Goal: Transaction & Acquisition: Purchase product/service

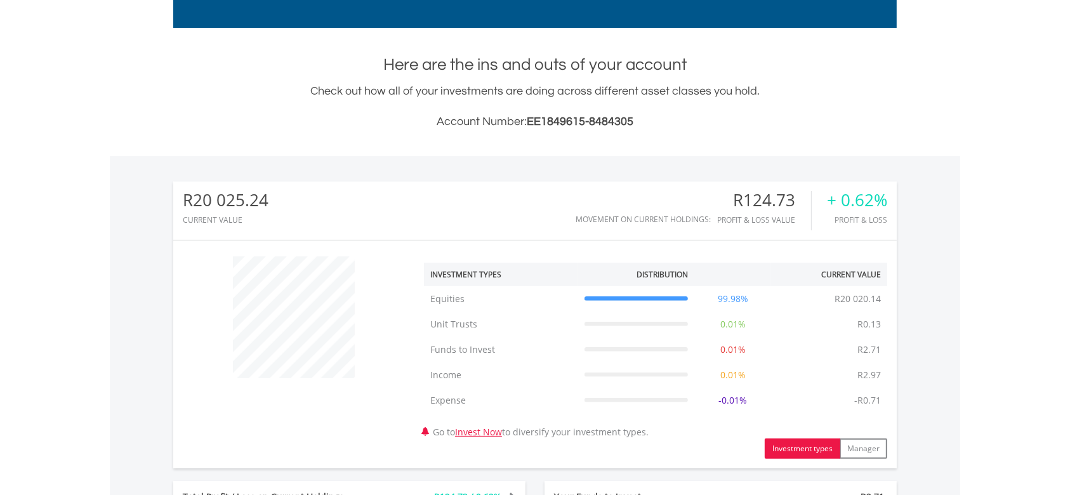
scroll to position [592, 0]
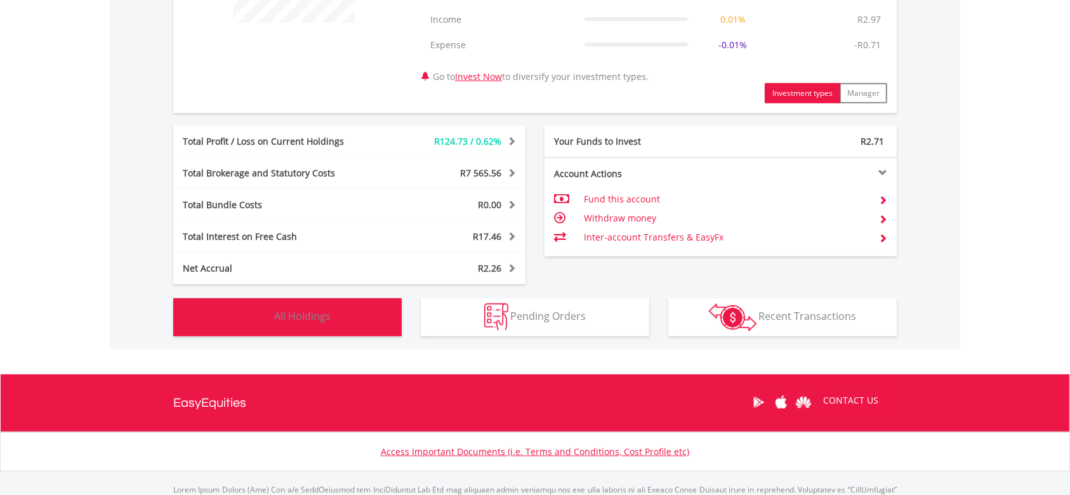
click at [318, 317] on span "All Holdings" at bounding box center [302, 316] width 56 height 14
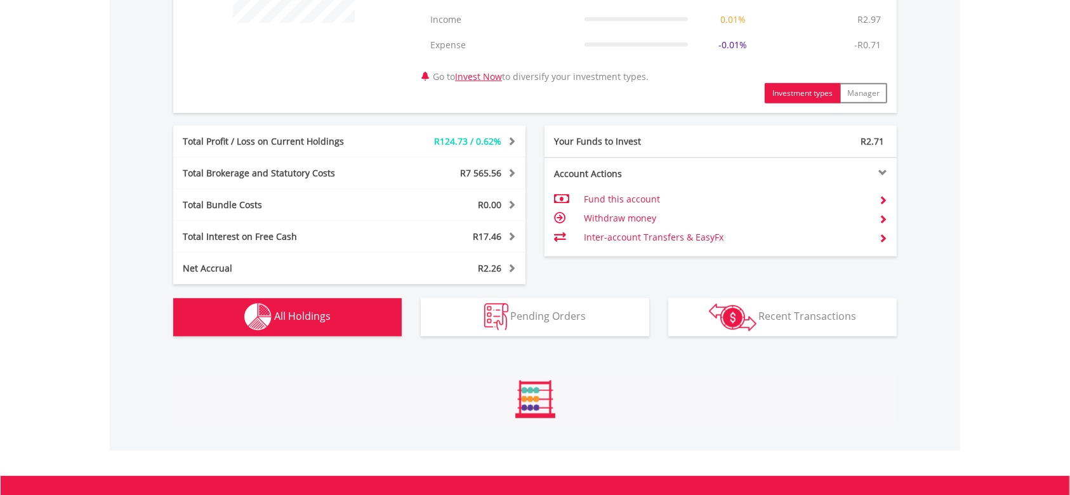
scroll to position [965, 0]
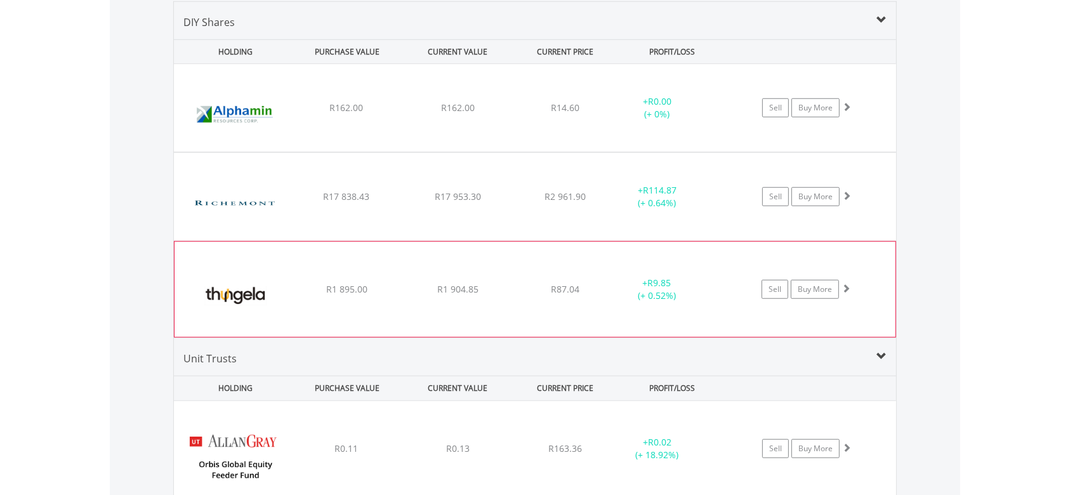
click at [258, 293] on img at bounding box center [235, 296] width 109 height 76
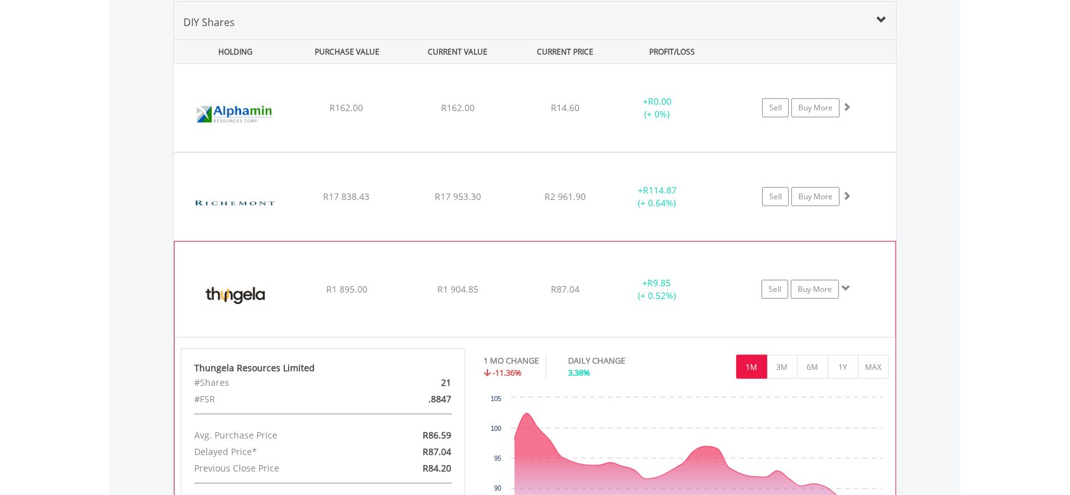
scroll to position [1051, 0]
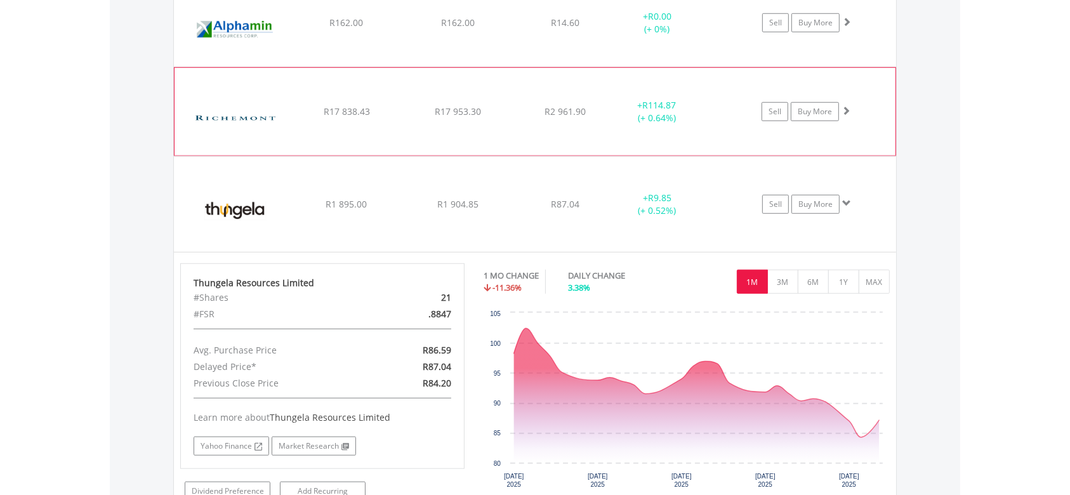
click at [272, 124] on img at bounding box center [235, 118] width 109 height 69
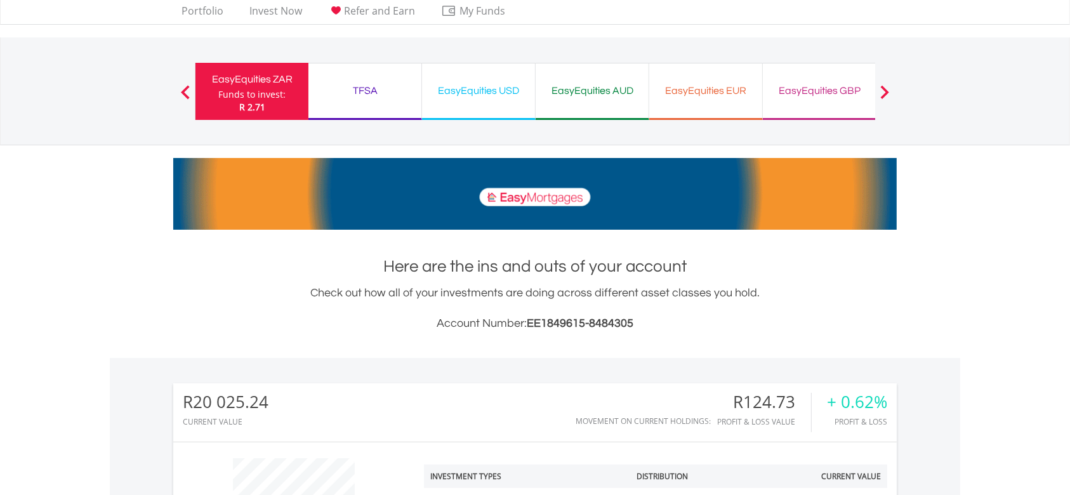
scroll to position [0, 0]
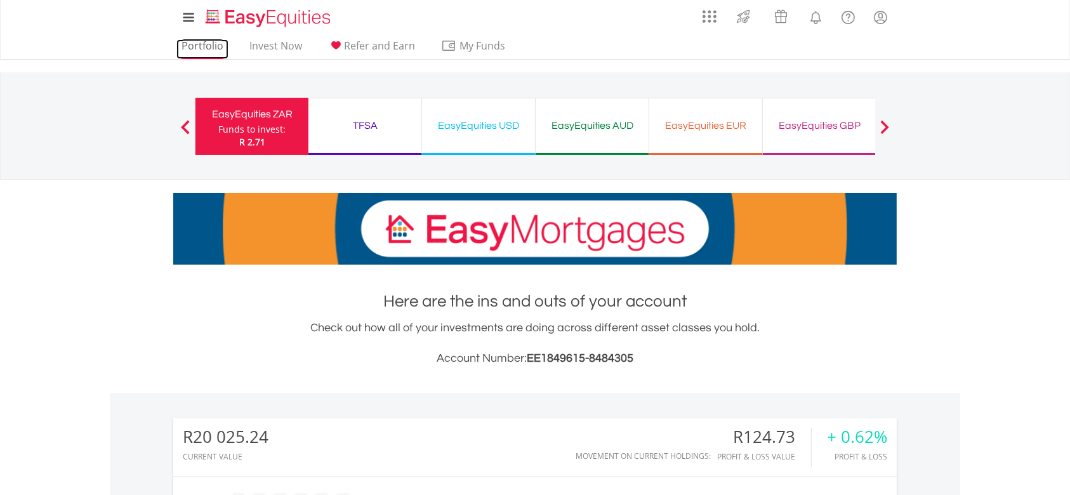
click at [212, 48] on link "Portfolio" at bounding box center [202, 49] width 52 height 20
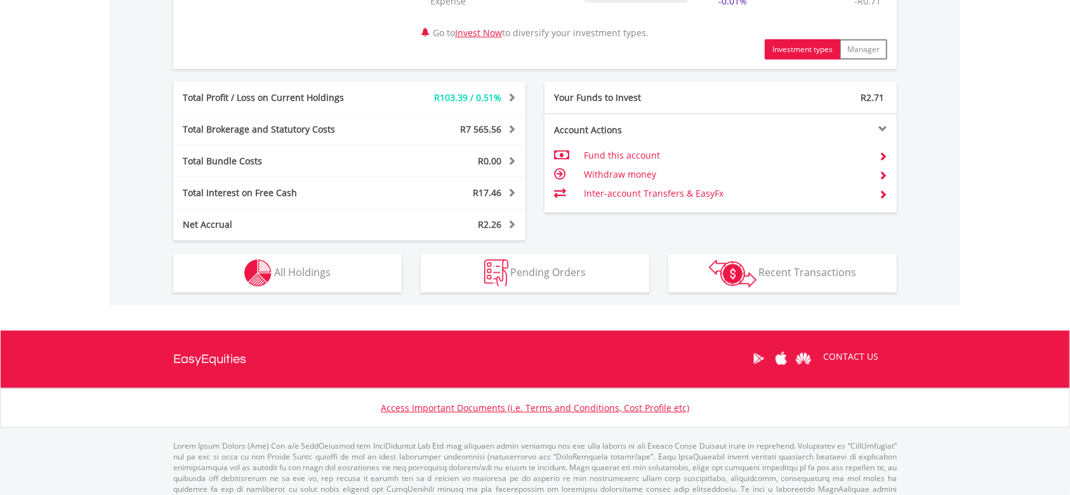
scroll to position [654, 0]
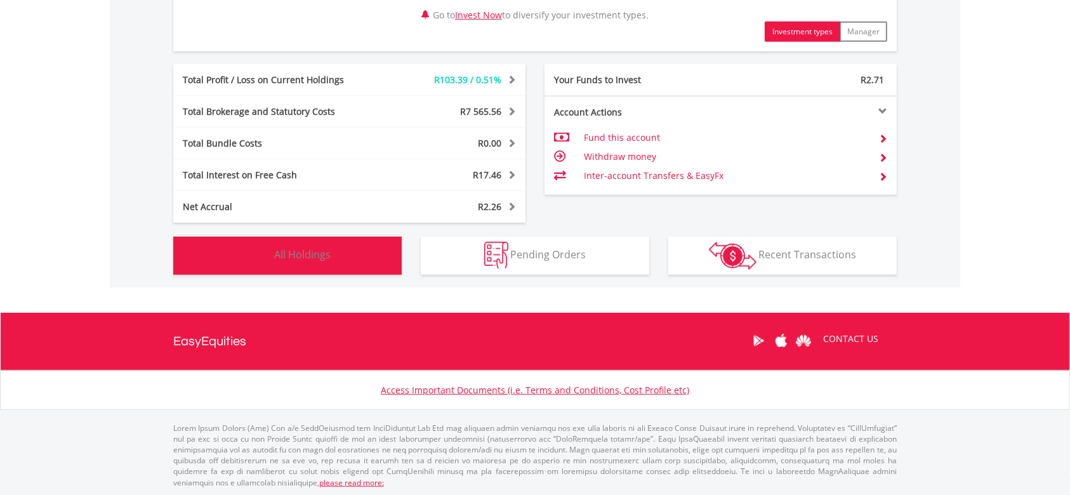
click at [373, 248] on button "Holdings All Holdings" at bounding box center [287, 256] width 229 height 38
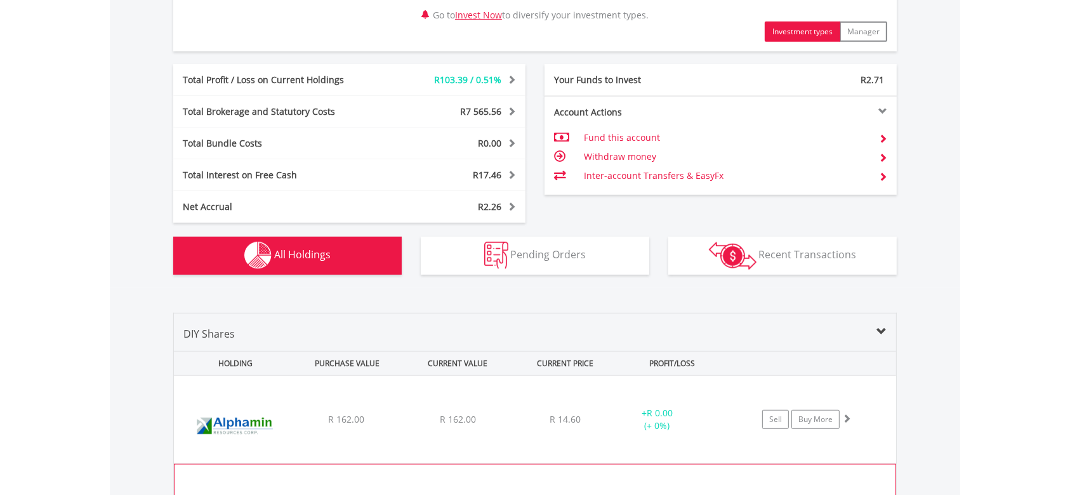
scroll to position [965, 0]
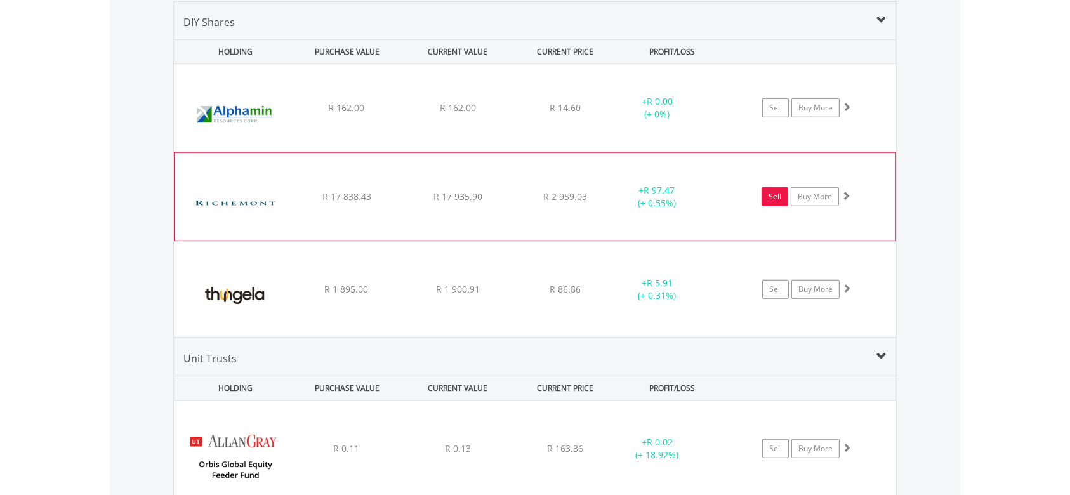
click at [777, 197] on link "Sell" at bounding box center [775, 196] width 27 height 19
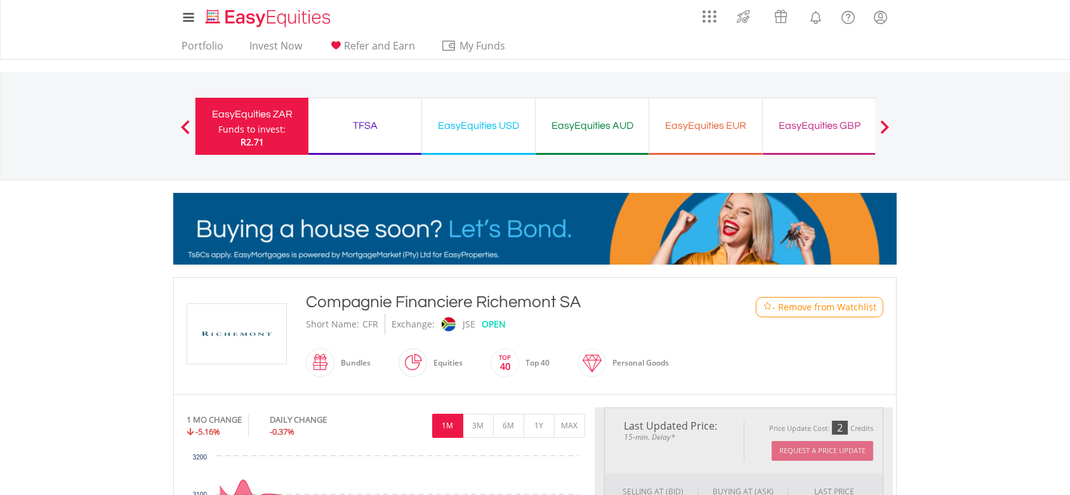
type input "********"
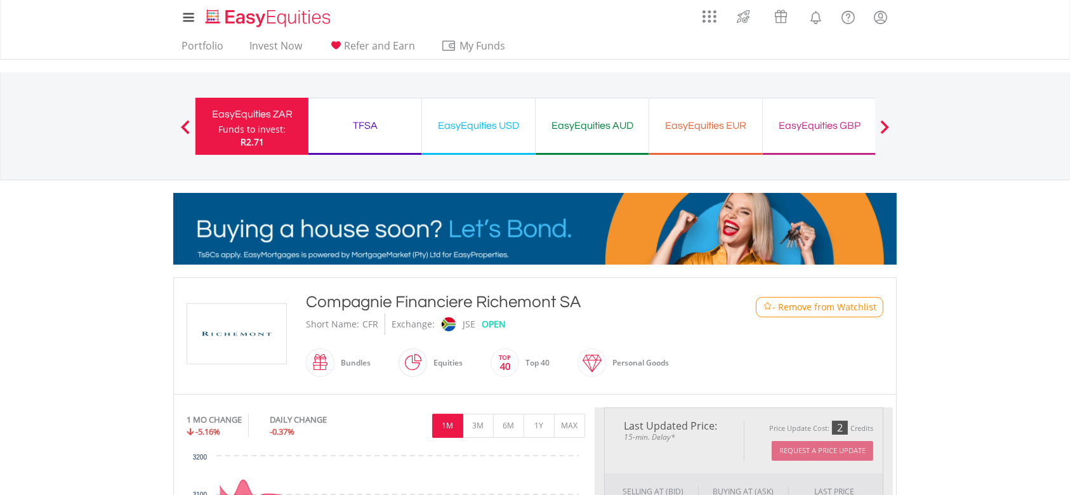
type input "******"
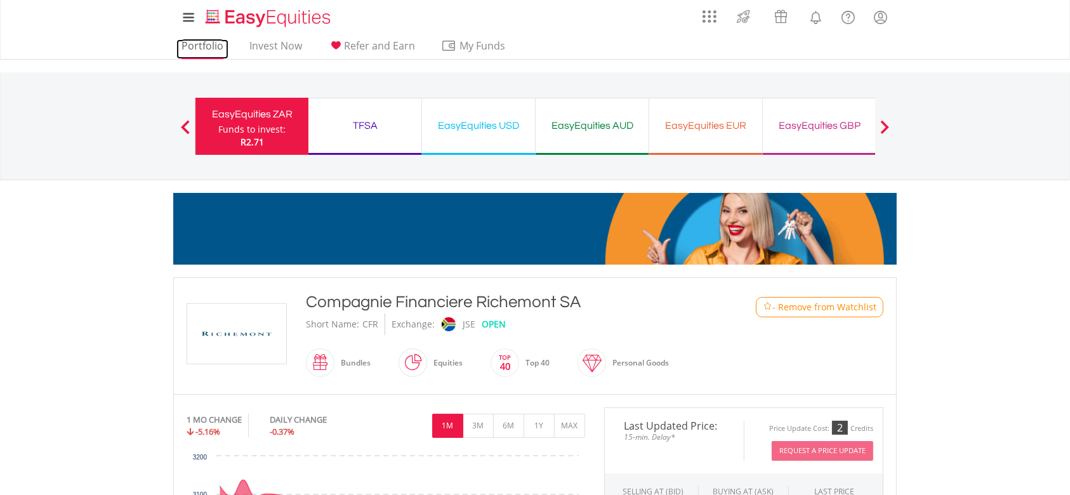
click at [191, 46] on link "Portfolio" at bounding box center [202, 49] width 52 height 20
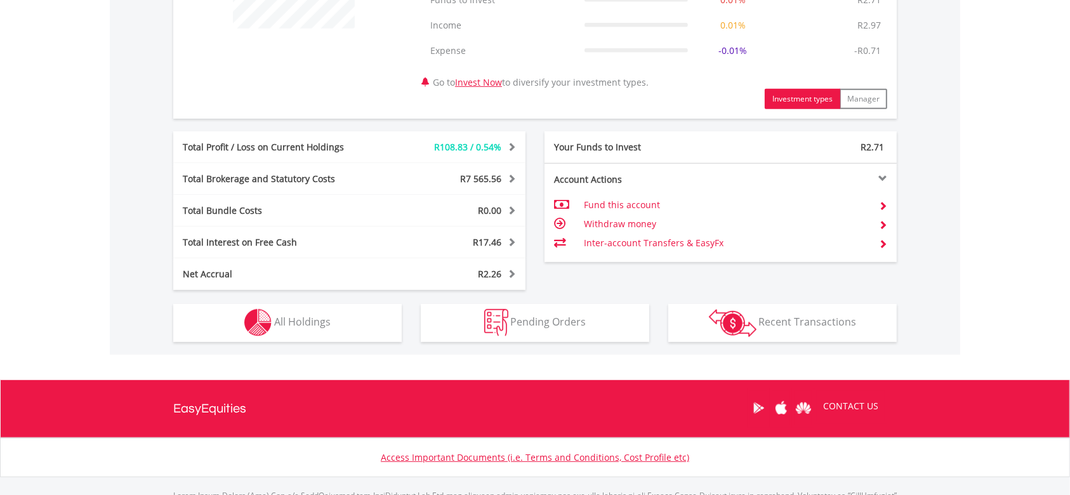
scroll to position [592, 0]
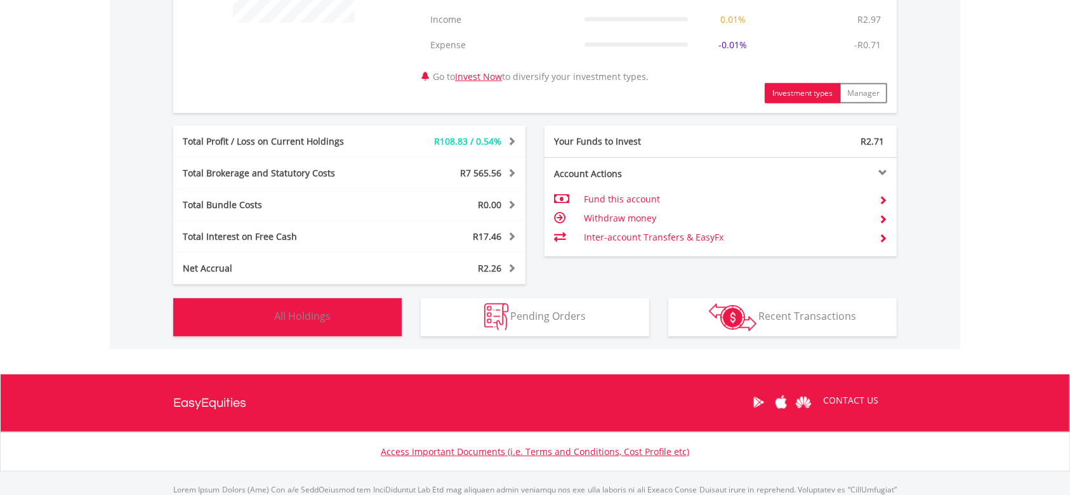
click at [368, 327] on button "Holdings All Holdings" at bounding box center [287, 317] width 229 height 38
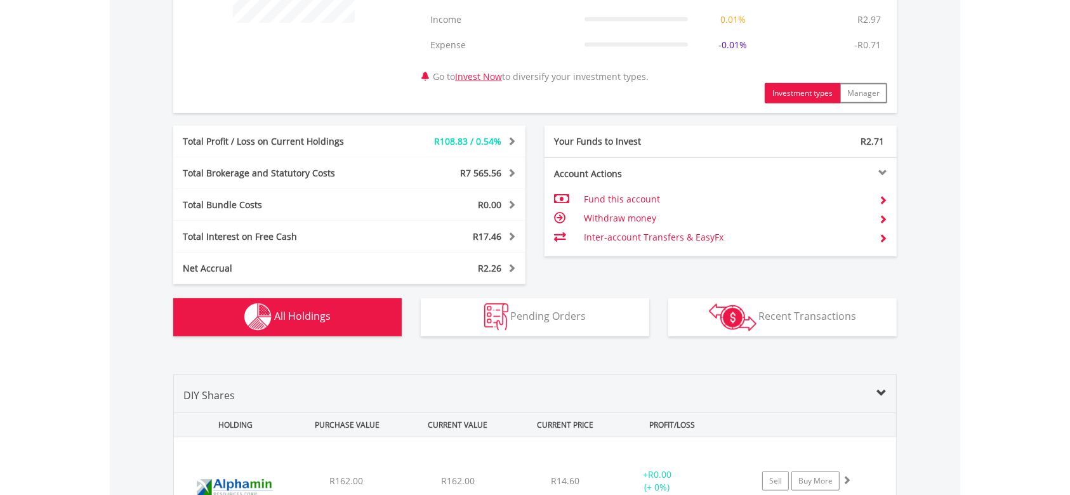
scroll to position [965, 0]
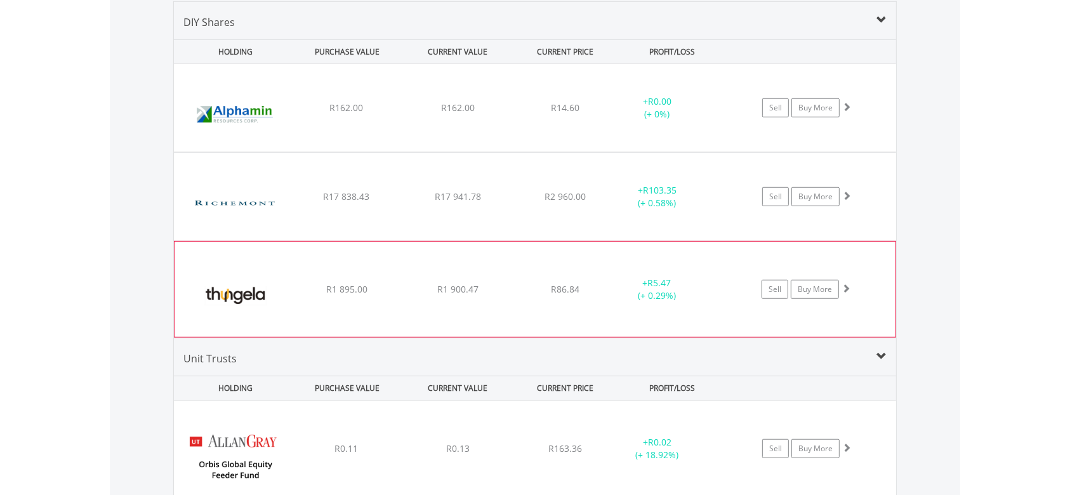
click at [255, 297] on img at bounding box center [235, 296] width 109 height 76
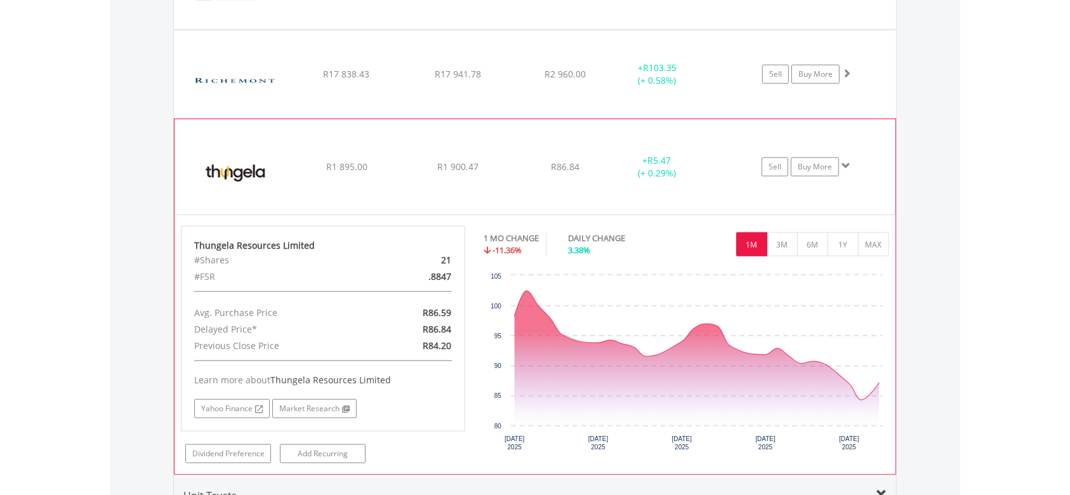
scroll to position [1051, 0]
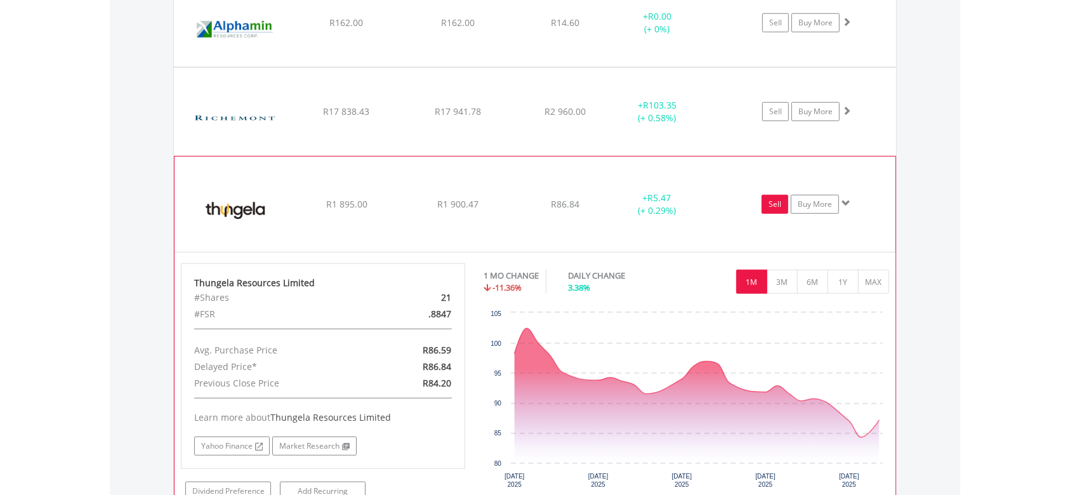
click at [773, 208] on link "Sell" at bounding box center [775, 204] width 27 height 19
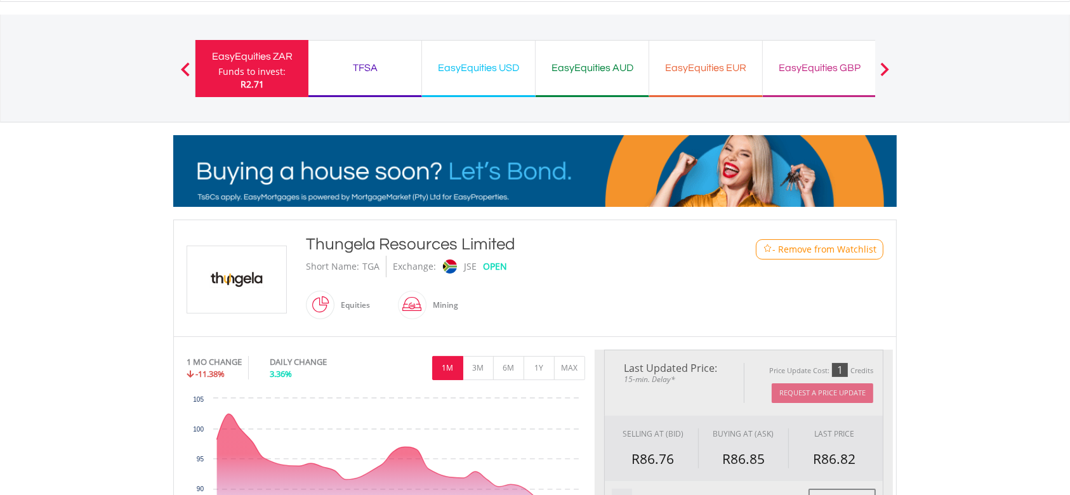
scroll to position [169, 0]
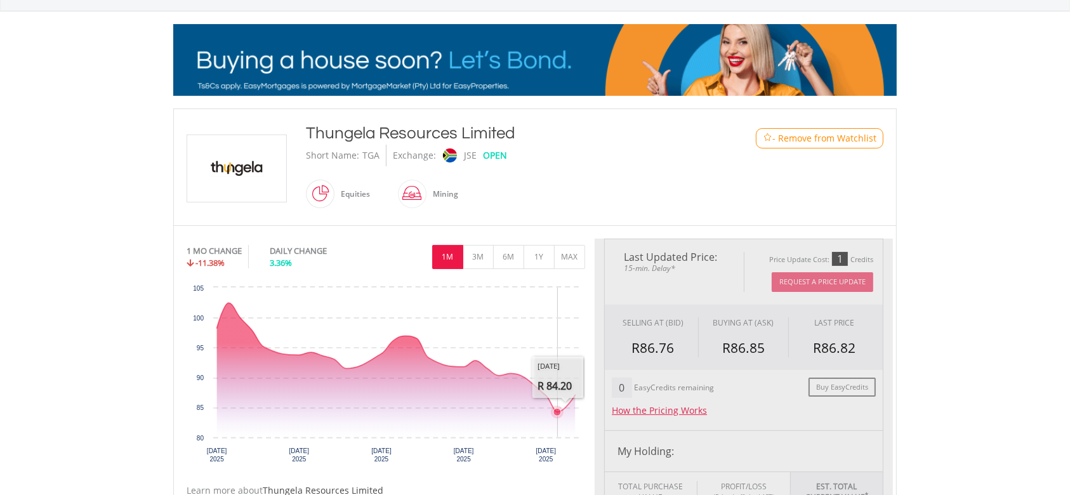
type input "*******"
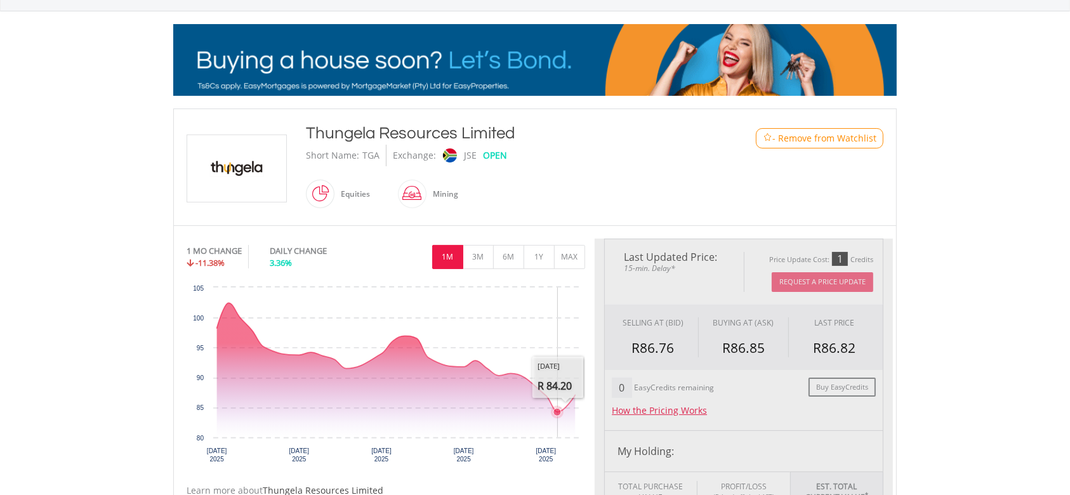
type input "******"
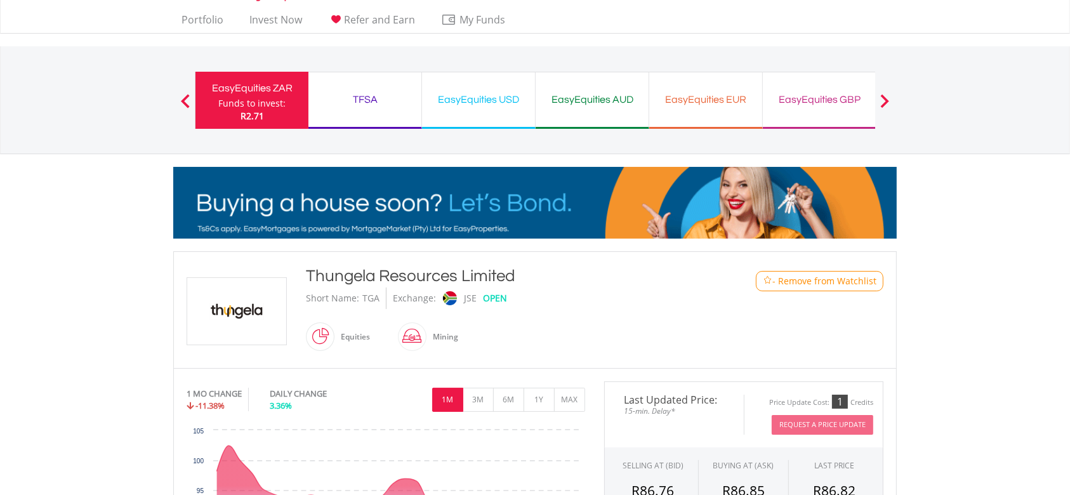
scroll to position [0, 0]
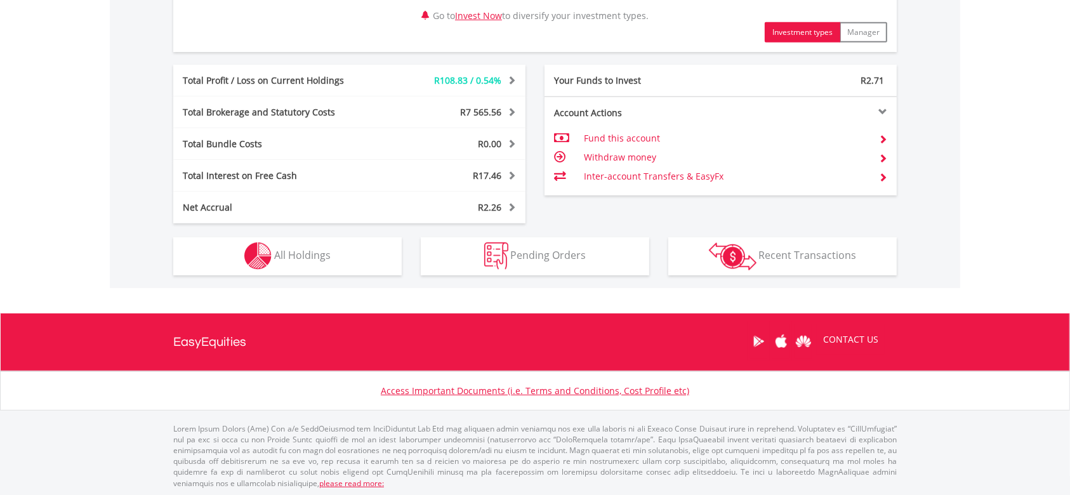
scroll to position [654, 0]
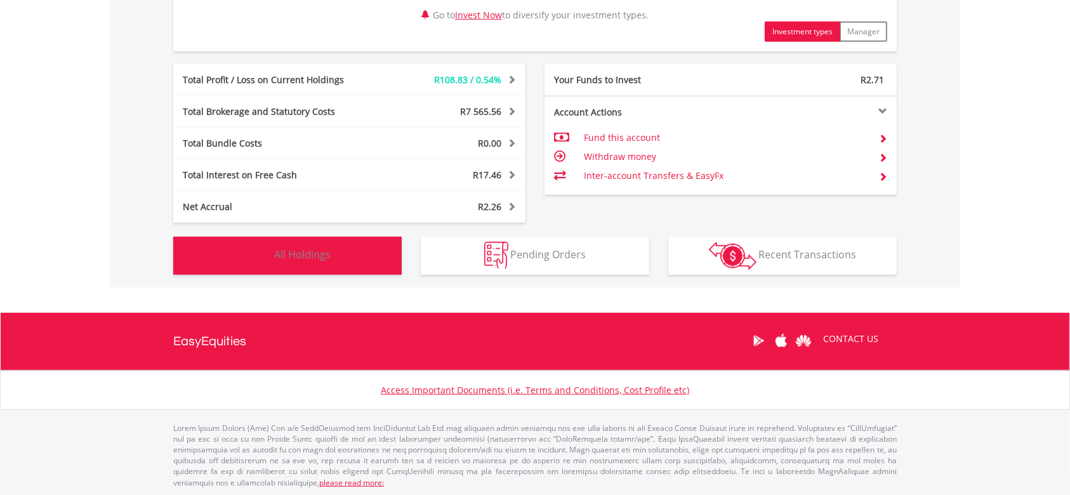
click at [305, 256] on span "All Holdings" at bounding box center [302, 255] width 56 height 14
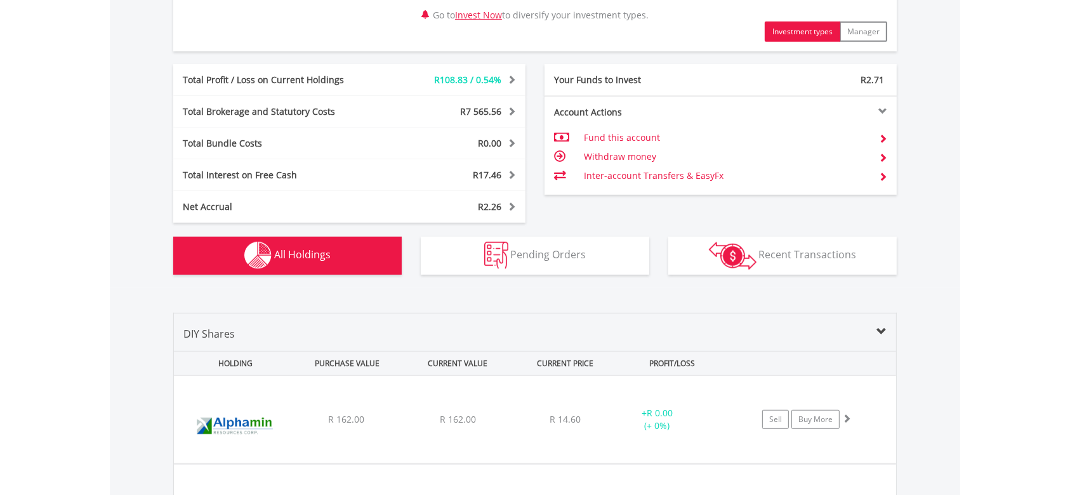
scroll to position [965, 0]
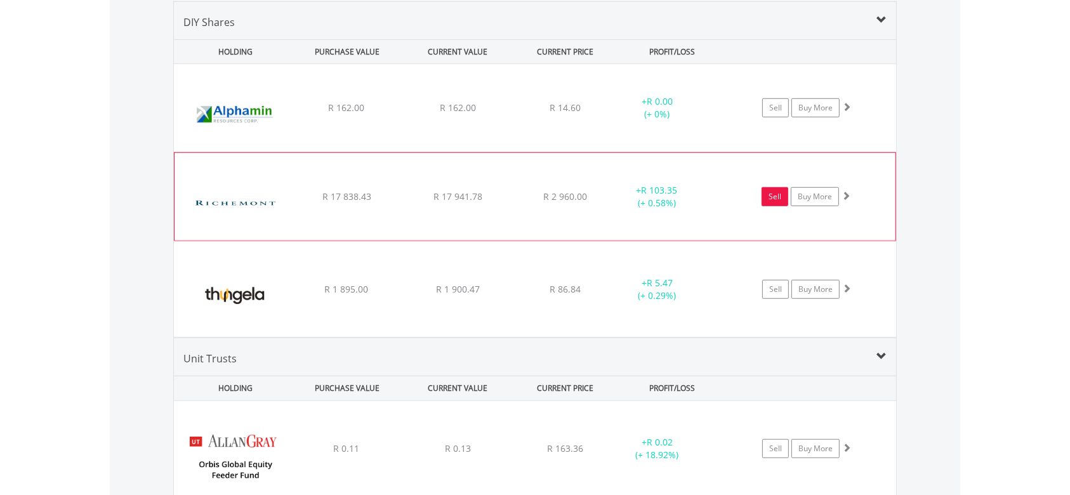
click at [781, 195] on link "Sell" at bounding box center [775, 196] width 27 height 19
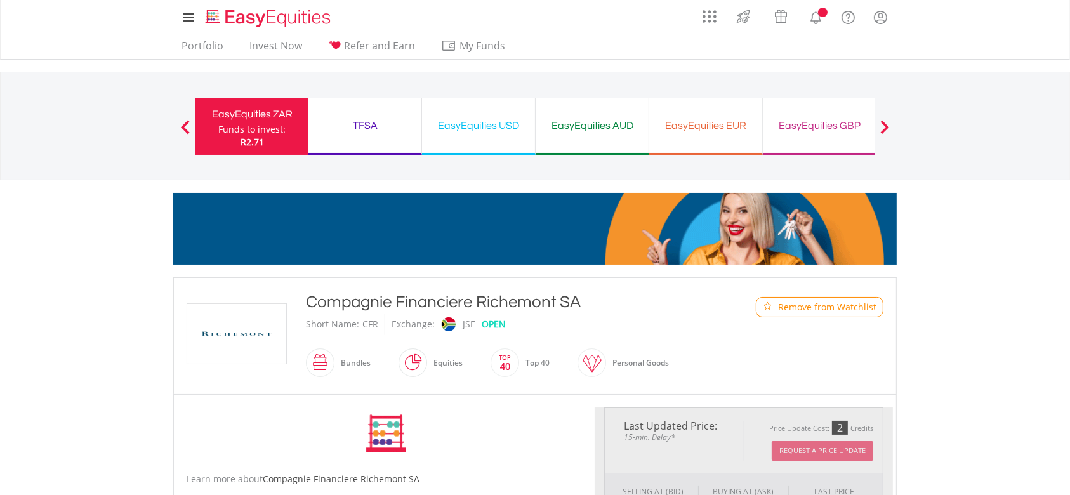
type input "********"
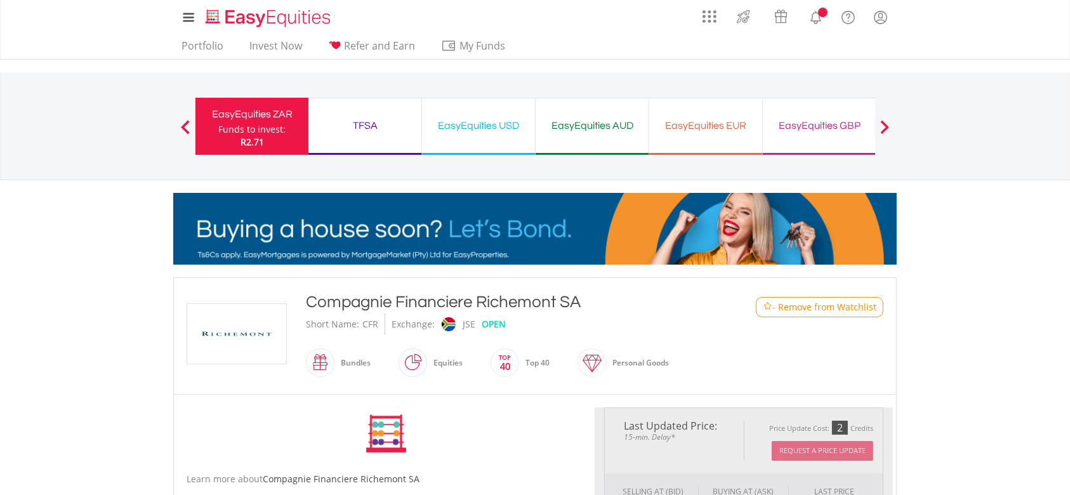
type input "******"
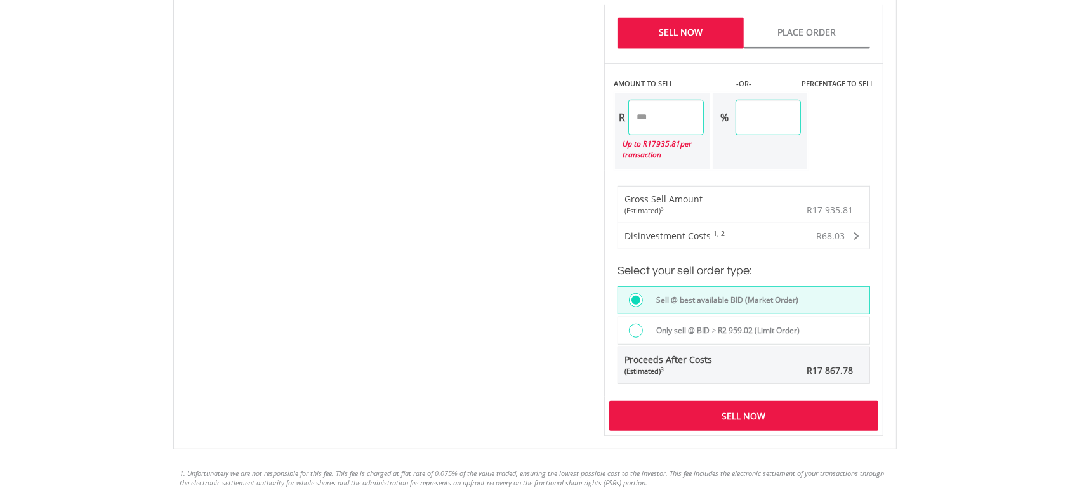
scroll to position [846, 0]
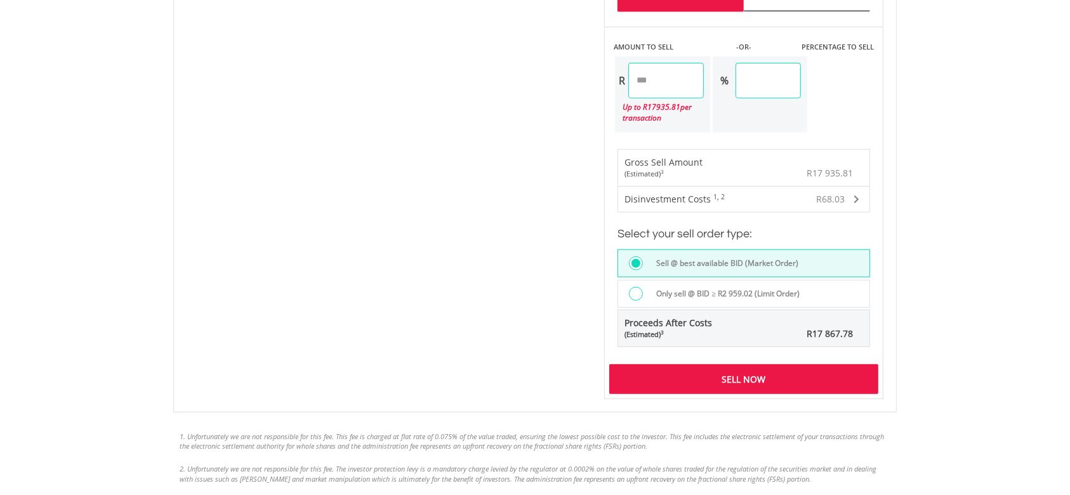
click at [769, 369] on div "Sell Now" at bounding box center [743, 378] width 269 height 29
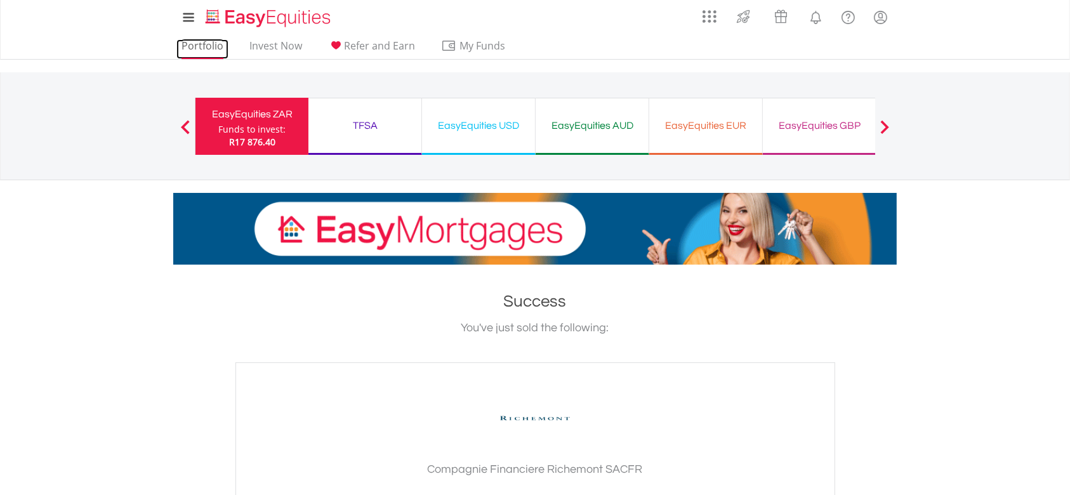
click at [193, 45] on link "Portfolio" at bounding box center [202, 49] width 52 height 20
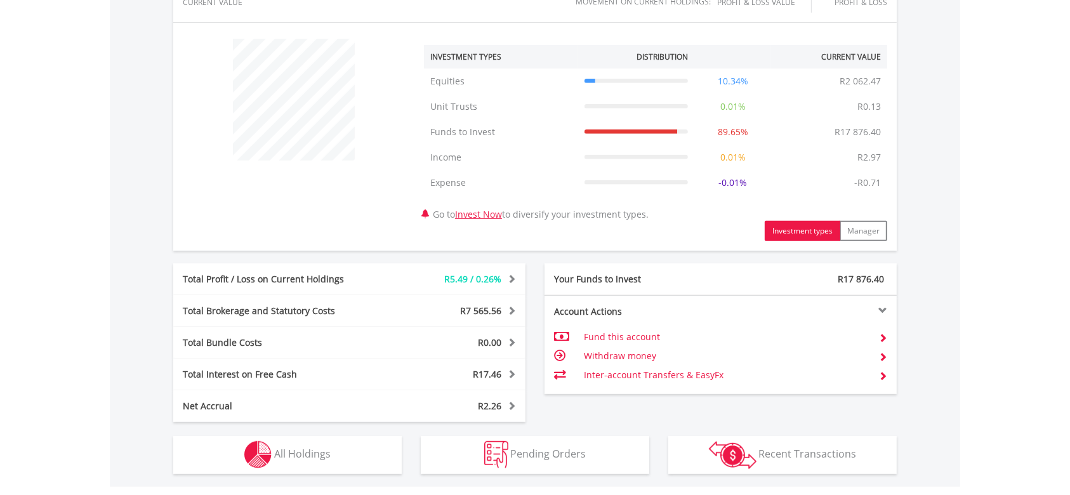
scroll to position [508, 0]
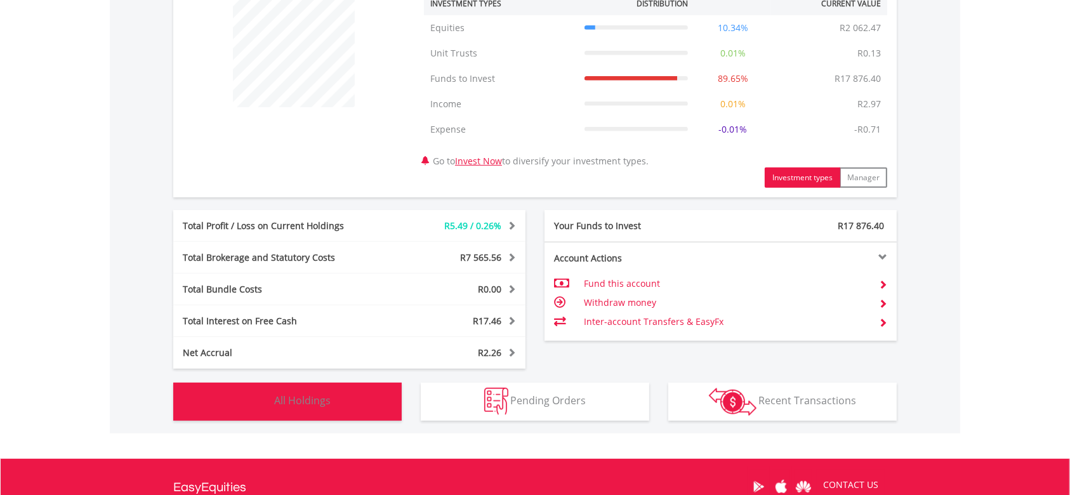
click at [359, 397] on button "Holdings All Holdings" at bounding box center [287, 402] width 229 height 38
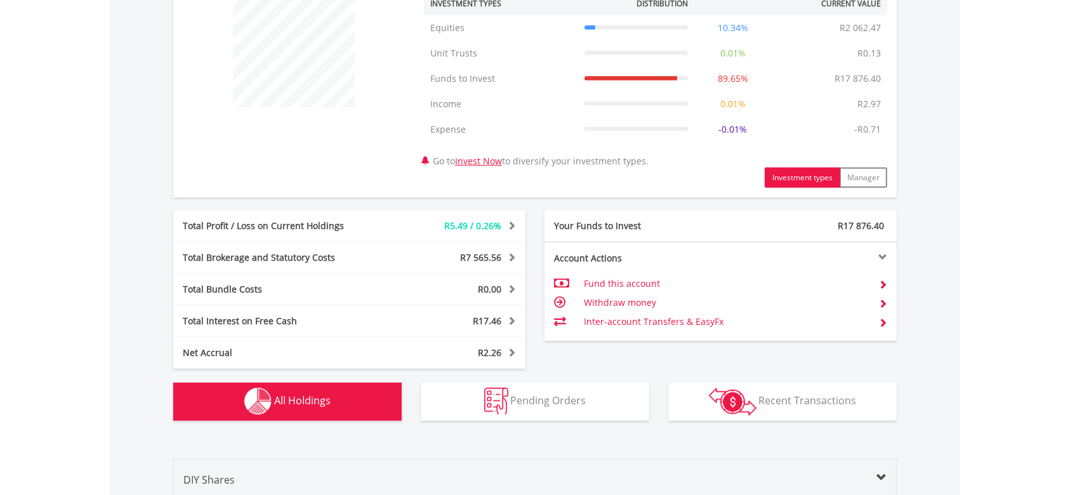
scroll to position [965, 0]
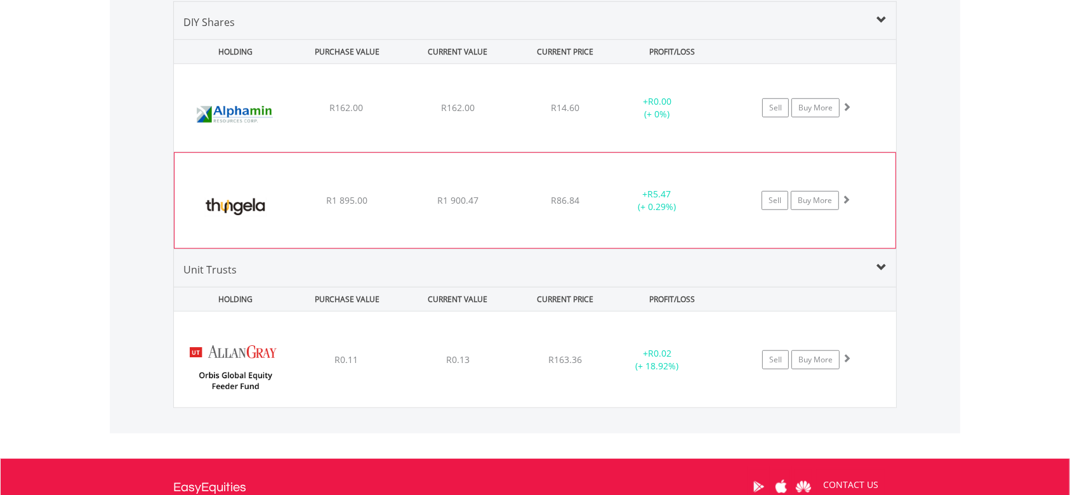
click at [262, 209] on img at bounding box center [235, 207] width 109 height 76
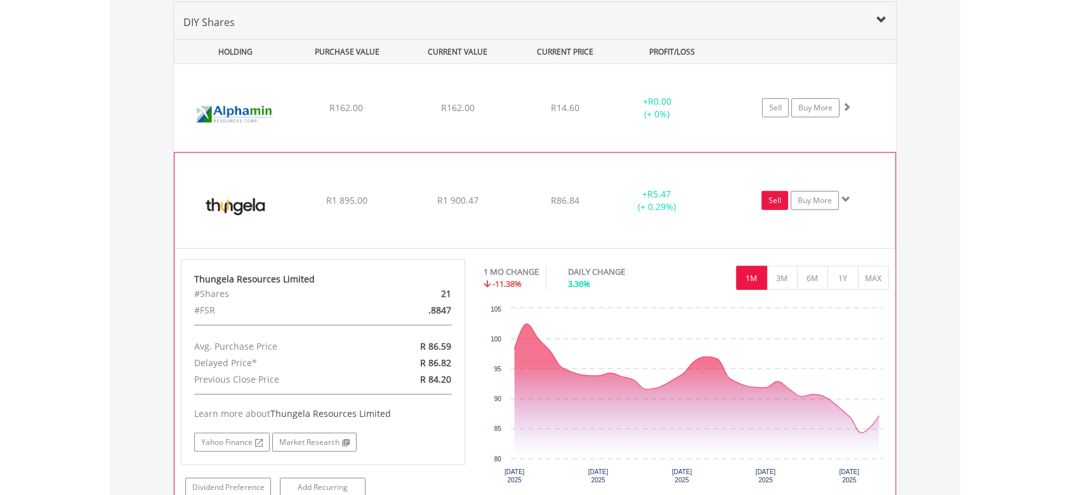
click at [786, 200] on link "Sell" at bounding box center [775, 200] width 27 height 19
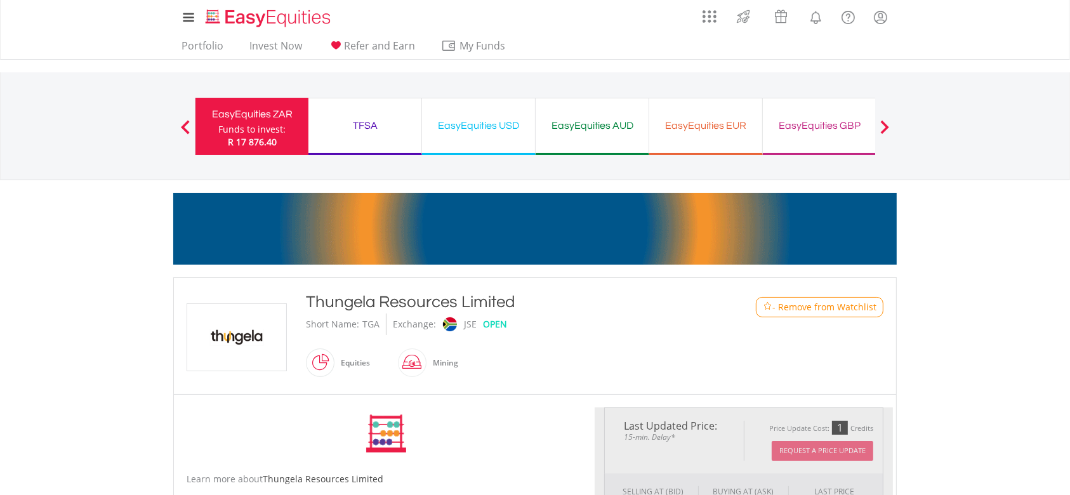
type input "*******"
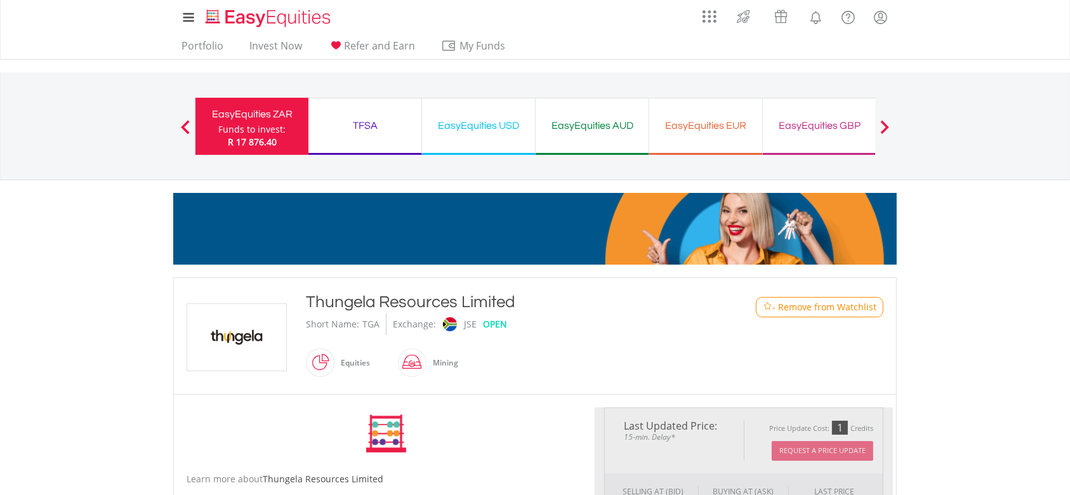
type input "******"
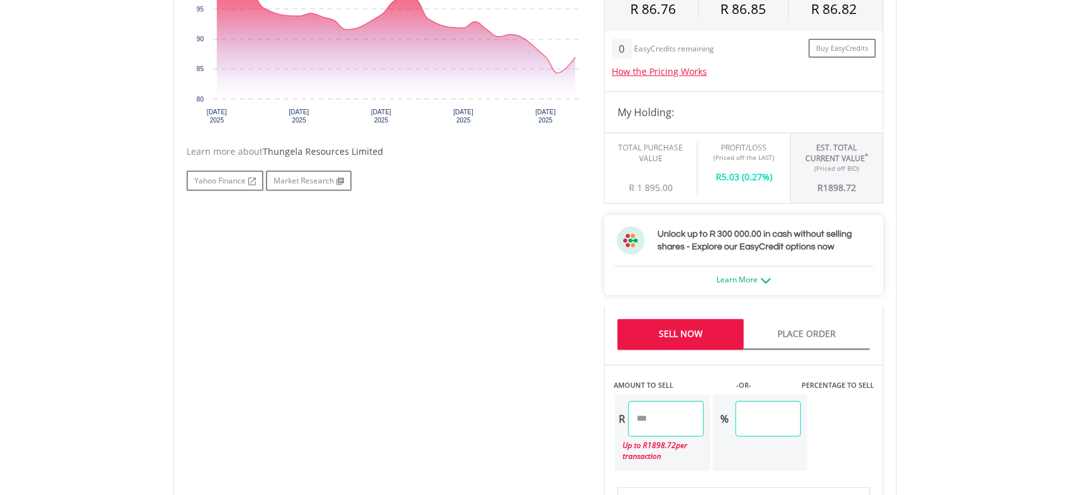
scroll to position [592, 0]
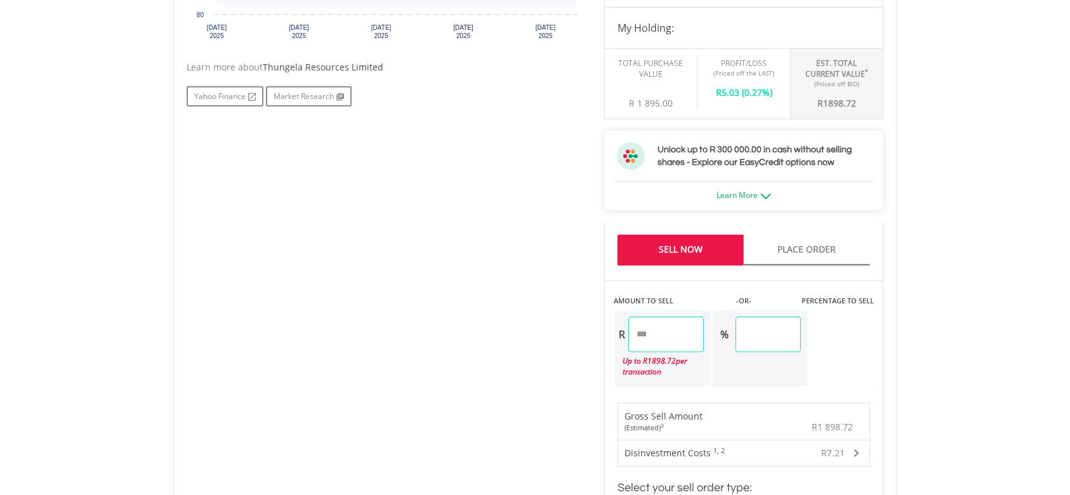
click at [708, 255] on link "Sell Now" at bounding box center [681, 250] width 126 height 31
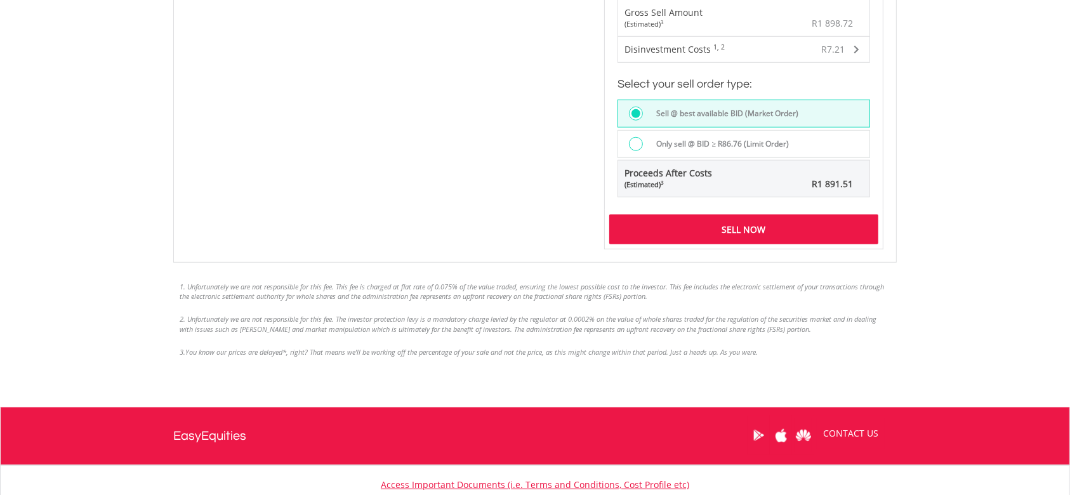
scroll to position [1016, 0]
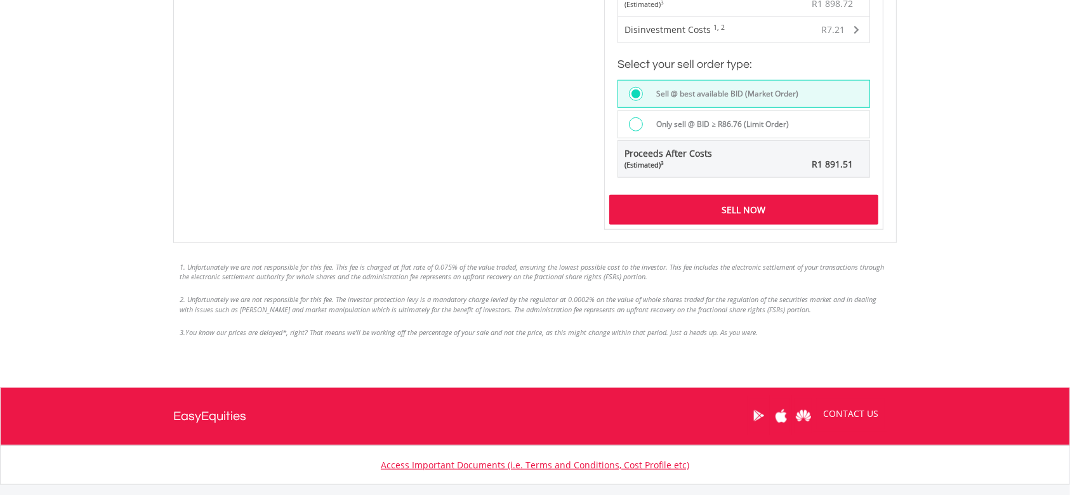
click at [753, 208] on div "Sell Now" at bounding box center [743, 209] width 269 height 29
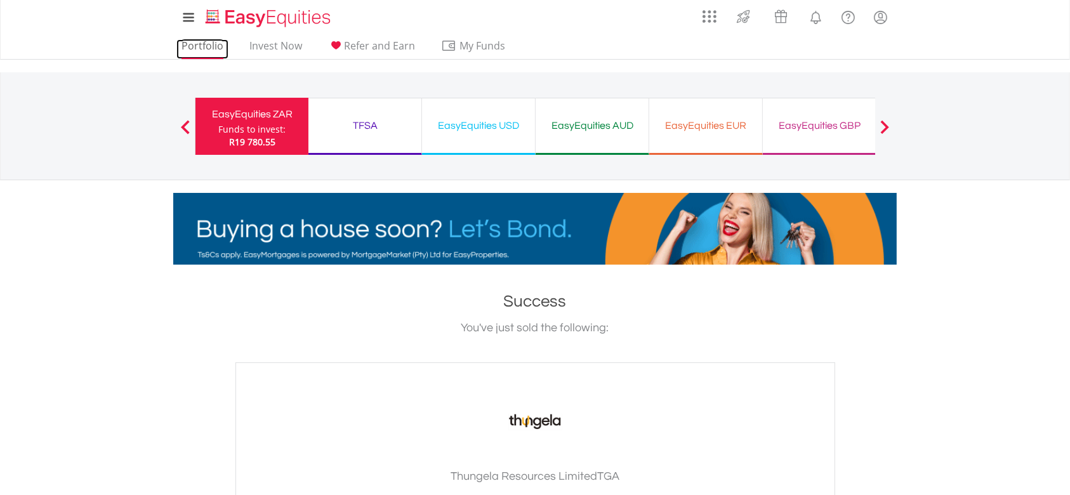
click at [202, 51] on link "Portfolio" at bounding box center [202, 49] width 52 height 20
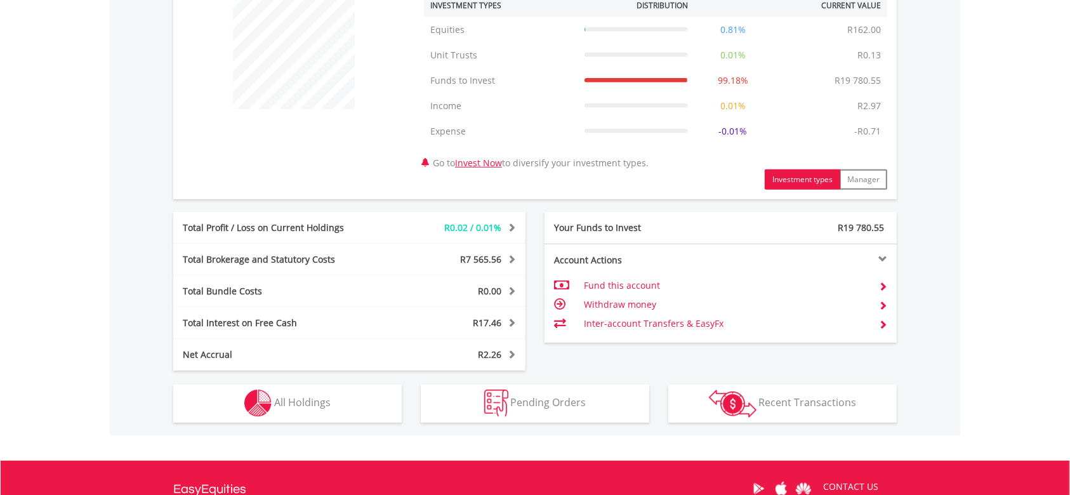
scroll to position [508, 0]
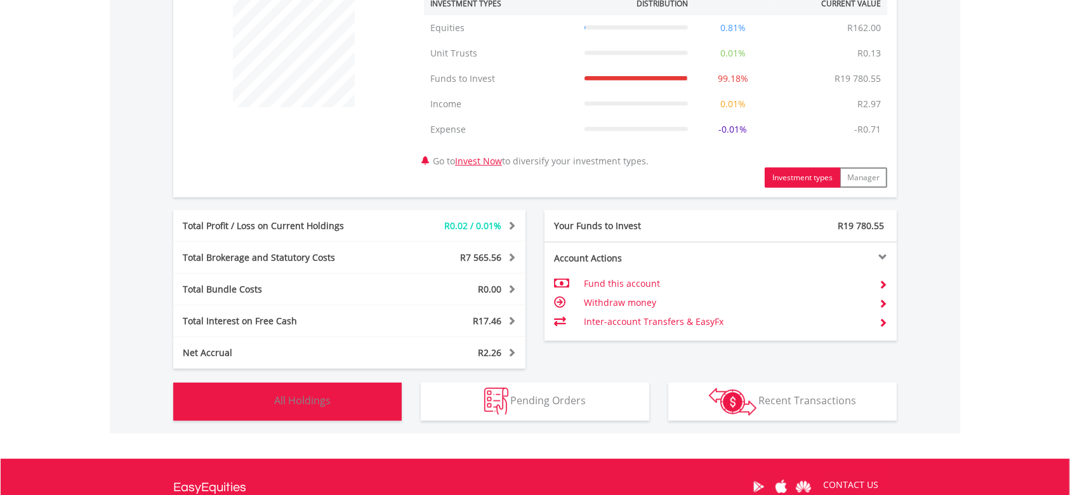
click at [356, 399] on button "Holdings All Holdings" at bounding box center [287, 402] width 229 height 38
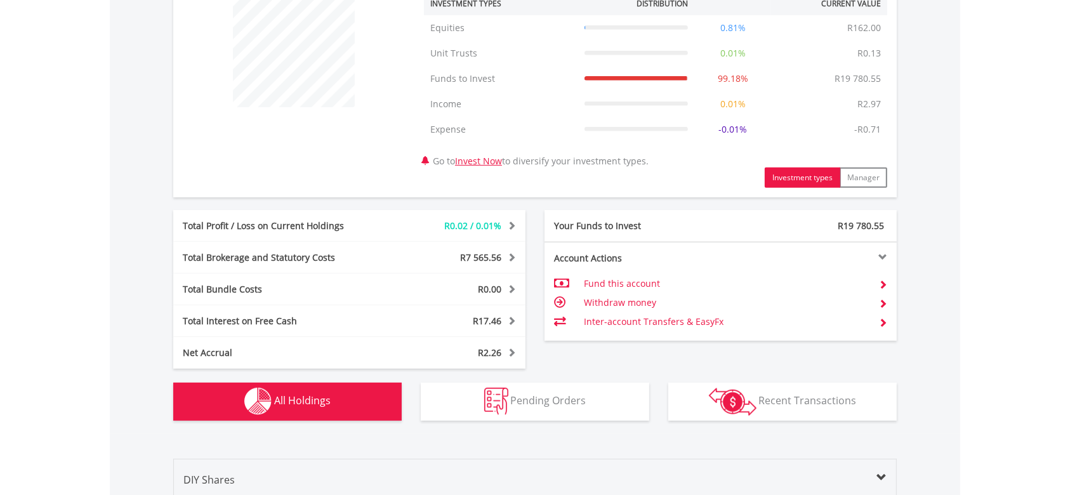
scroll to position [965, 0]
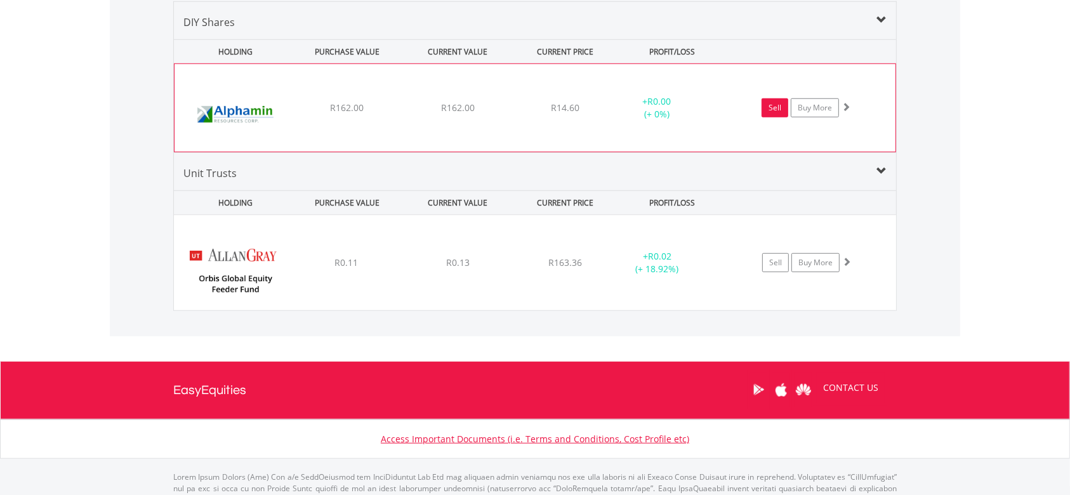
click at [772, 107] on link "Sell" at bounding box center [775, 107] width 27 height 19
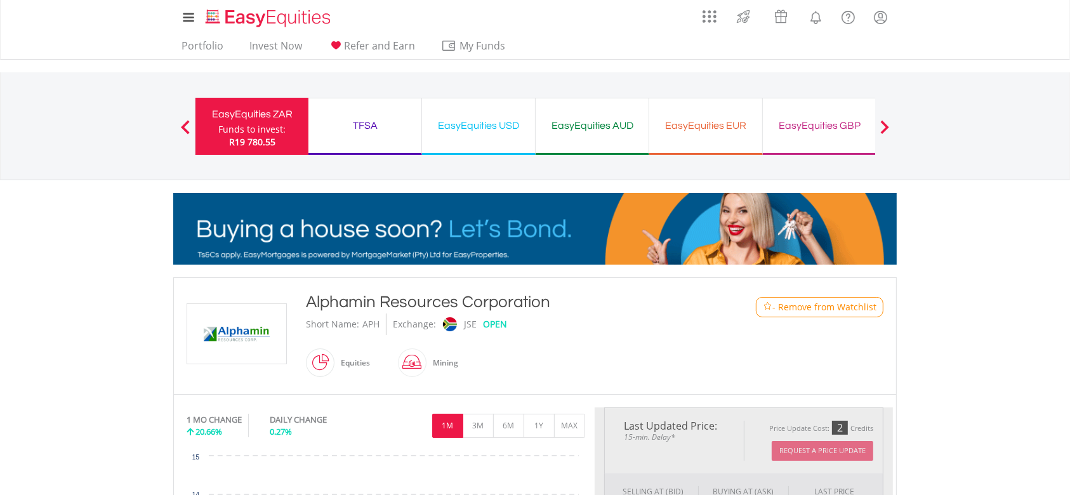
type input "******"
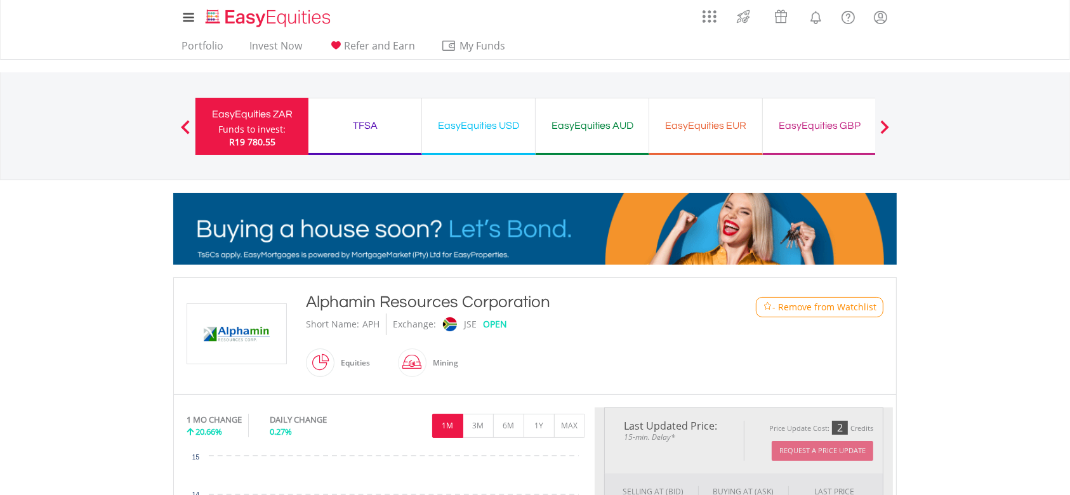
type input "******"
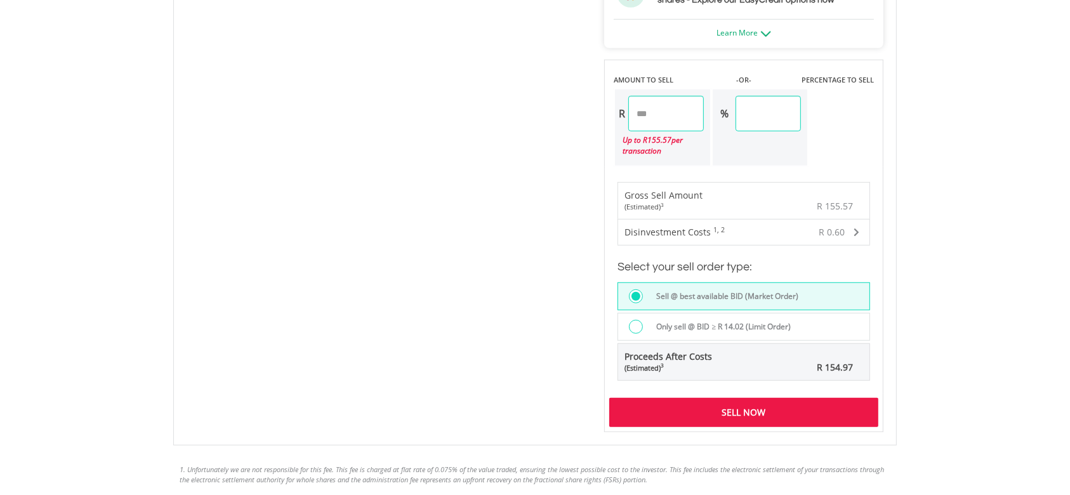
scroll to position [762, 0]
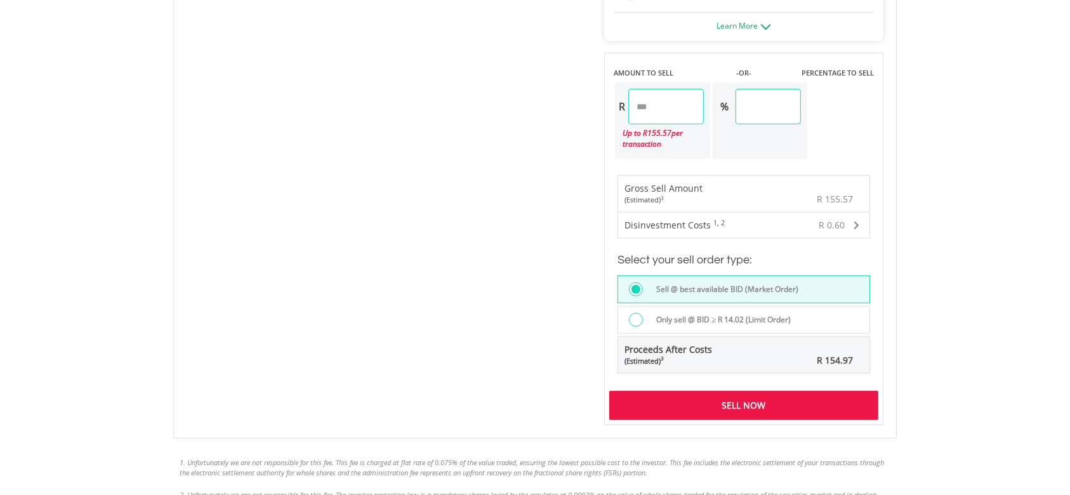
click at [724, 404] on div "Sell Now" at bounding box center [743, 405] width 269 height 29
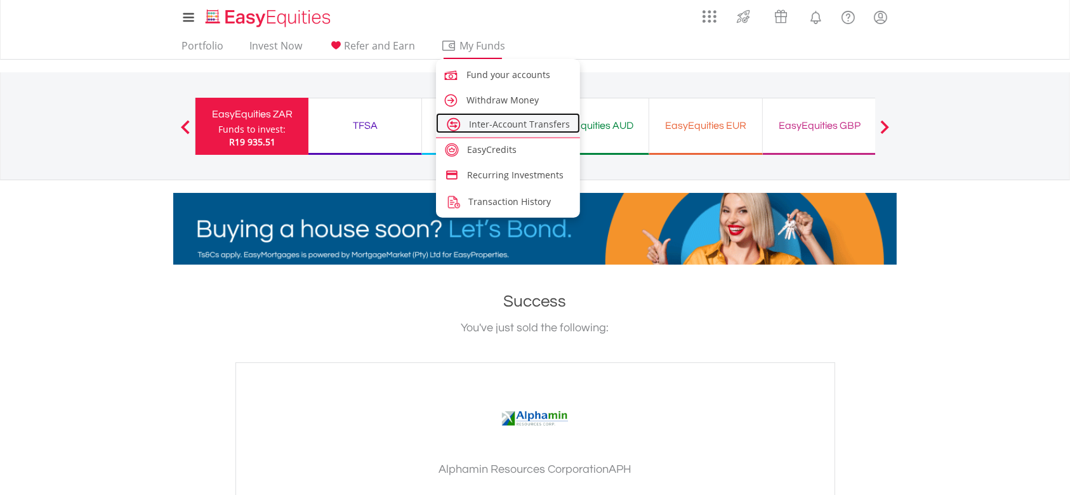
click at [499, 118] on span "Inter-Account Transfers" at bounding box center [520, 124] width 101 height 12
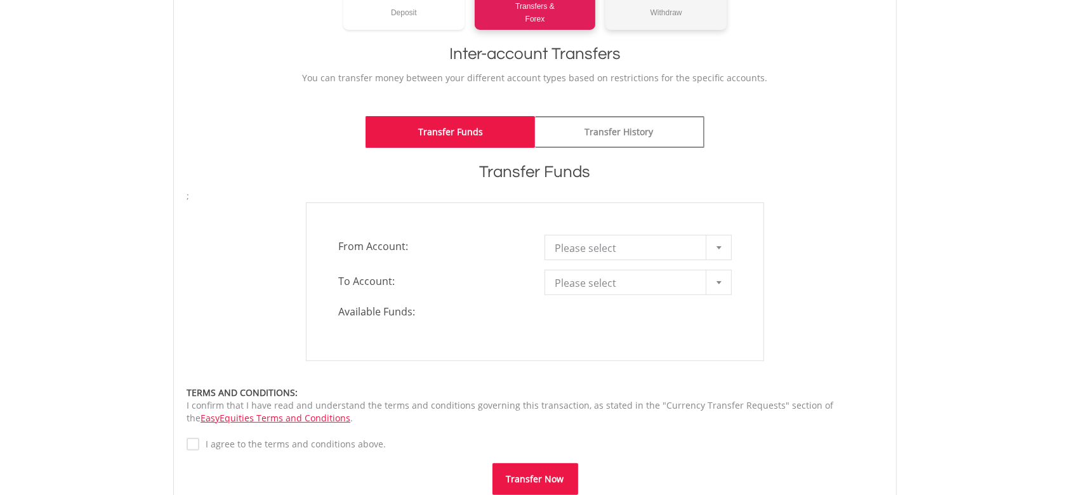
scroll to position [254, 0]
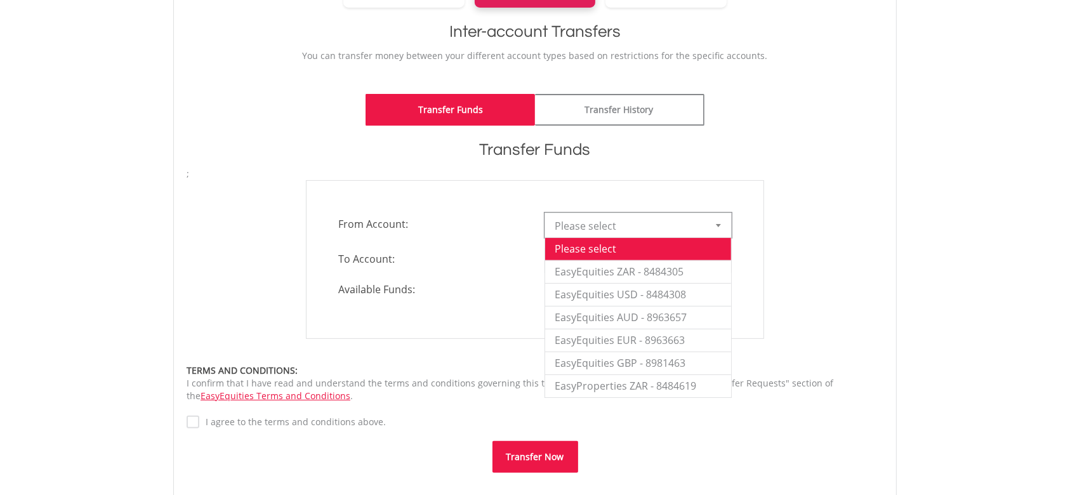
click at [719, 227] on div at bounding box center [718, 225] width 25 height 24
click at [680, 270] on li "EasyEquities ZAR - 8484305" at bounding box center [638, 271] width 186 height 23
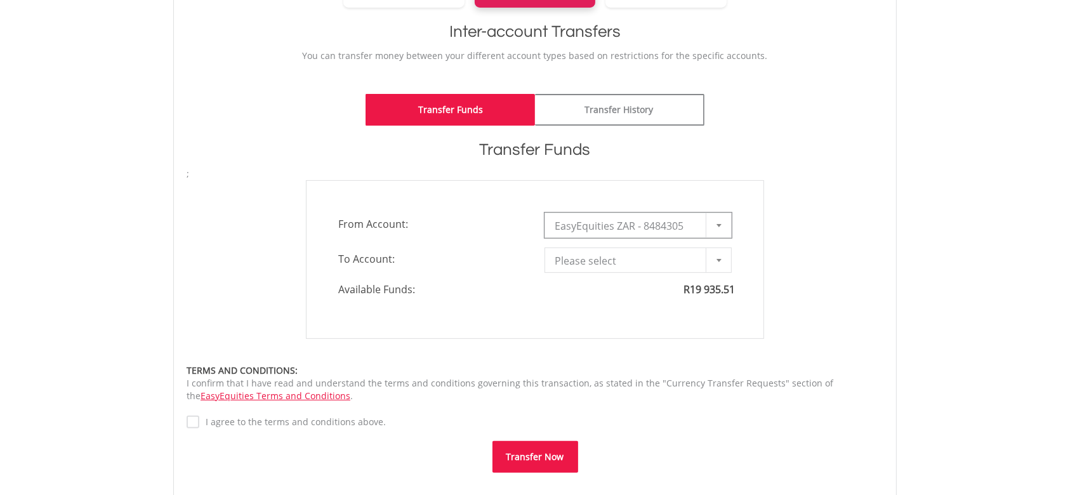
click at [678, 262] on span "Please select" at bounding box center [629, 260] width 148 height 25
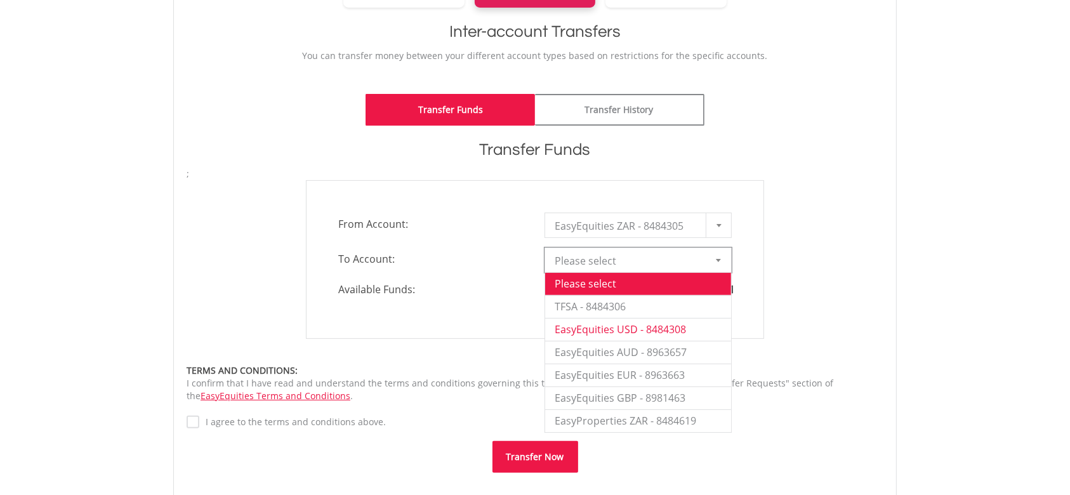
click at [635, 337] on li "EasyEquities USD - 8484308" at bounding box center [638, 329] width 186 height 23
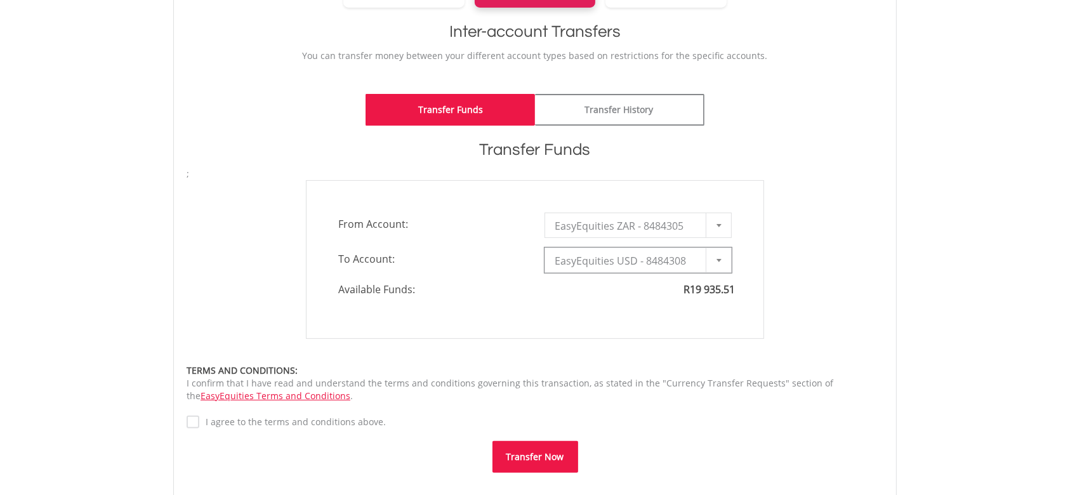
type input "*"
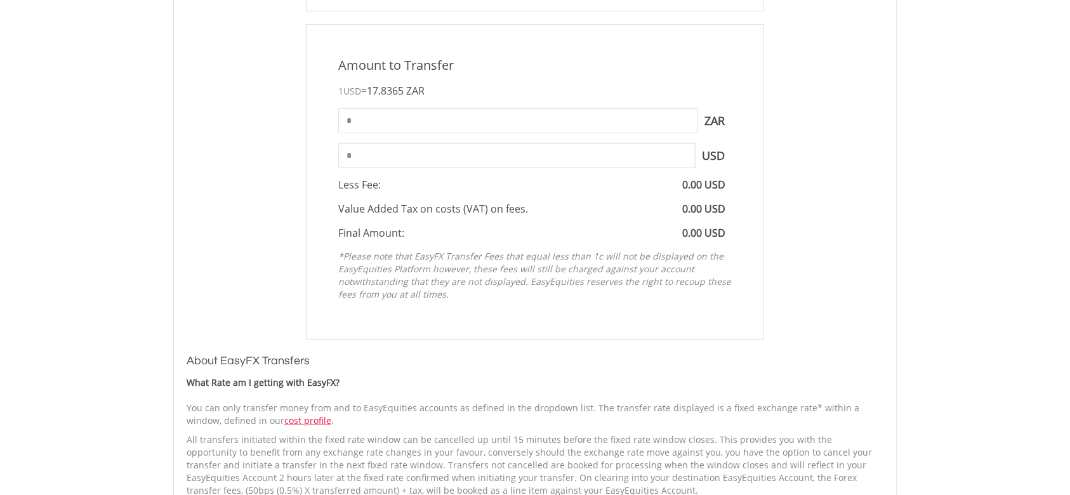
scroll to position [592, 0]
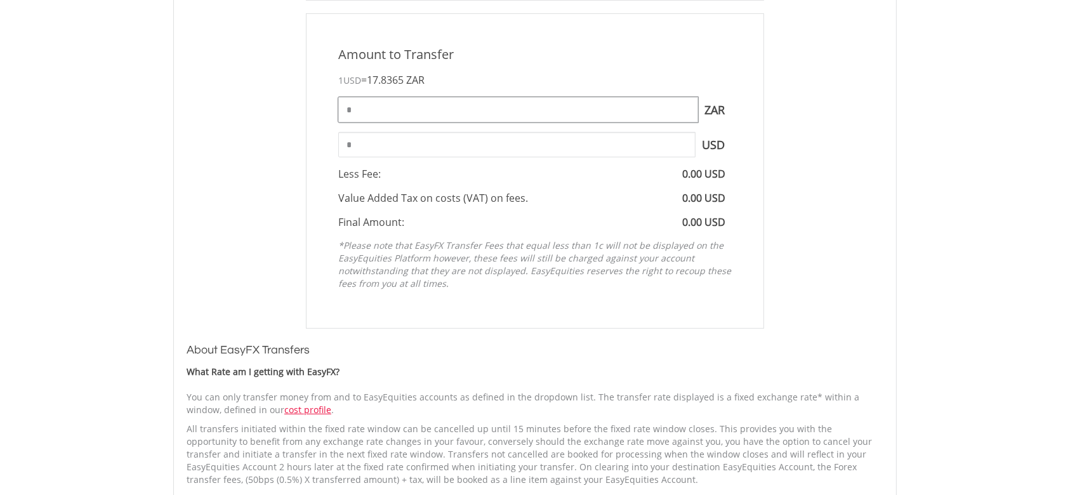
click at [466, 105] on input "*" at bounding box center [518, 109] width 360 height 25
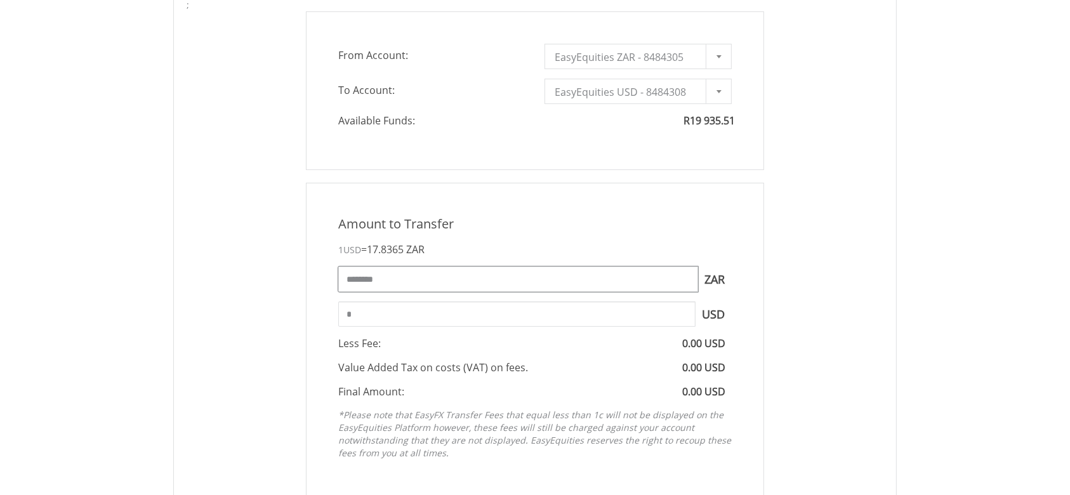
scroll to position [338, 0]
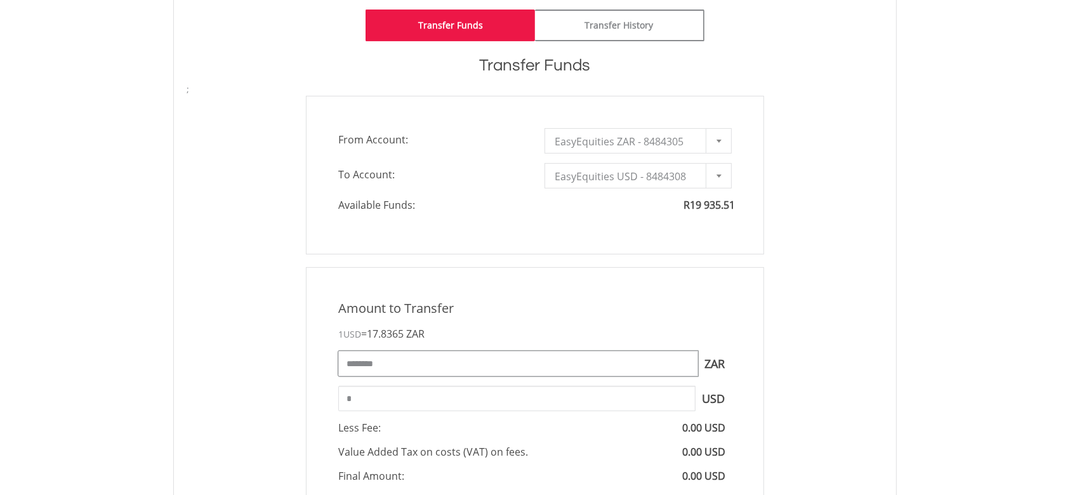
type input "********"
type input "*******"
click at [584, 310] on div "Amount to Transfer" at bounding box center [535, 309] width 413 height 18
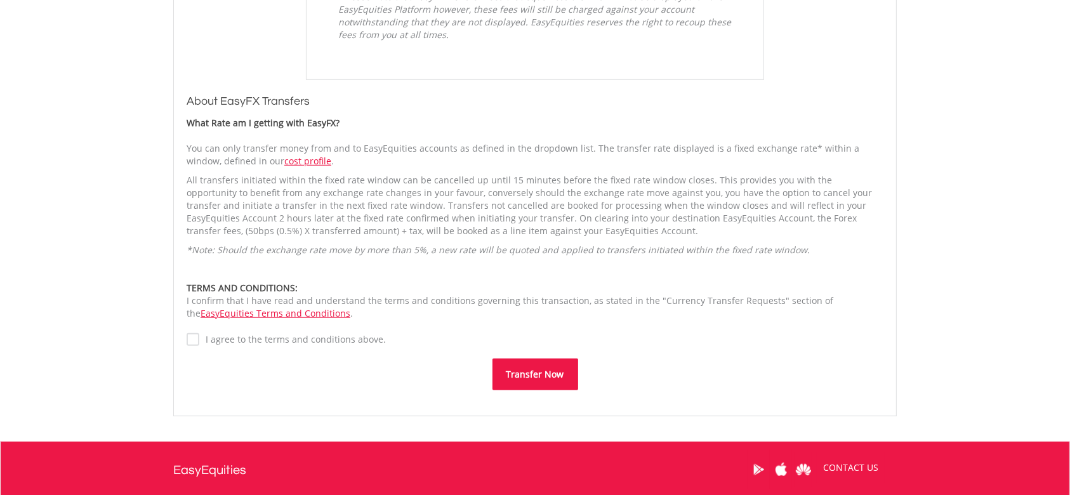
scroll to position [846, 0]
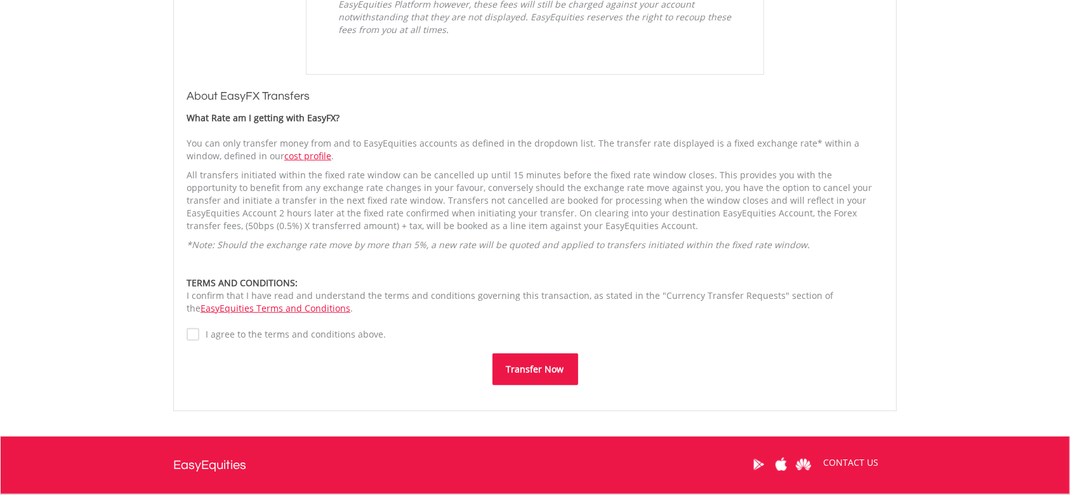
click at [199, 328] on label "I agree to the terms and conditions above." at bounding box center [292, 334] width 187 height 13
click at [539, 366] on button "Transfer Now" at bounding box center [536, 370] width 86 height 32
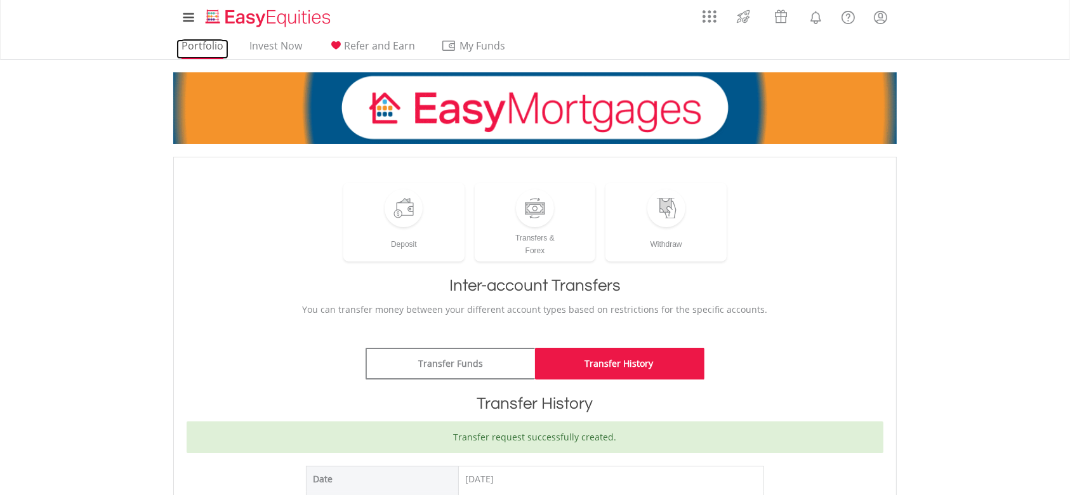
click at [198, 45] on link "Portfolio" at bounding box center [202, 49] width 52 height 20
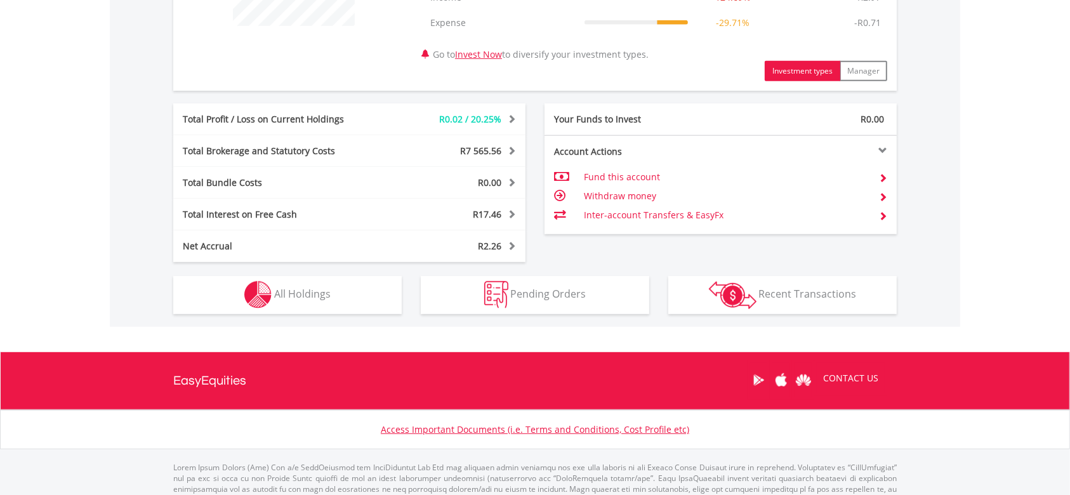
scroll to position [592, 0]
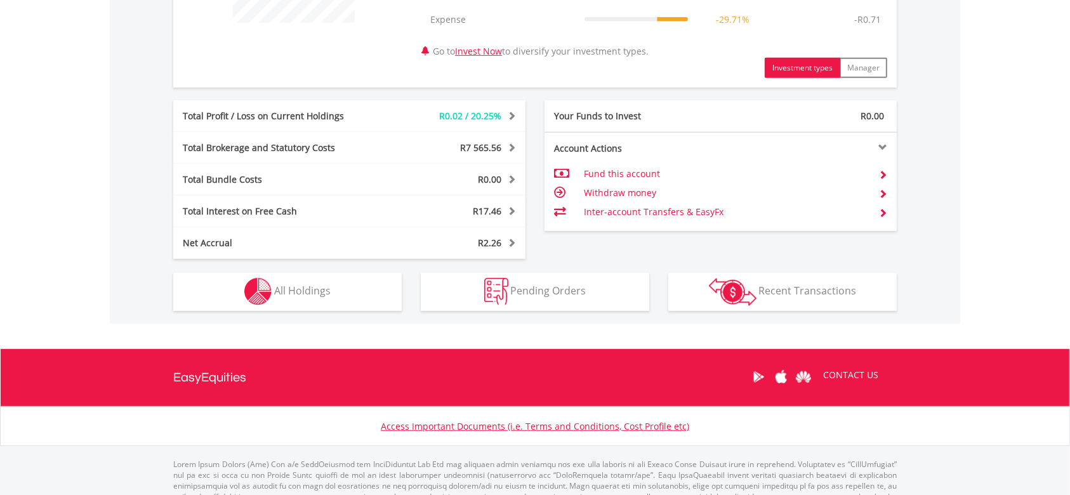
click at [340, 270] on div "Holdings All Holdings" at bounding box center [288, 285] width 248 height 52
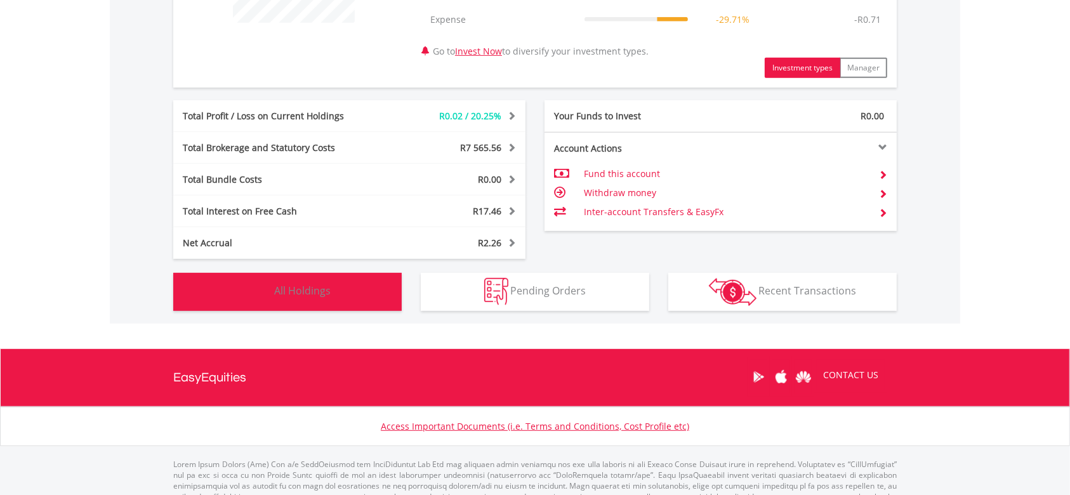
click at [341, 278] on button "Holdings All Holdings" at bounding box center [287, 292] width 229 height 38
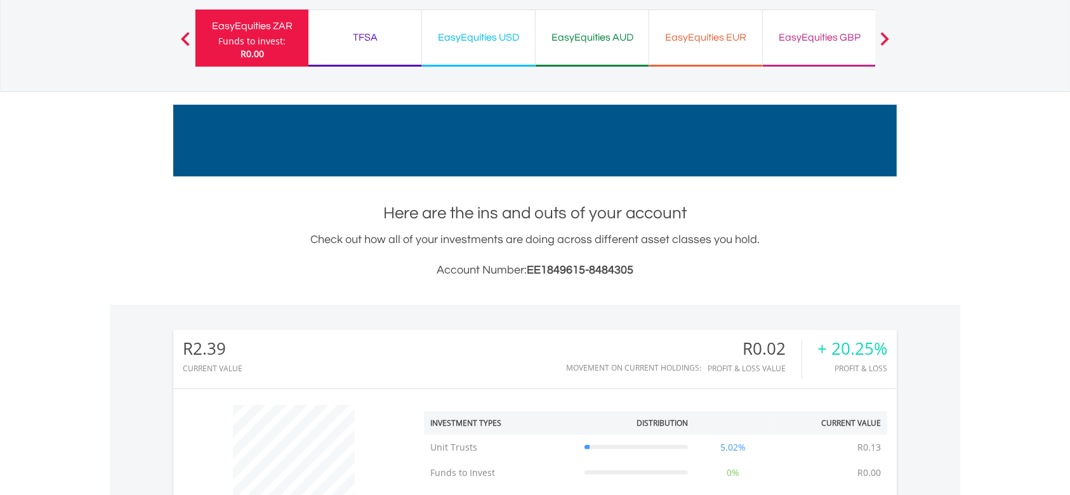
scroll to position [0, 0]
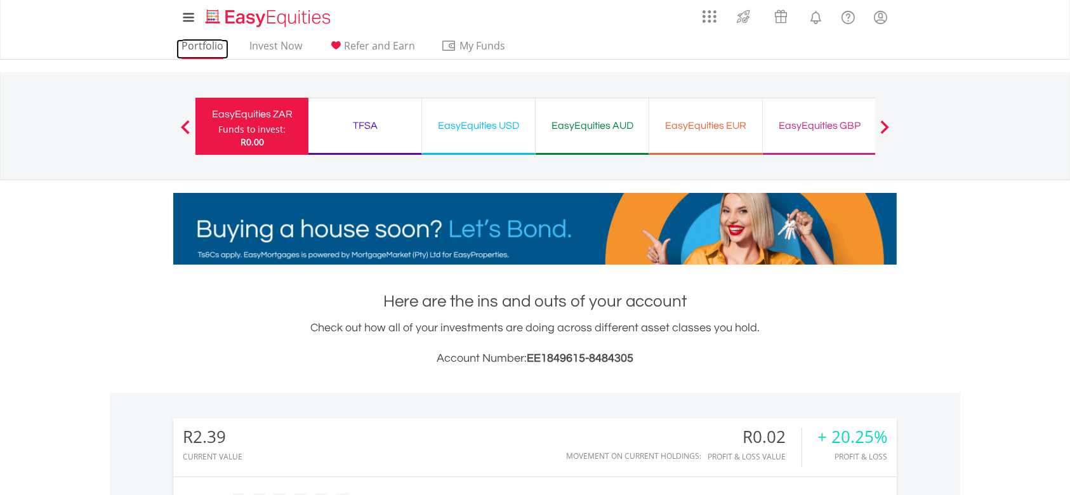
click at [209, 44] on link "Portfolio" at bounding box center [202, 49] width 52 height 20
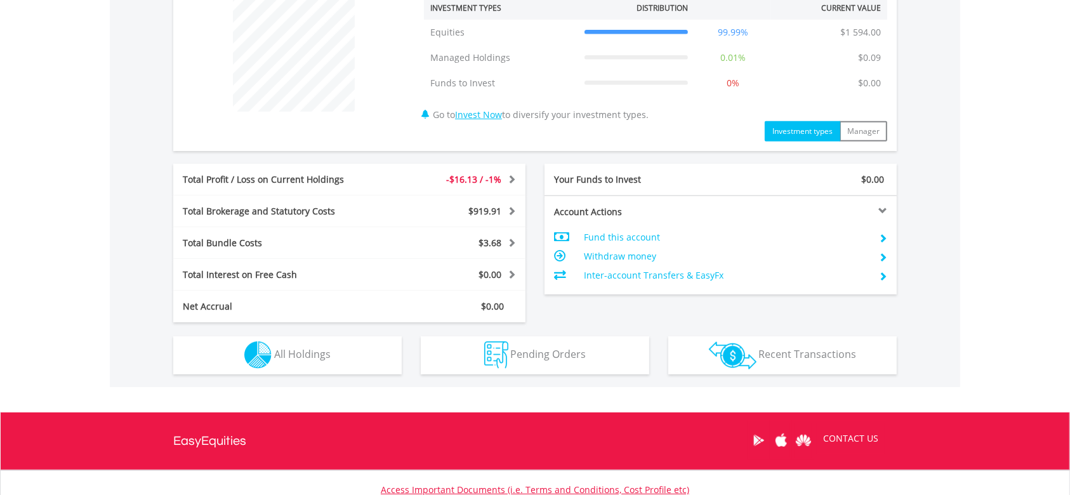
scroll to position [508, 0]
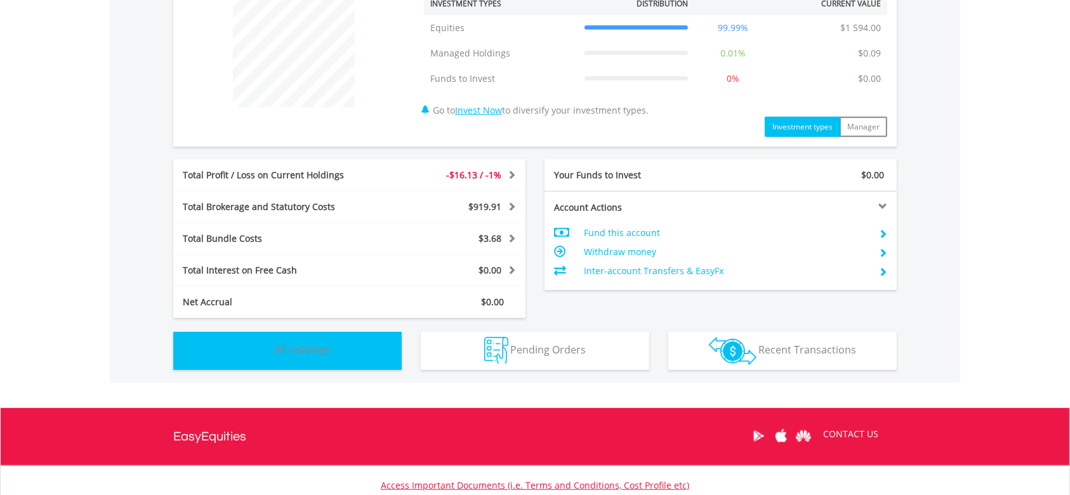
click at [369, 341] on button "Holdings All Holdings" at bounding box center [287, 351] width 229 height 38
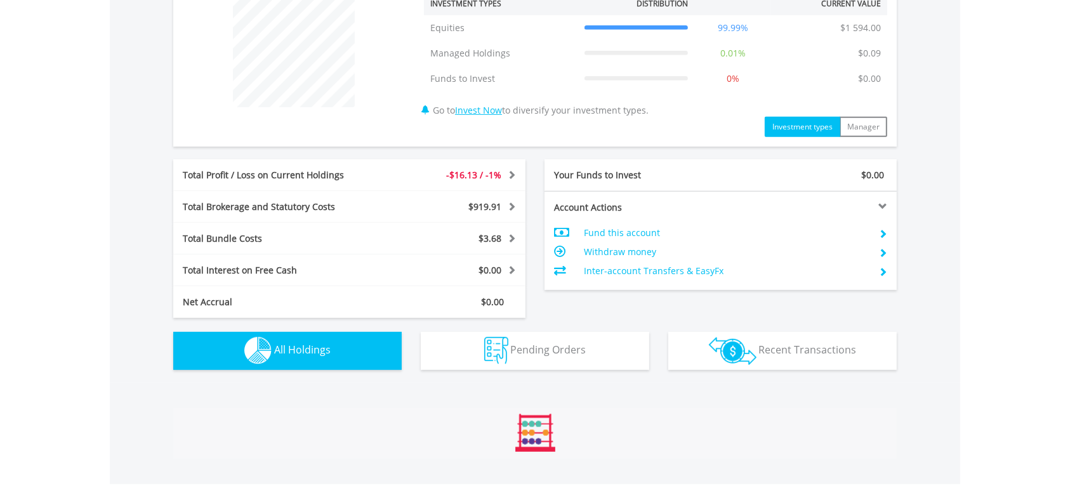
scroll to position [915, 0]
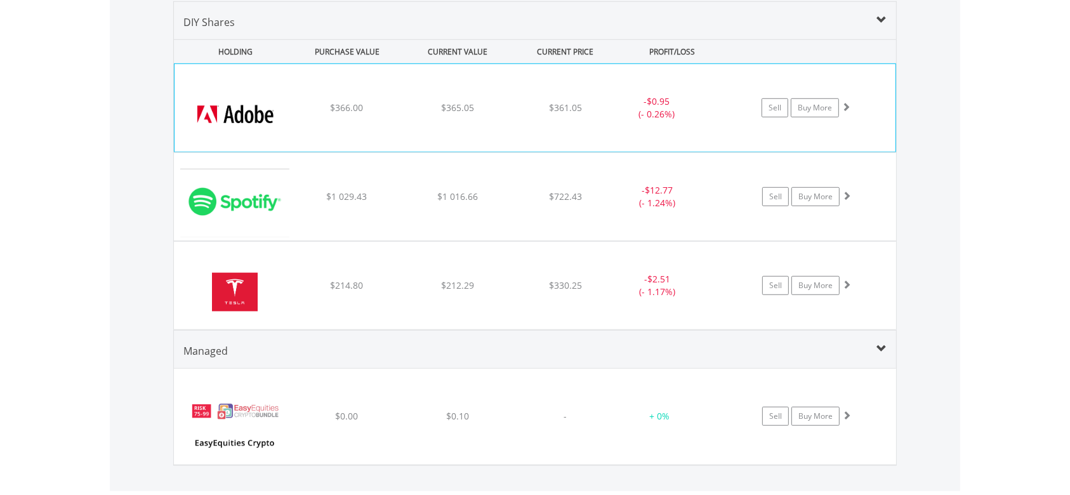
click at [264, 123] on img at bounding box center [235, 114] width 109 height 69
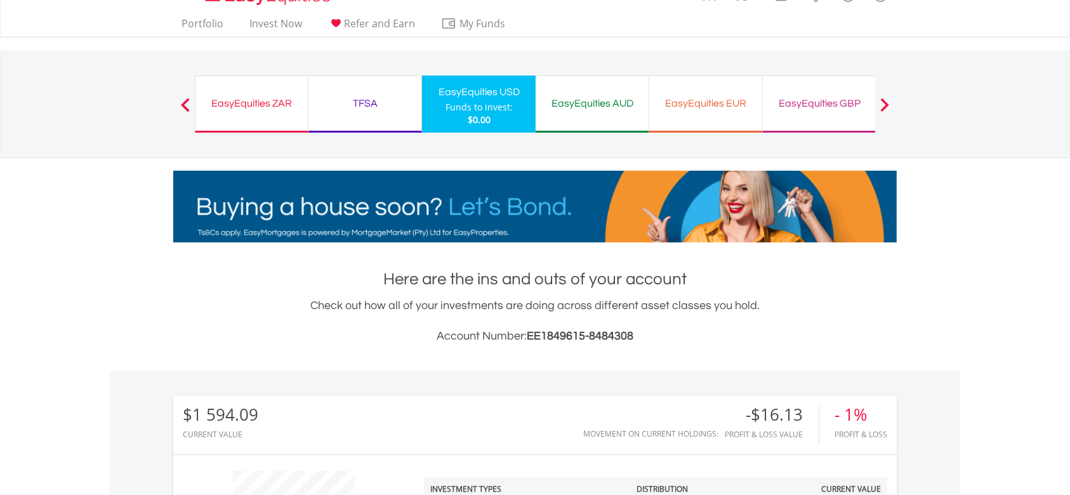
scroll to position [0, 0]
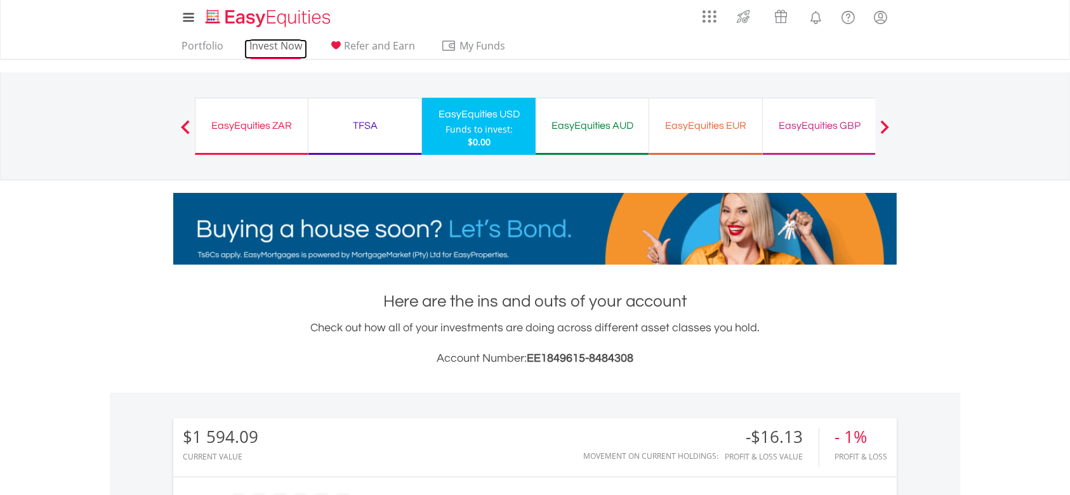
click at [288, 52] on link "Invest Now" at bounding box center [275, 49] width 63 height 20
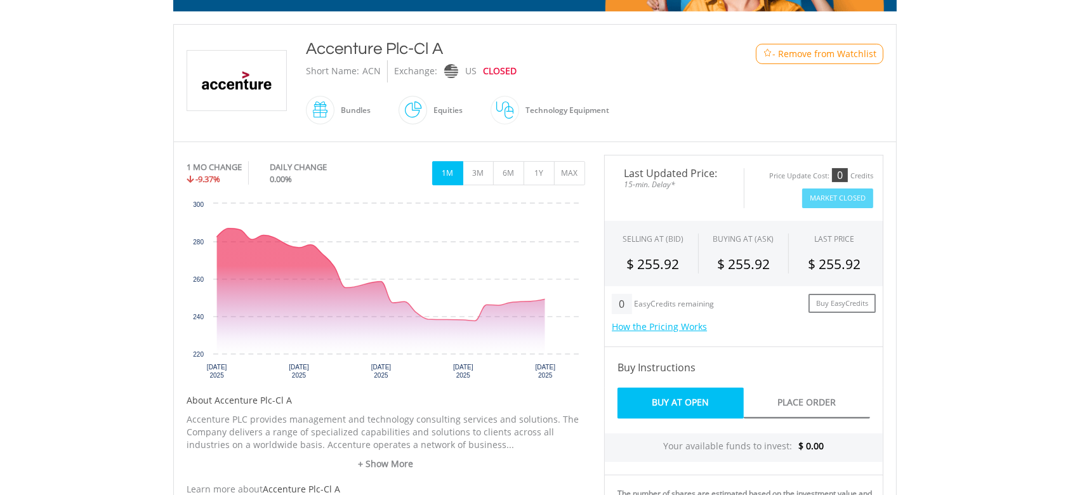
scroll to position [254, 0]
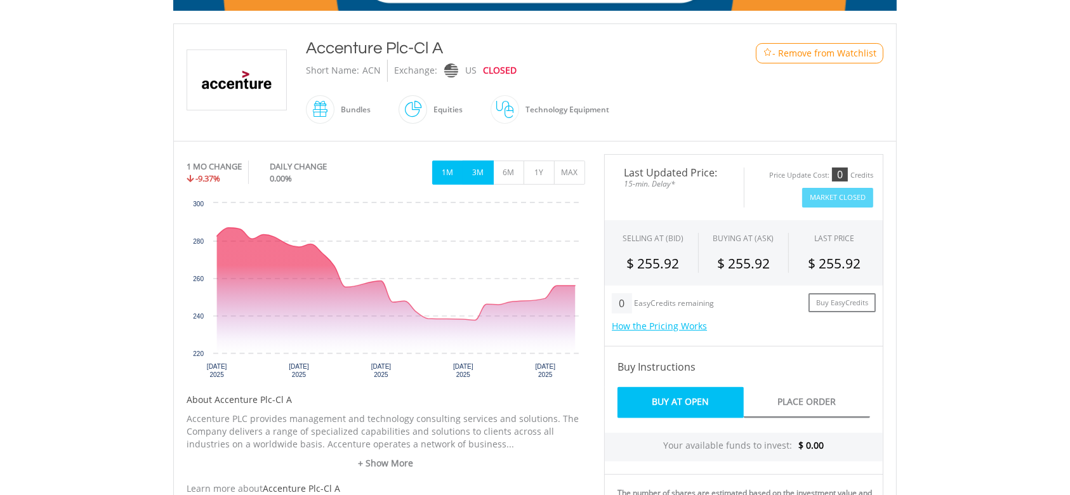
click at [487, 167] on button "3M" at bounding box center [478, 173] width 31 height 24
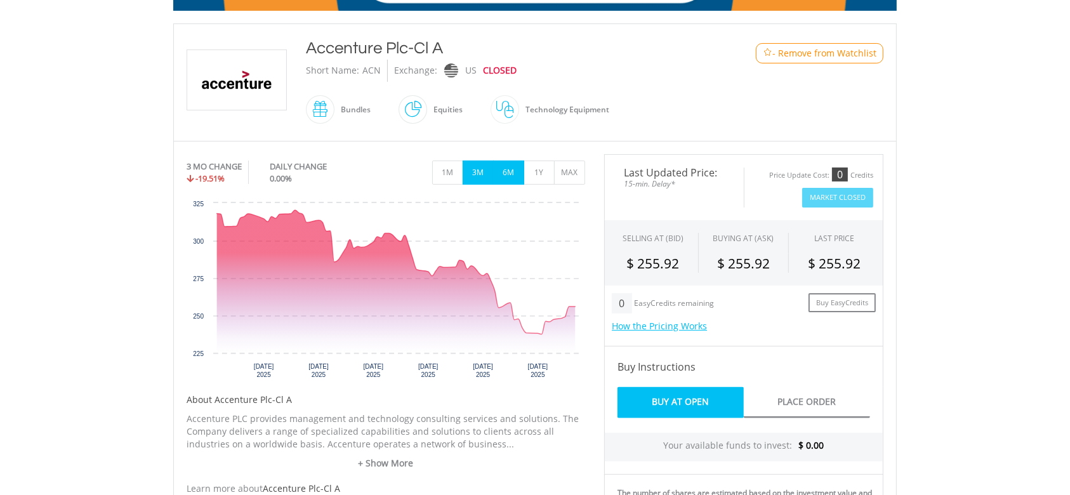
click at [501, 173] on button "6M" at bounding box center [508, 173] width 31 height 24
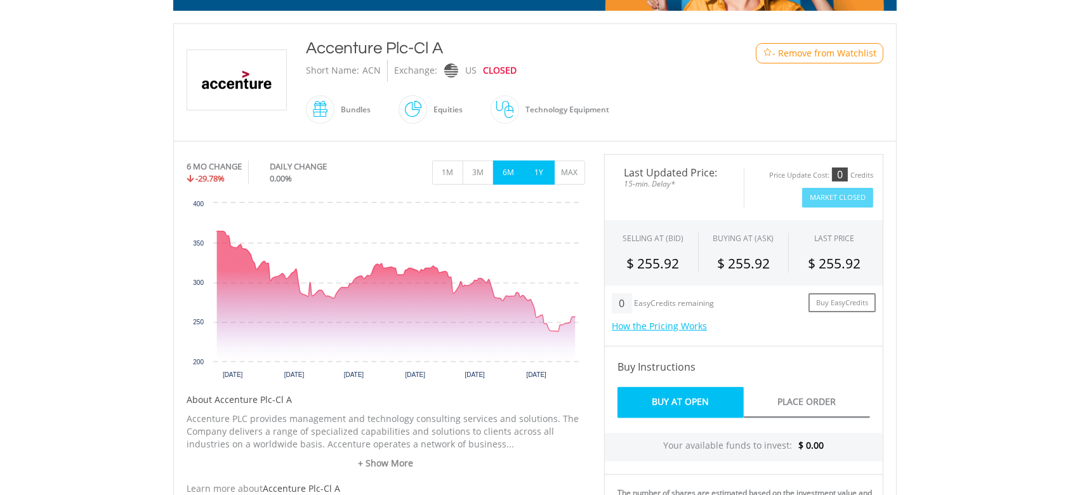
click at [533, 175] on button "1Y" at bounding box center [539, 173] width 31 height 24
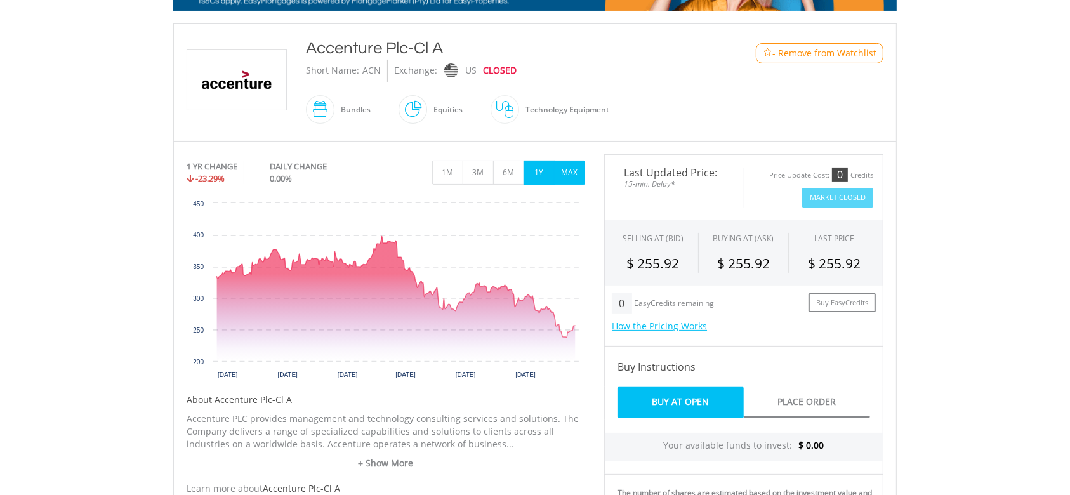
click at [571, 171] on button "MAX" at bounding box center [569, 173] width 31 height 24
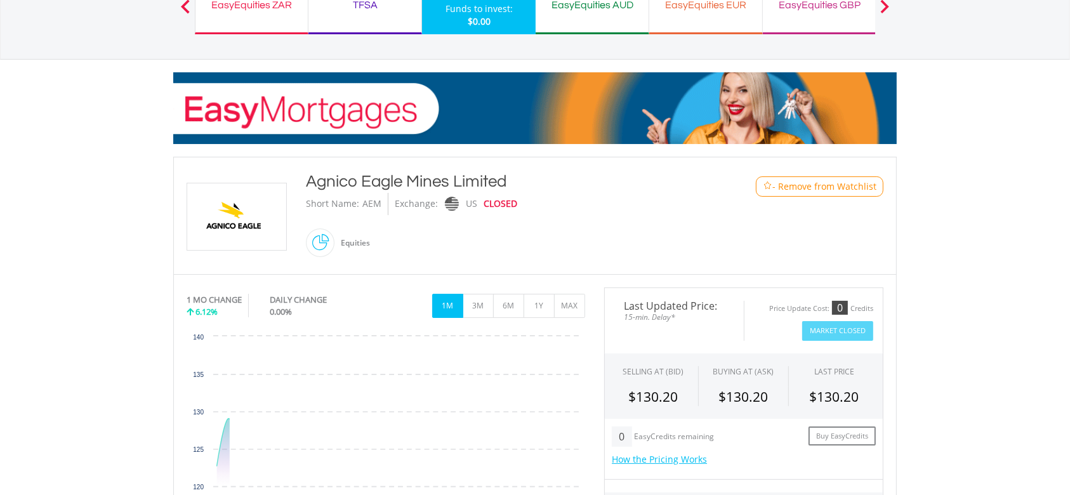
scroll to position [169, 0]
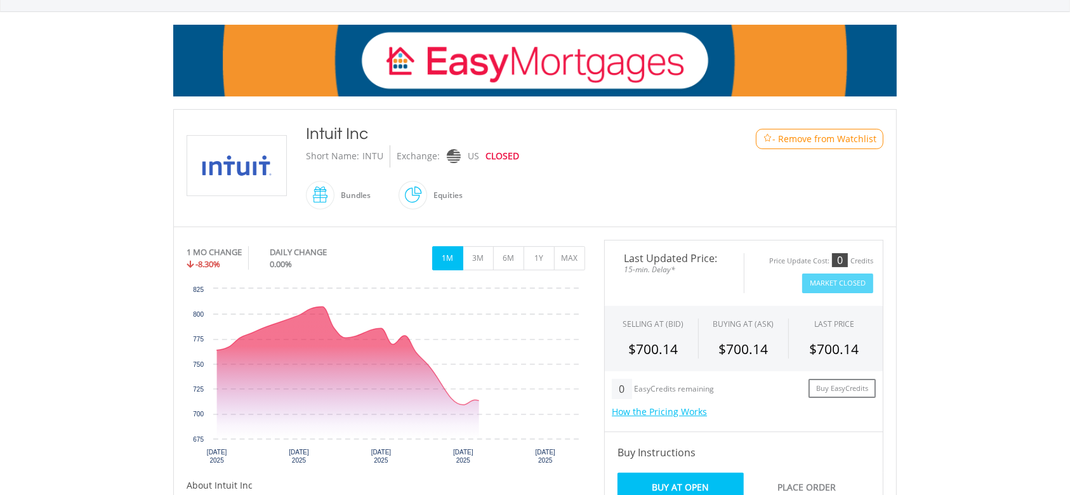
scroll to position [169, 0]
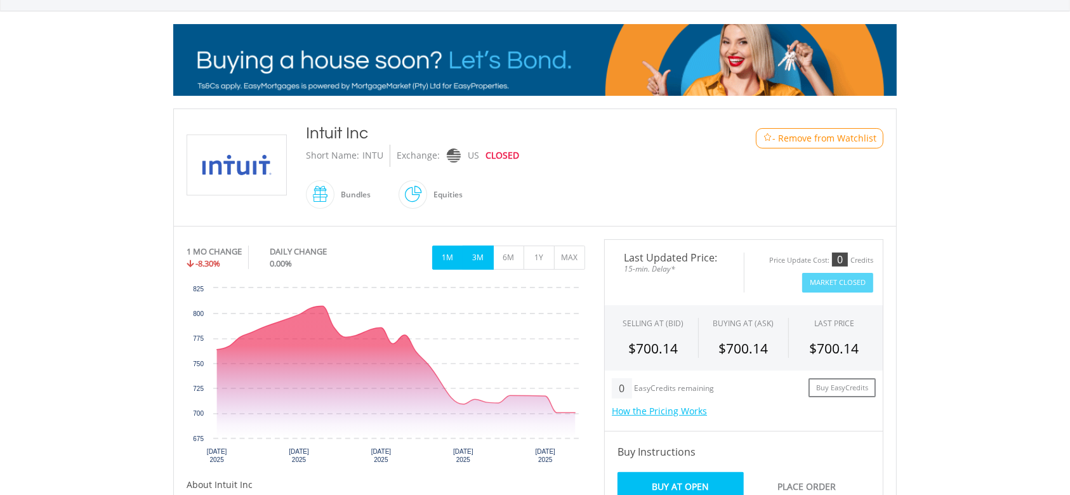
click at [483, 261] on button "3M" at bounding box center [478, 258] width 31 height 24
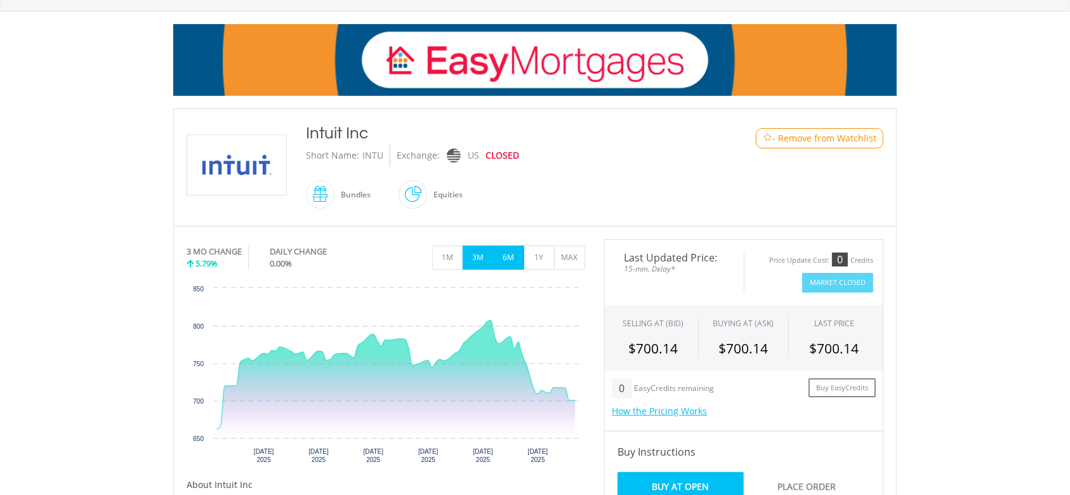
click at [515, 260] on button "6M" at bounding box center [508, 258] width 31 height 24
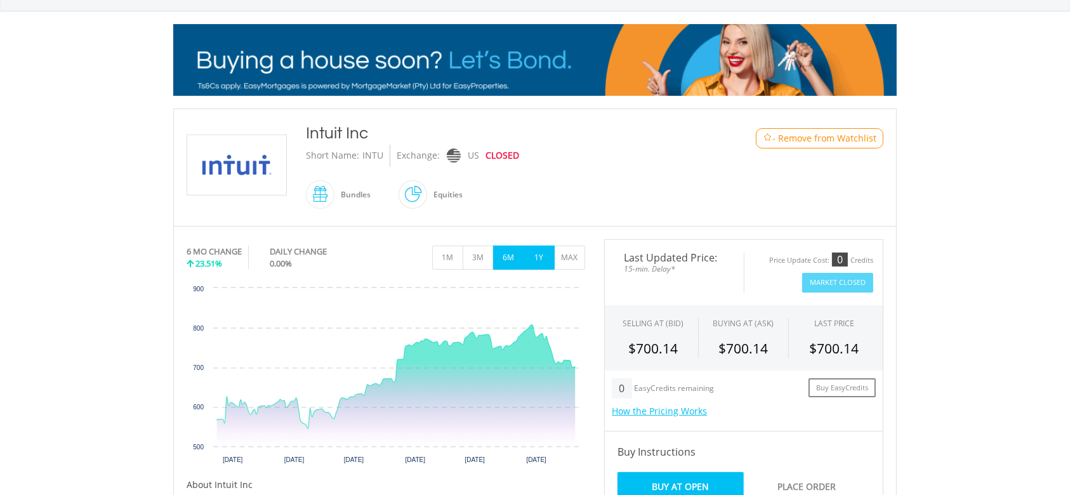
click at [540, 258] on button "1Y" at bounding box center [539, 258] width 31 height 24
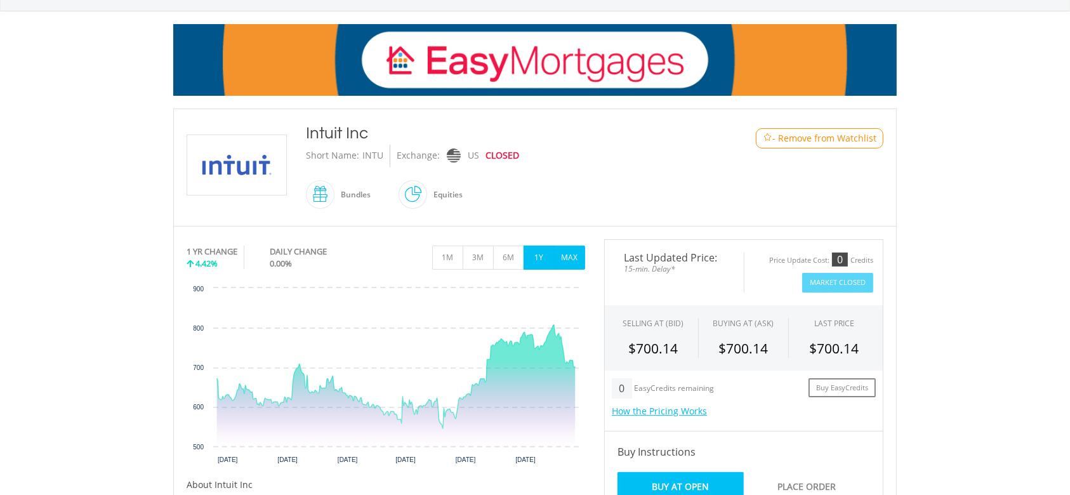
click at [560, 261] on button "MAX" at bounding box center [569, 258] width 31 height 24
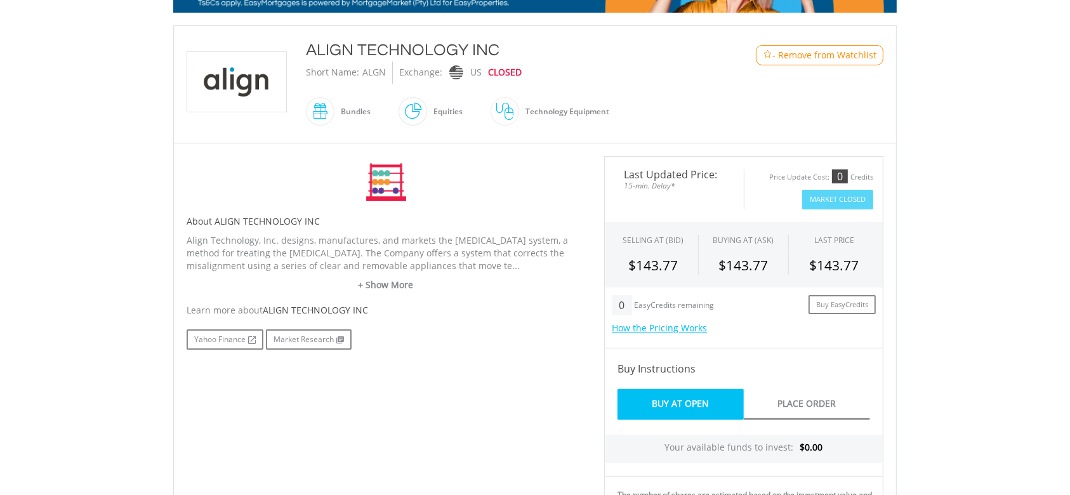
scroll to position [254, 0]
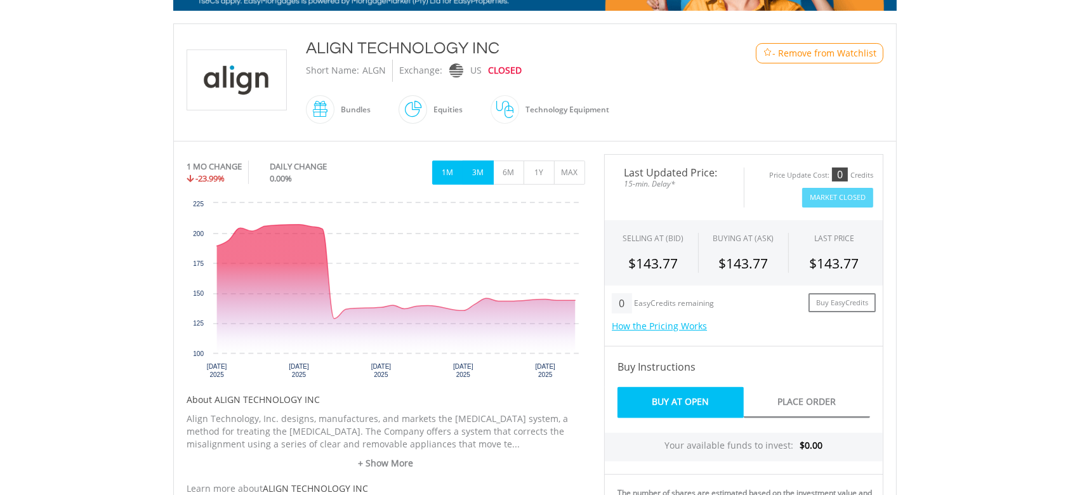
click at [490, 175] on button "3M" at bounding box center [478, 173] width 31 height 24
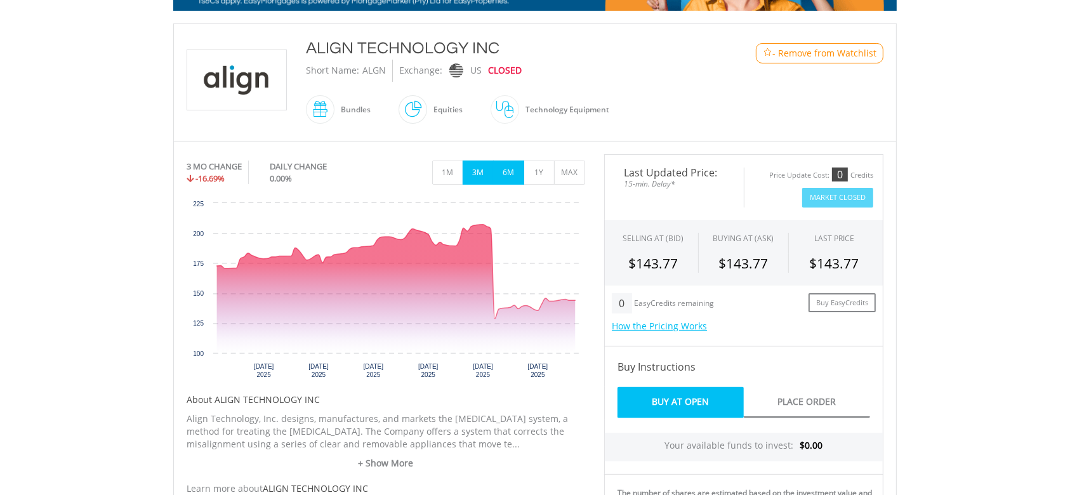
click at [507, 175] on button "6M" at bounding box center [508, 173] width 31 height 24
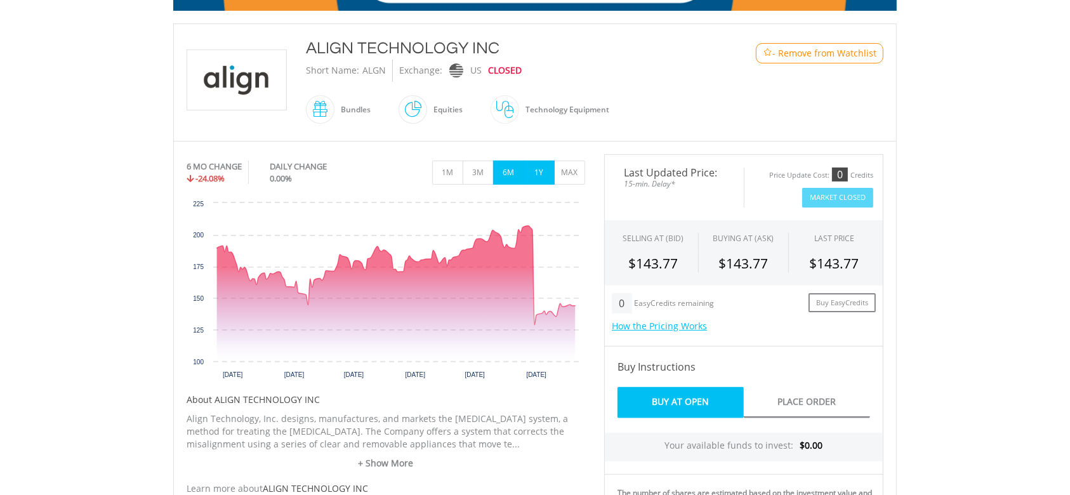
click at [530, 173] on button "1Y" at bounding box center [539, 173] width 31 height 24
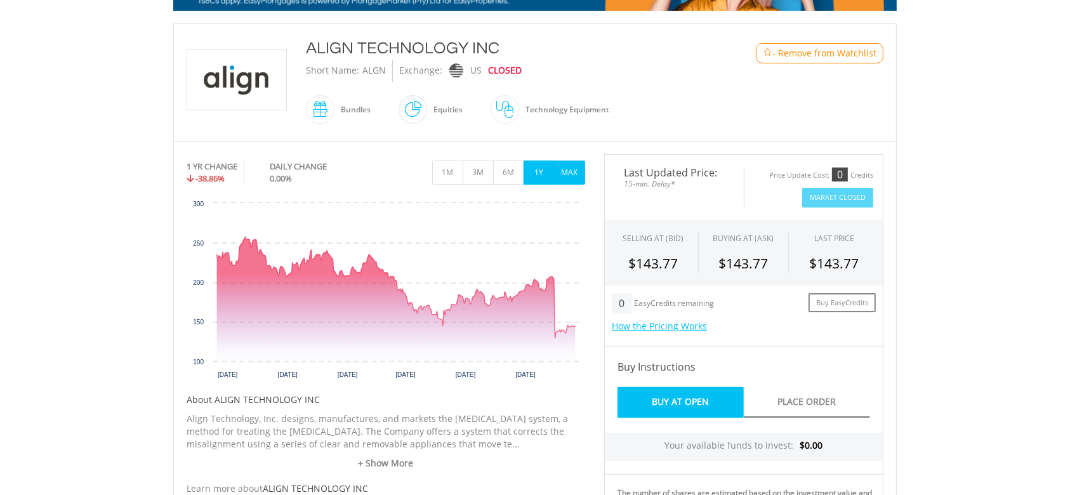
click at [567, 180] on button "MAX" at bounding box center [569, 173] width 31 height 24
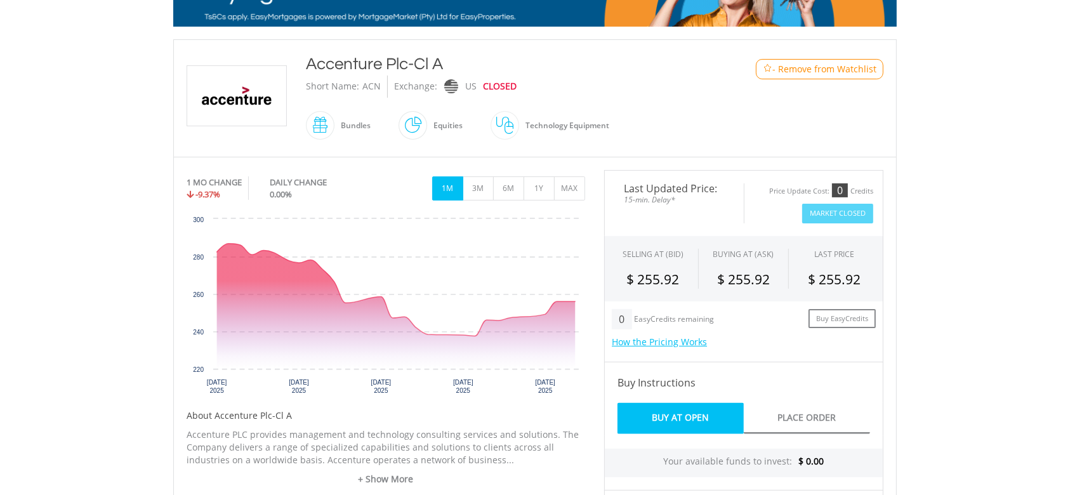
scroll to position [254, 0]
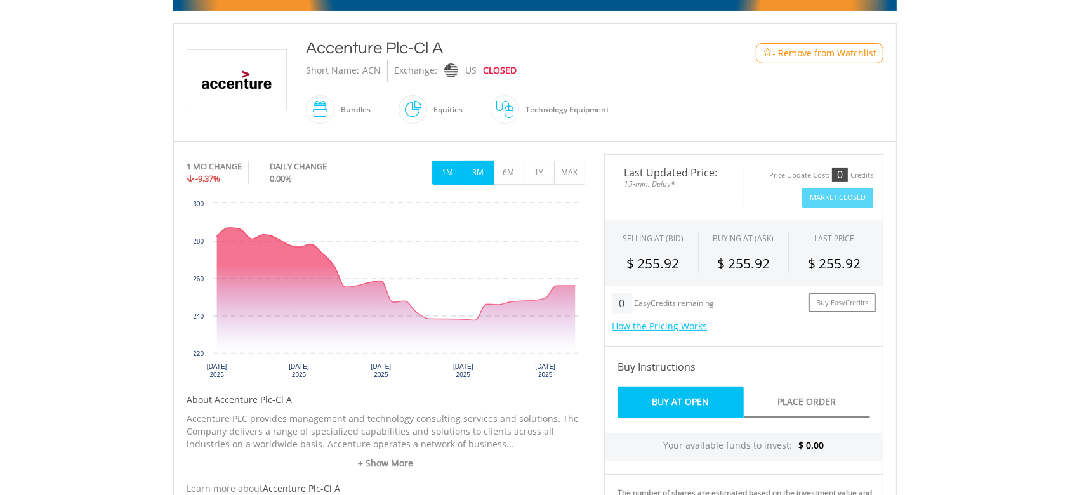
click at [490, 169] on button "3M" at bounding box center [478, 173] width 31 height 24
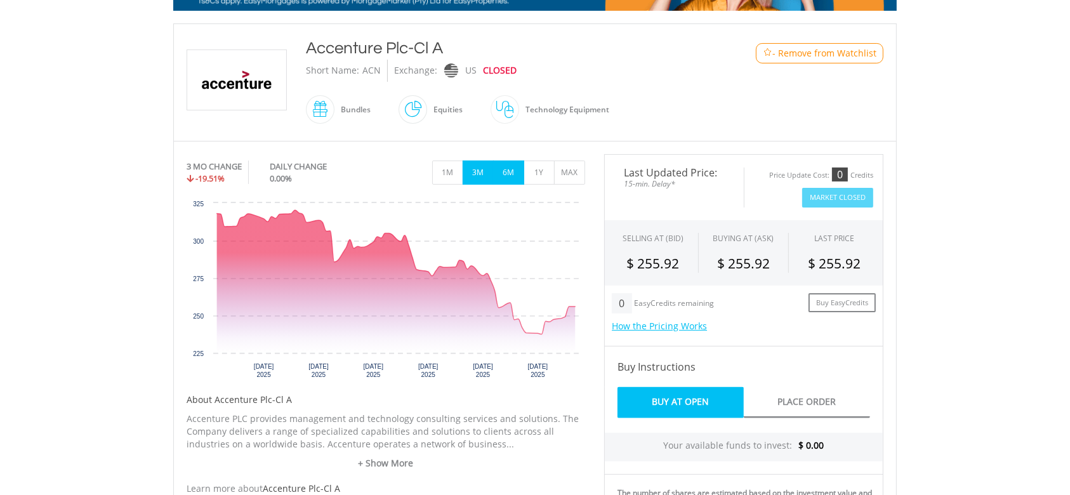
click at [512, 169] on button "6M" at bounding box center [508, 173] width 31 height 24
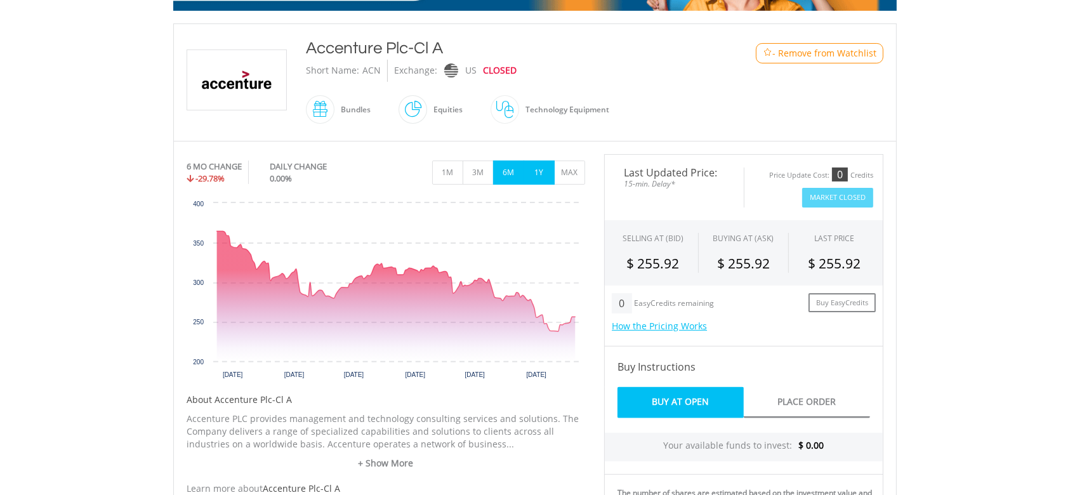
click at [537, 168] on button "1Y" at bounding box center [539, 173] width 31 height 24
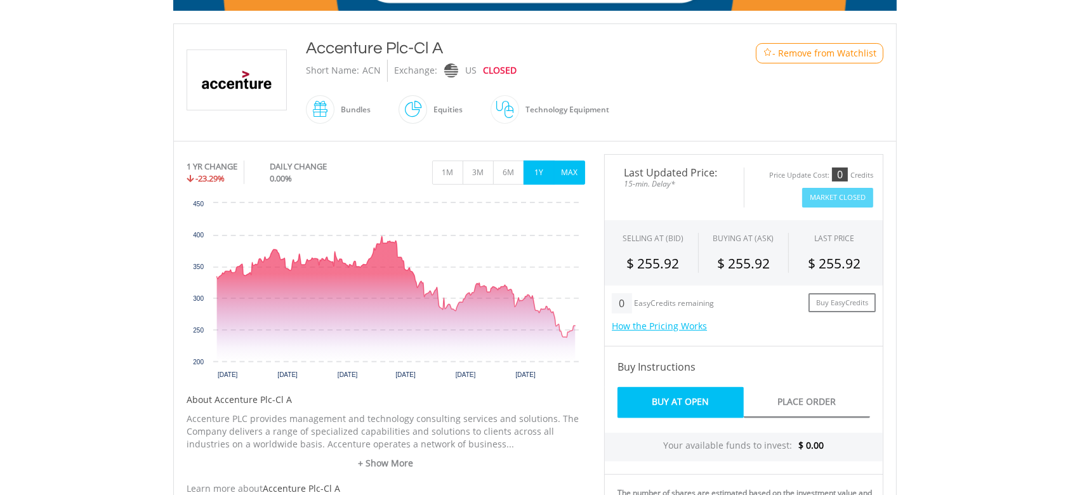
click at [561, 171] on button "MAX" at bounding box center [569, 173] width 31 height 24
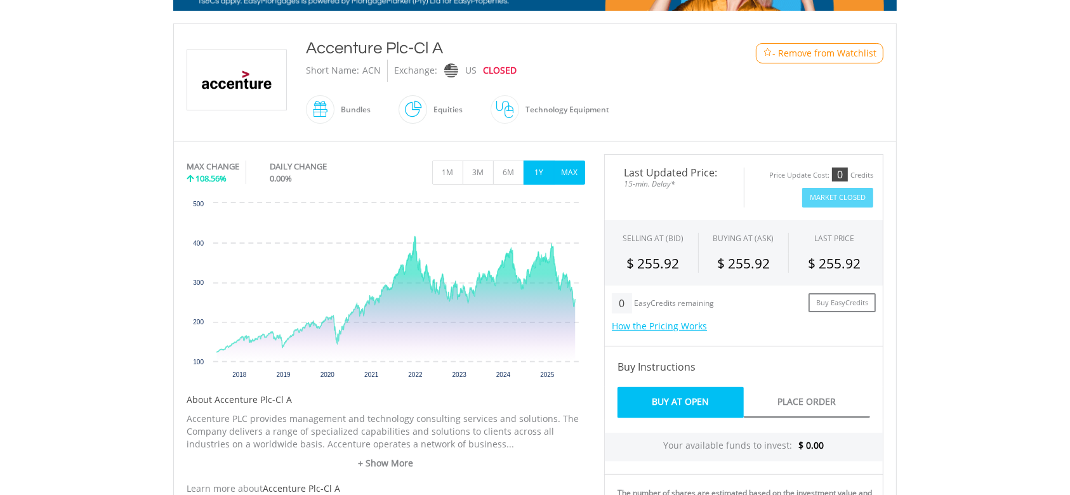
click at [537, 169] on button "1Y" at bounding box center [539, 173] width 31 height 24
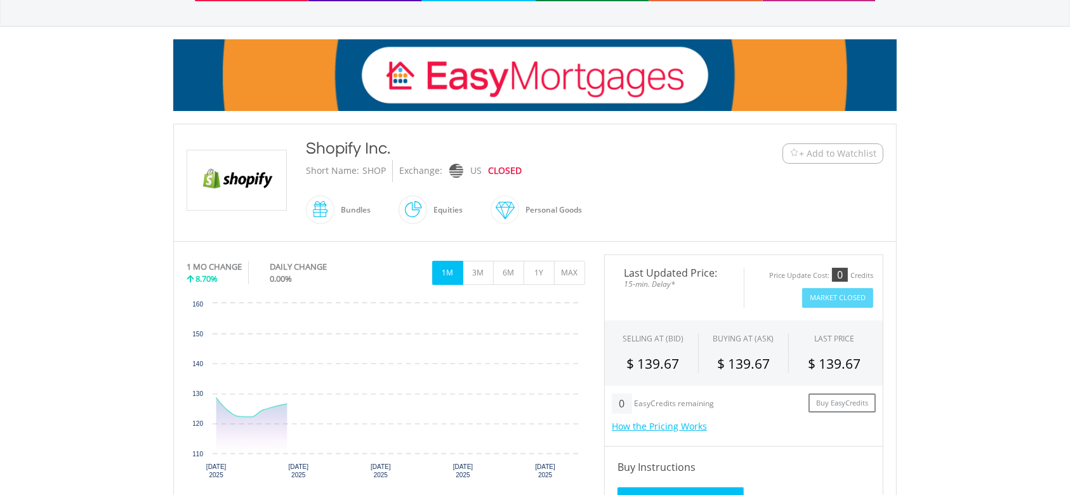
scroll to position [169, 0]
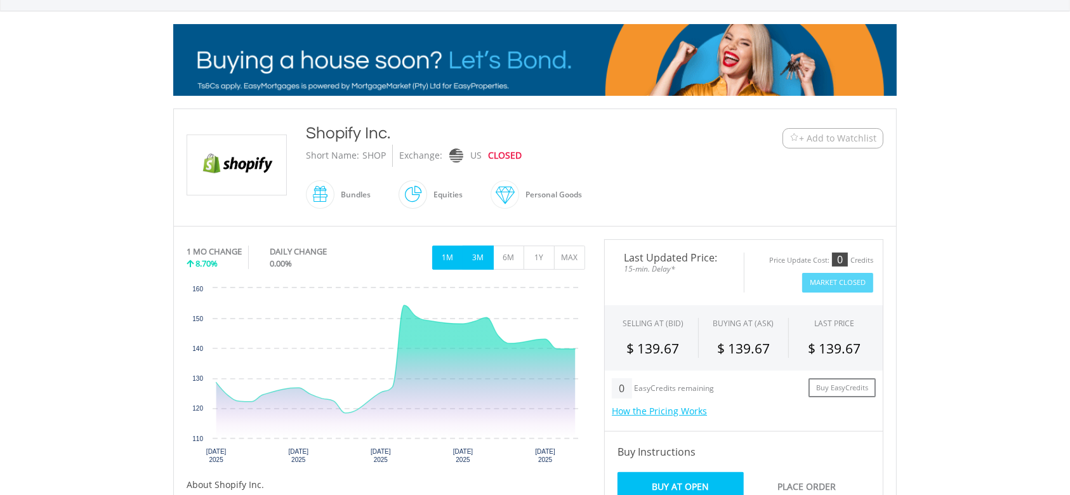
click at [475, 260] on button "3M" at bounding box center [478, 258] width 31 height 24
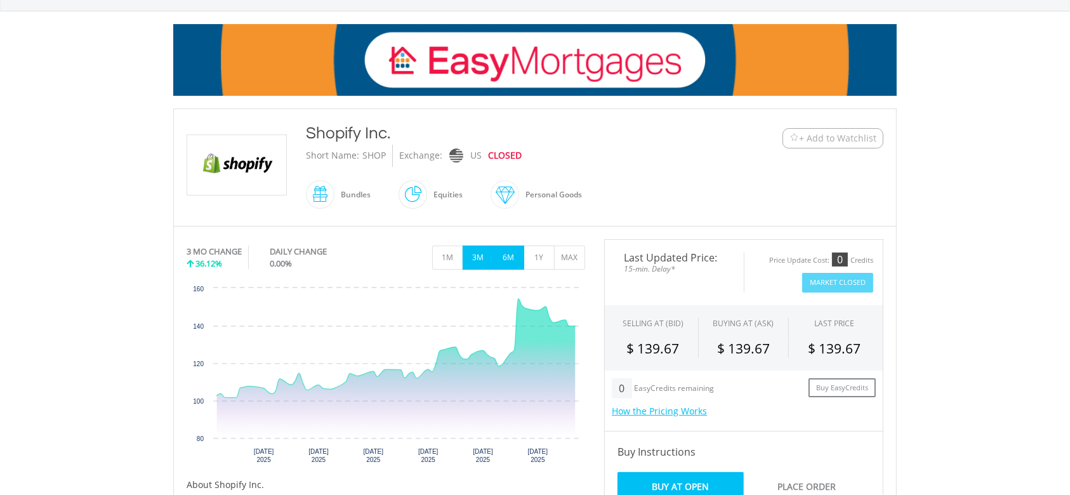
click at [512, 258] on button "6M" at bounding box center [508, 258] width 31 height 24
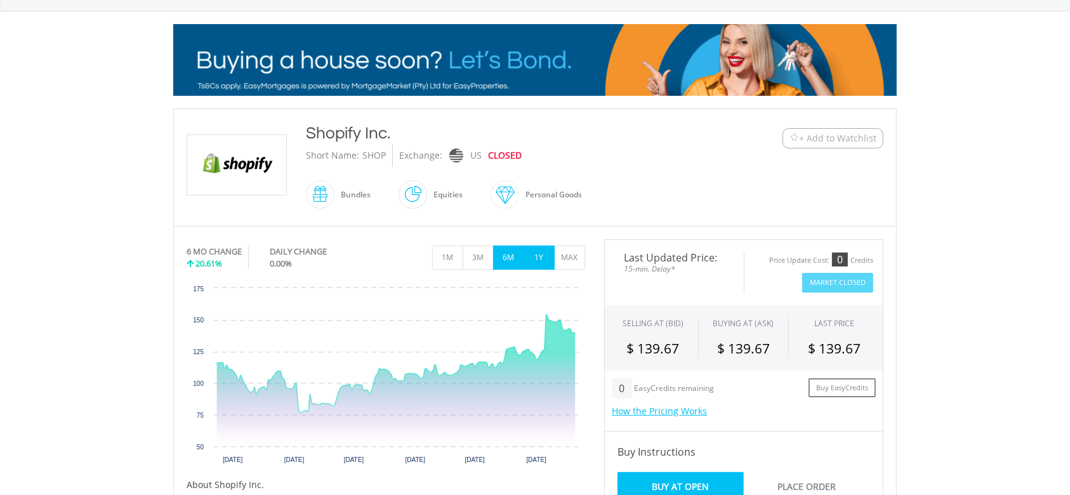
click at [531, 256] on button "1Y" at bounding box center [539, 258] width 31 height 24
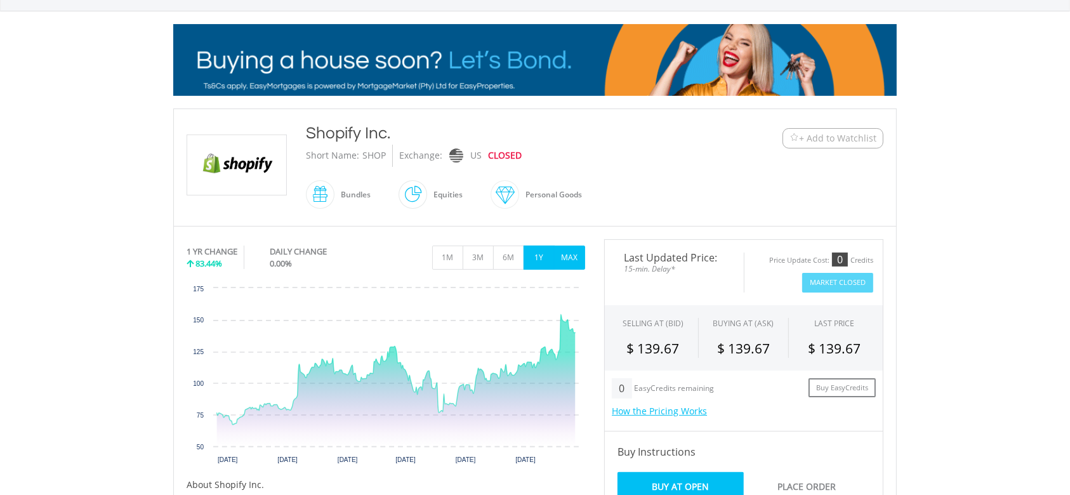
click at [567, 260] on button "MAX" at bounding box center [569, 258] width 31 height 24
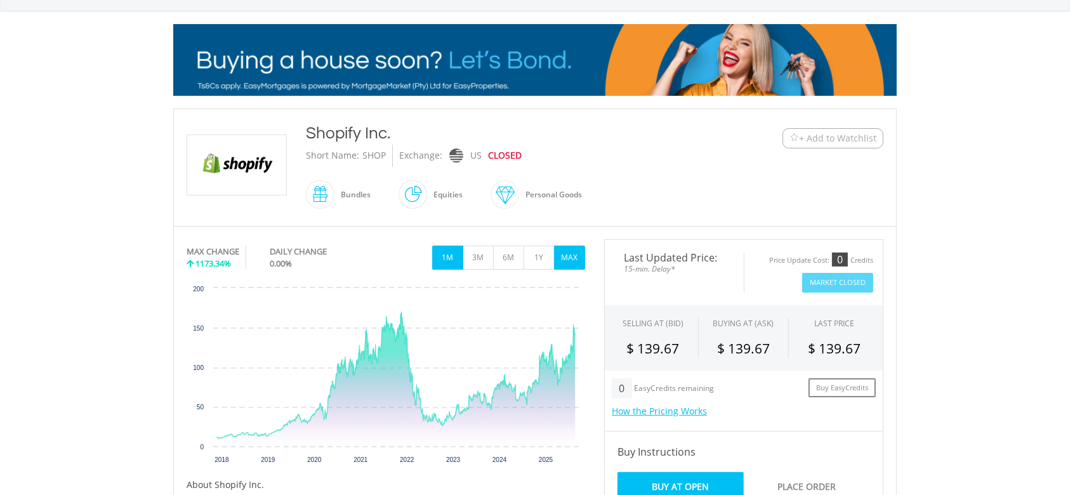
click at [441, 251] on button "1M" at bounding box center [447, 258] width 31 height 24
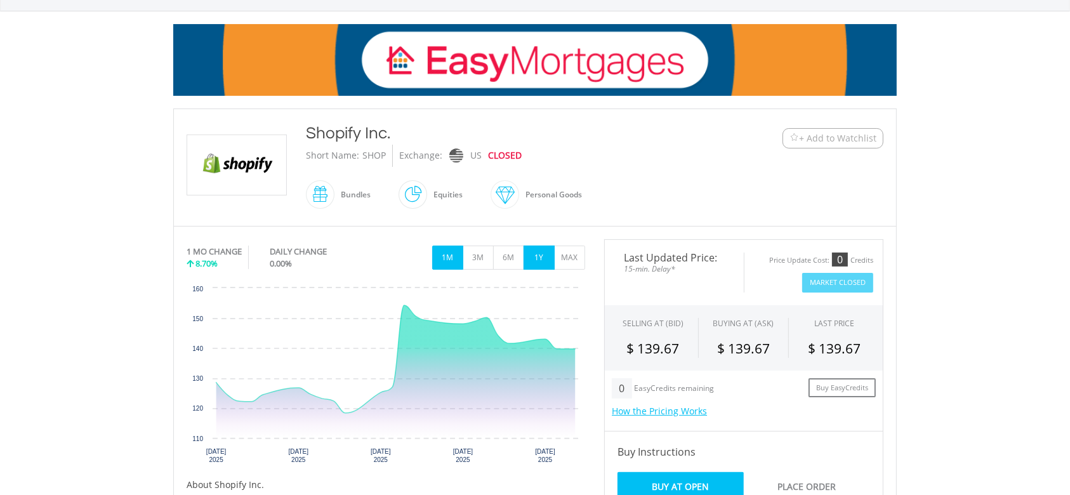
click at [540, 252] on button "1Y" at bounding box center [539, 258] width 31 height 24
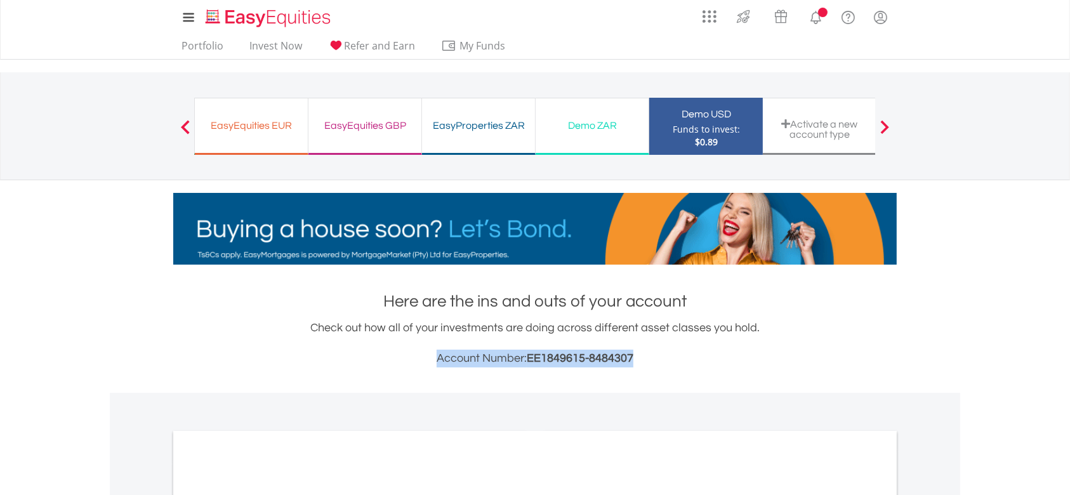
click at [432, 343] on div "Check out how all of your investments are doing across different asset classes …" at bounding box center [535, 343] width 724 height 48
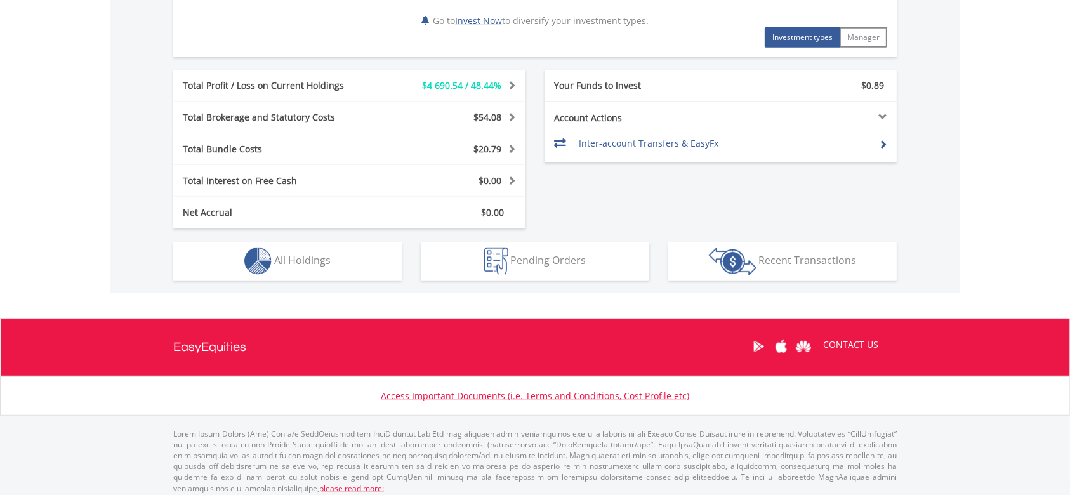
scroll to position [654, 0]
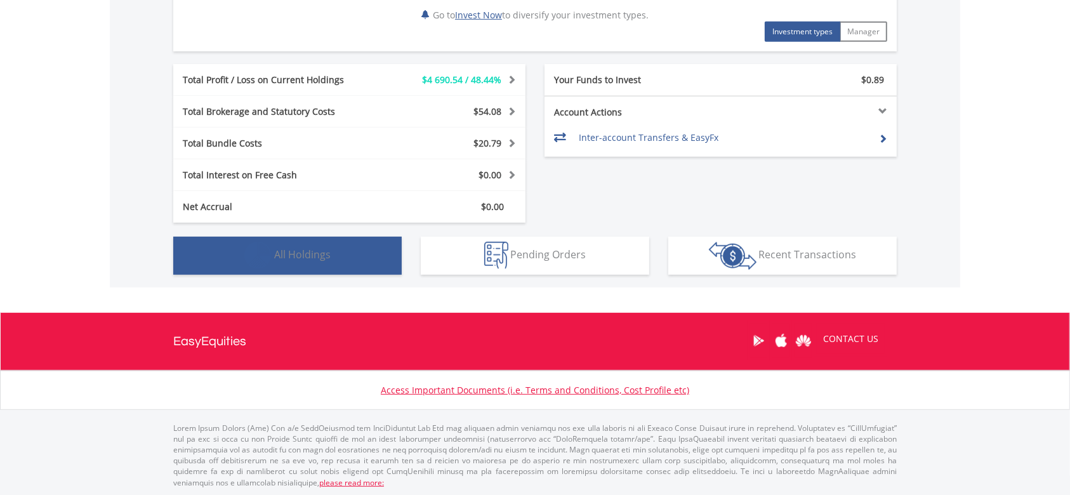
click at [371, 251] on button "Holdings All Holdings" at bounding box center [287, 256] width 229 height 38
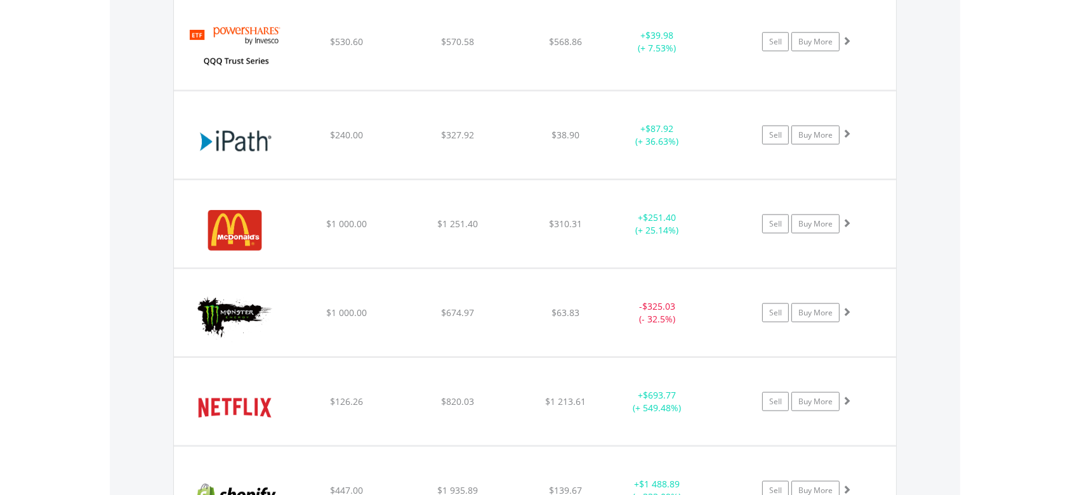
scroll to position [1727, 0]
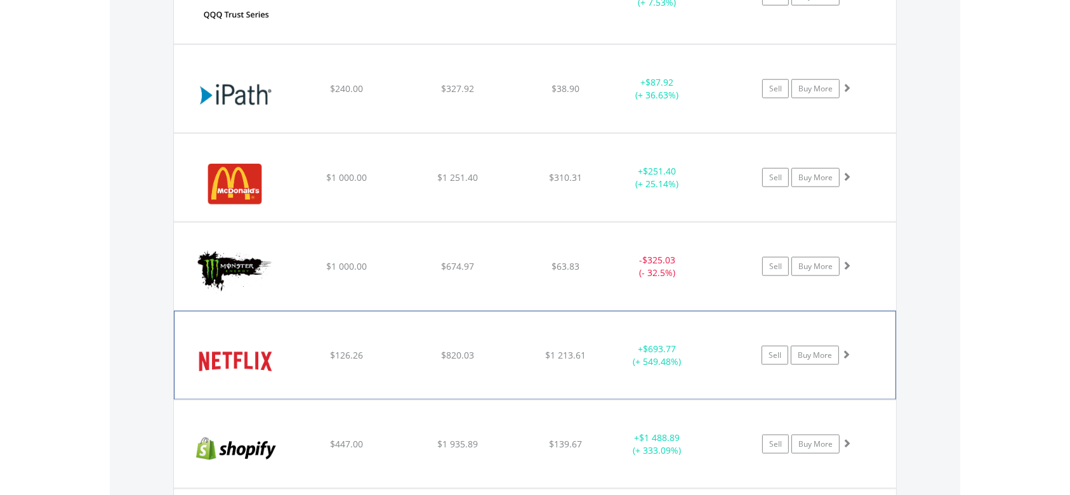
click at [281, 357] on img at bounding box center [235, 362] width 109 height 69
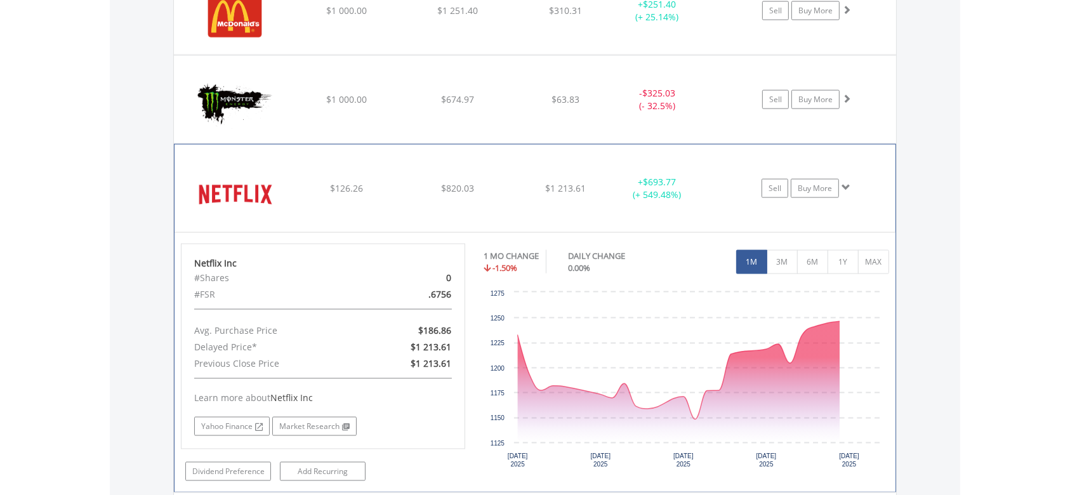
scroll to position [1897, 0]
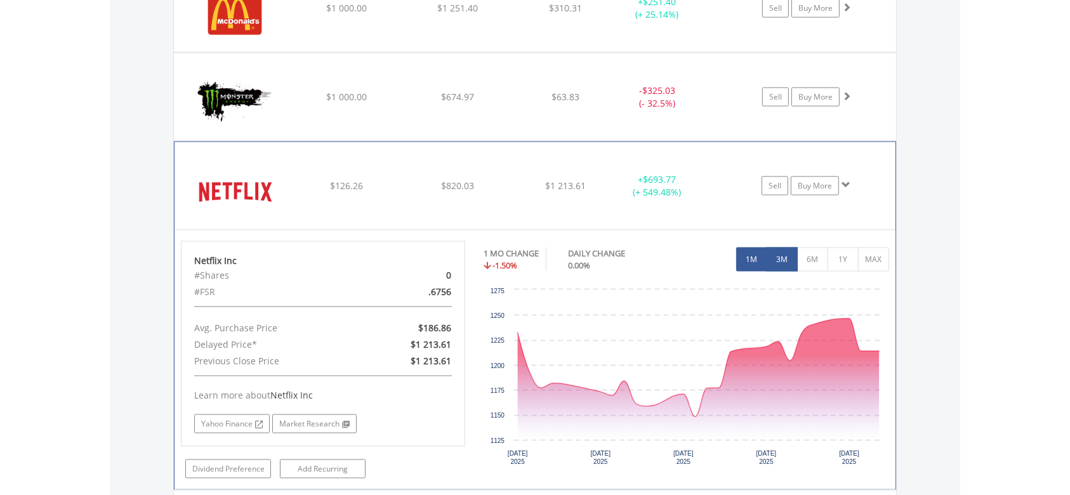
click at [780, 251] on button "3M" at bounding box center [782, 260] width 31 height 24
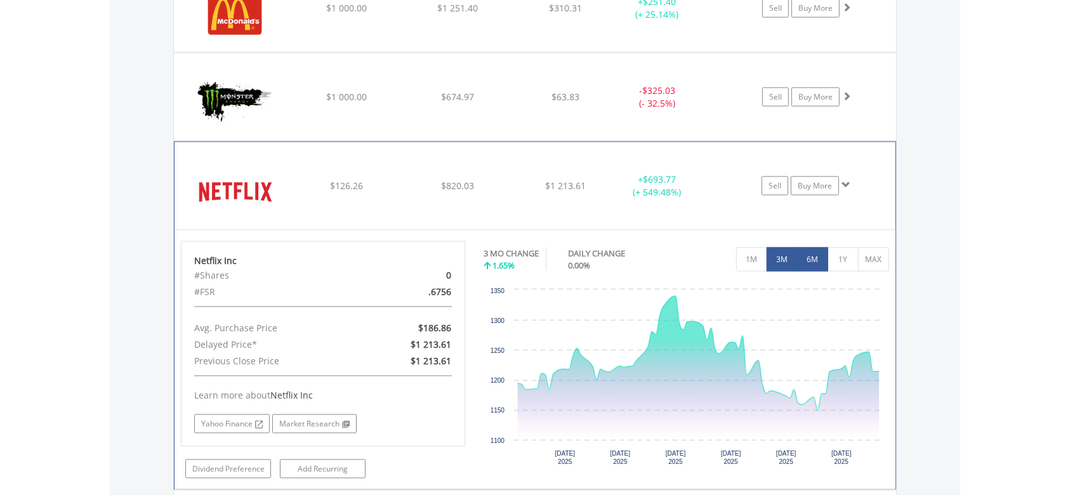
click at [807, 260] on button "6M" at bounding box center [812, 260] width 31 height 24
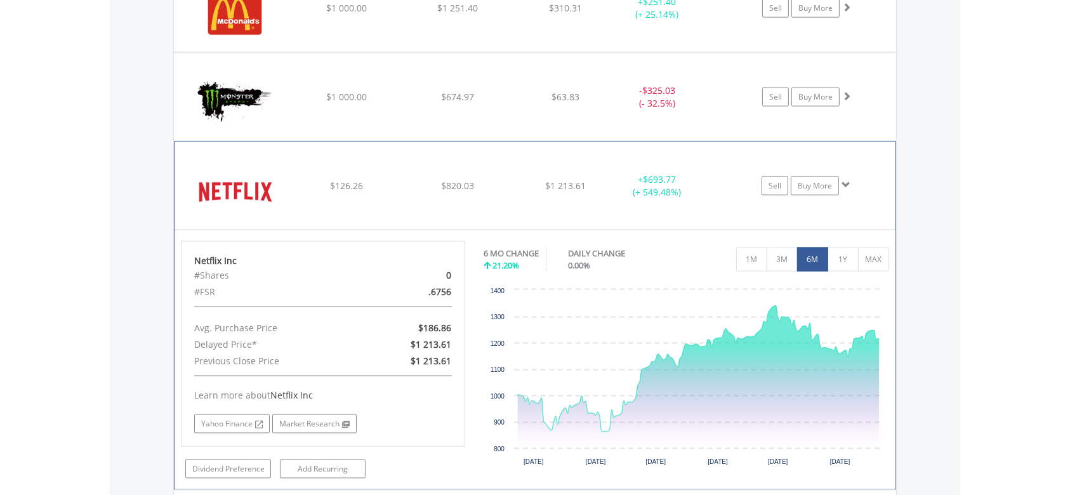
click at [249, 182] on img at bounding box center [235, 192] width 109 height 69
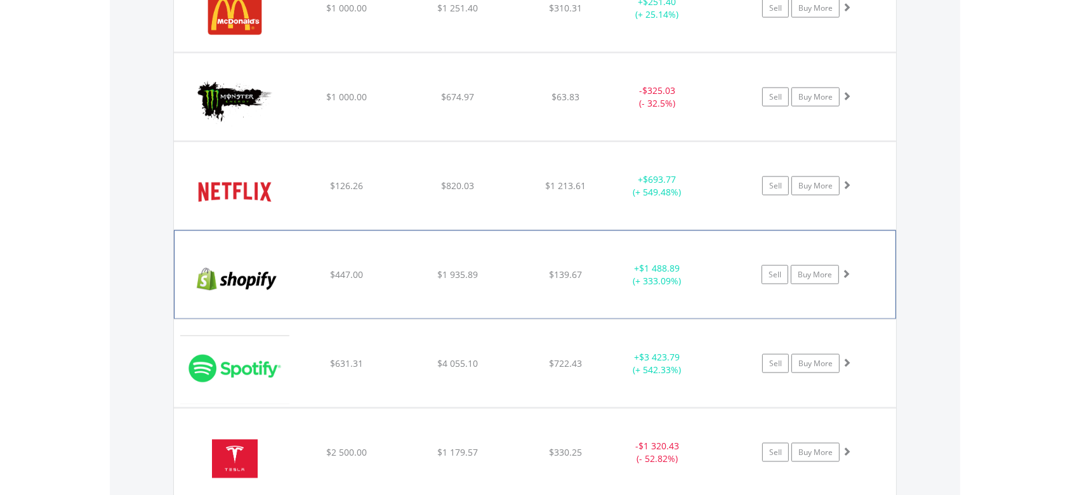
click at [254, 283] on img at bounding box center [235, 281] width 109 height 69
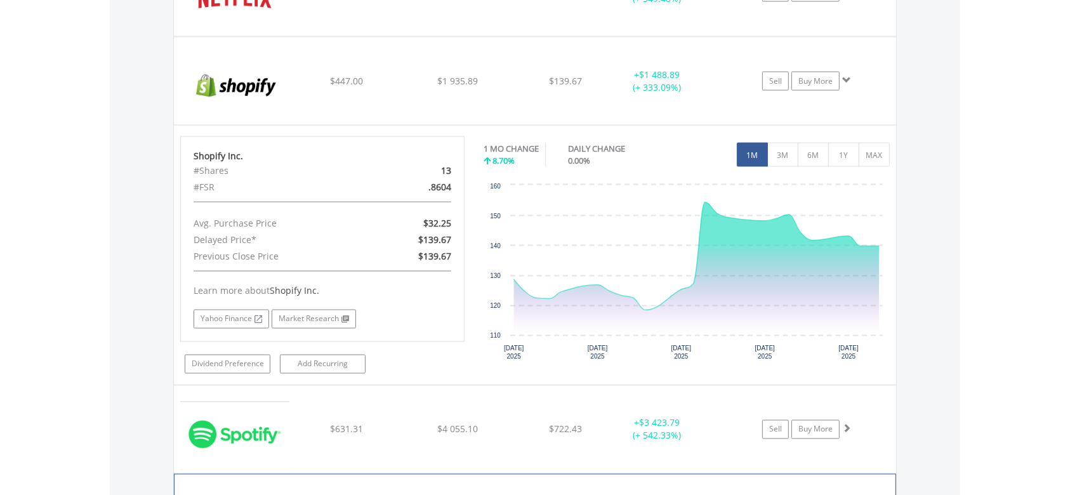
scroll to position [2066, 0]
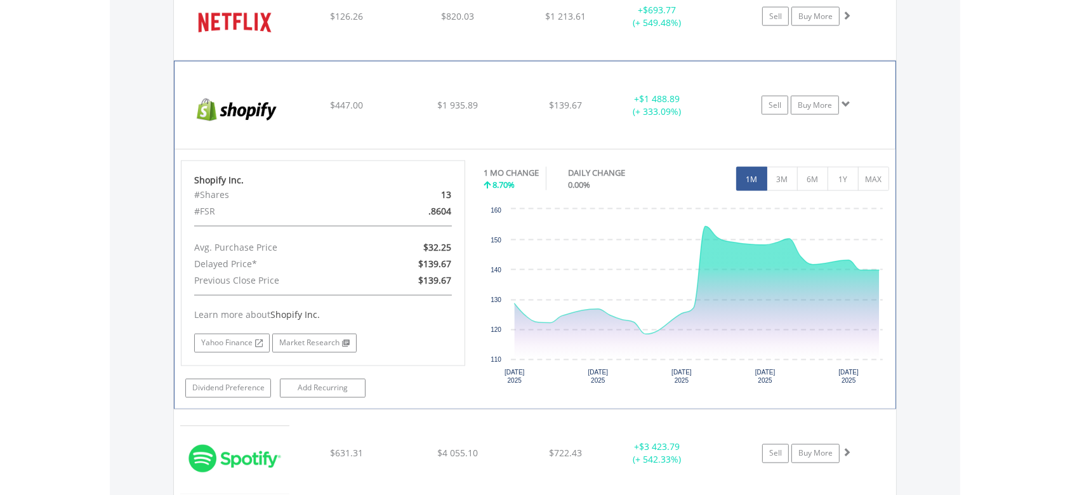
click at [257, 111] on img at bounding box center [235, 111] width 109 height 69
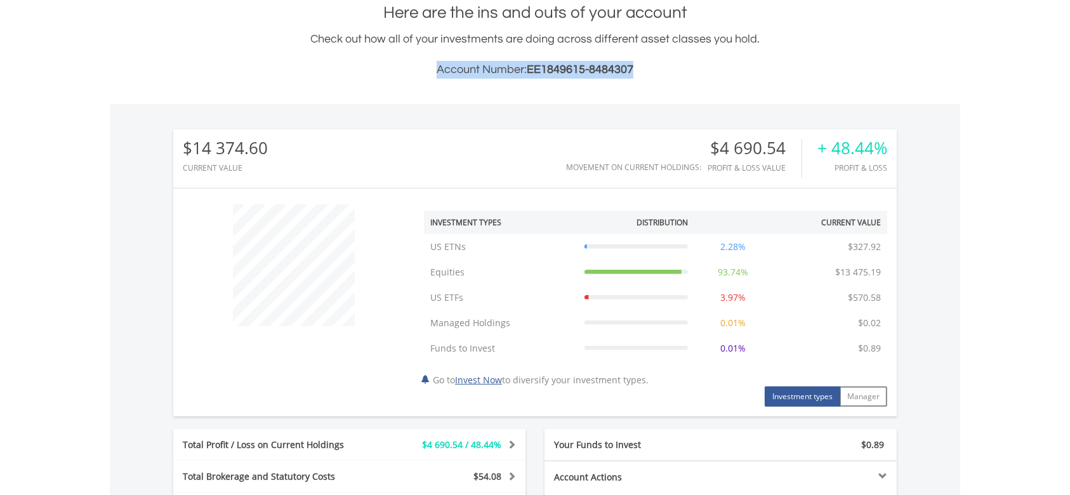
scroll to position [0, 0]
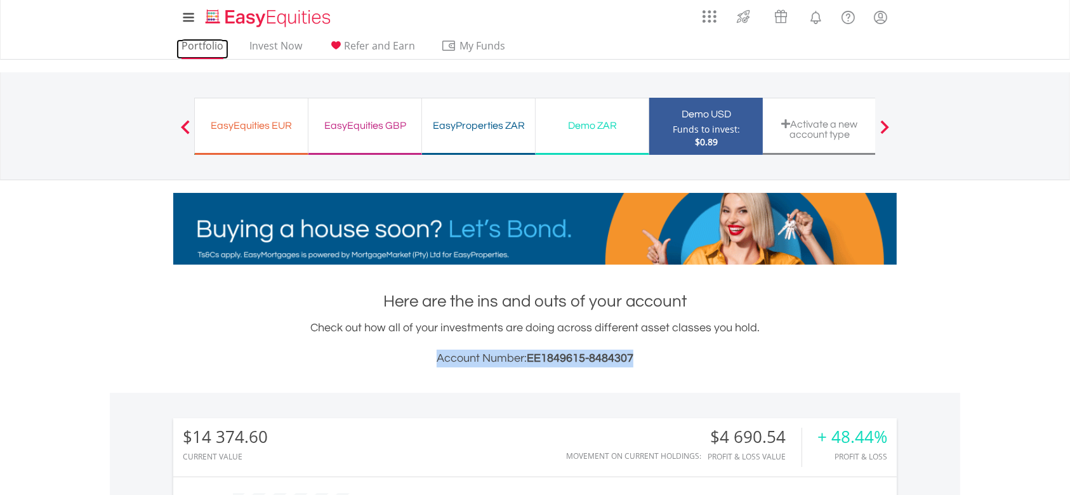
click at [213, 45] on link "Portfolio" at bounding box center [202, 49] width 52 height 20
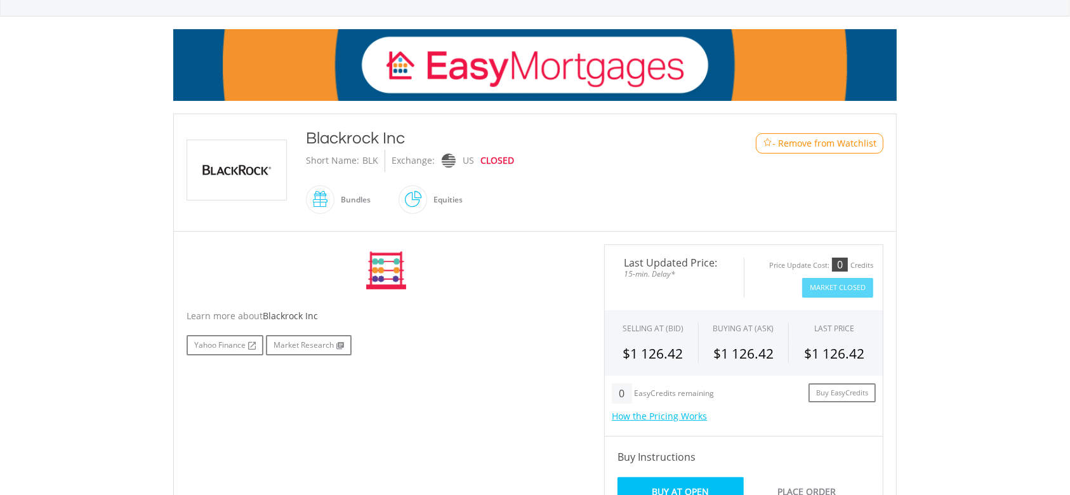
scroll to position [169, 0]
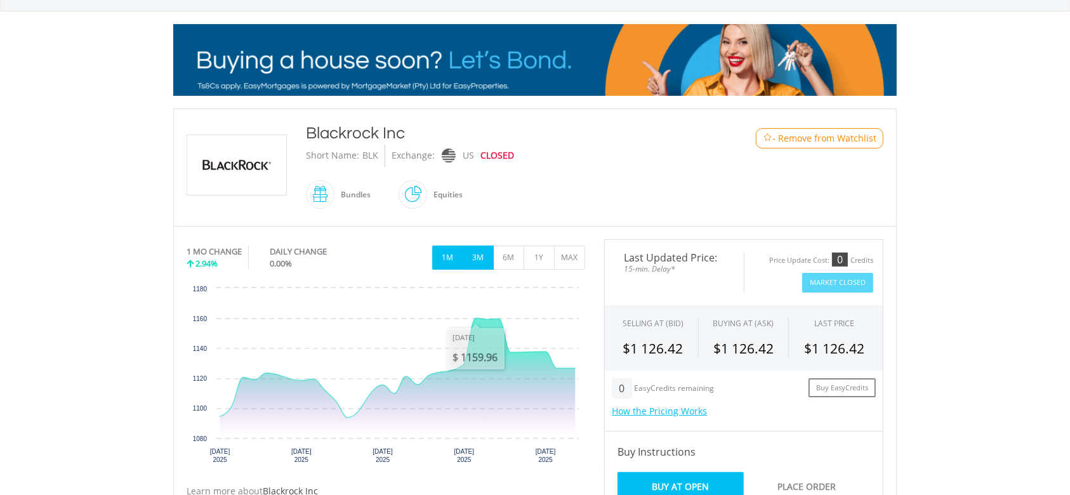
click at [479, 263] on button "3M" at bounding box center [478, 258] width 31 height 24
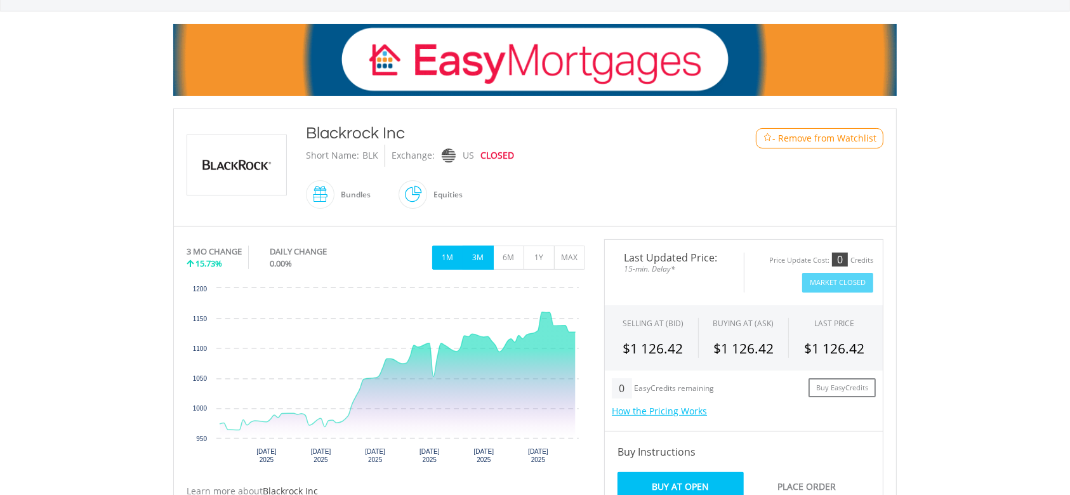
click at [456, 262] on button "1M" at bounding box center [447, 258] width 31 height 24
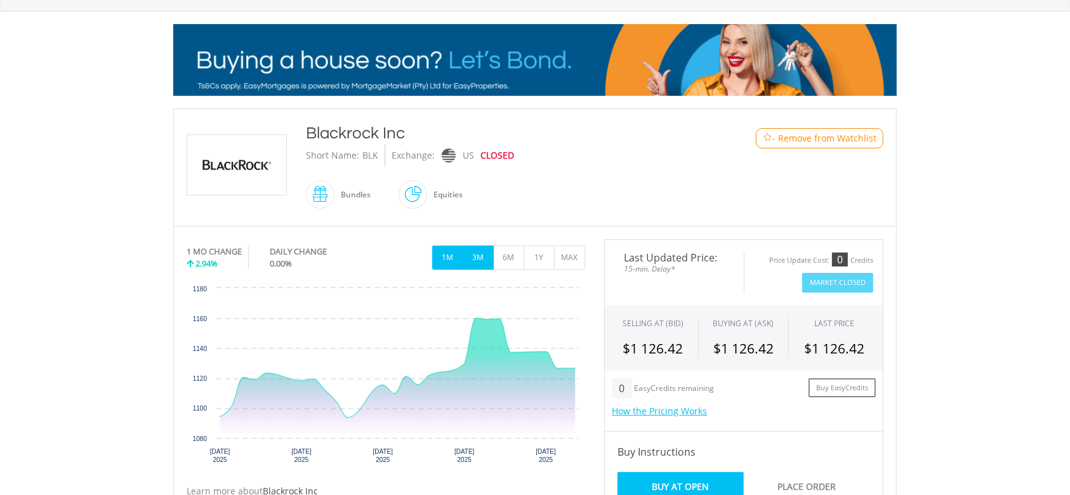
click at [475, 261] on button "3M" at bounding box center [478, 258] width 31 height 24
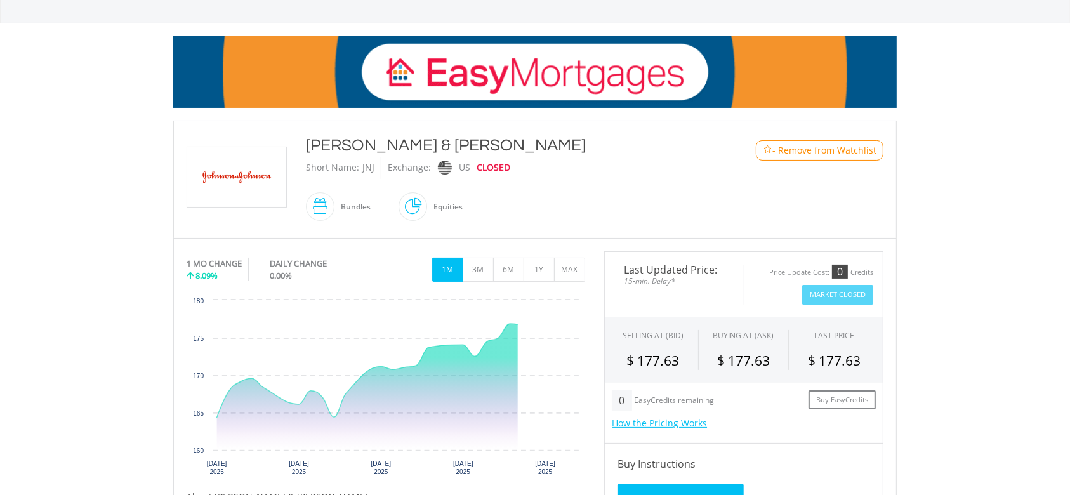
scroll to position [169, 0]
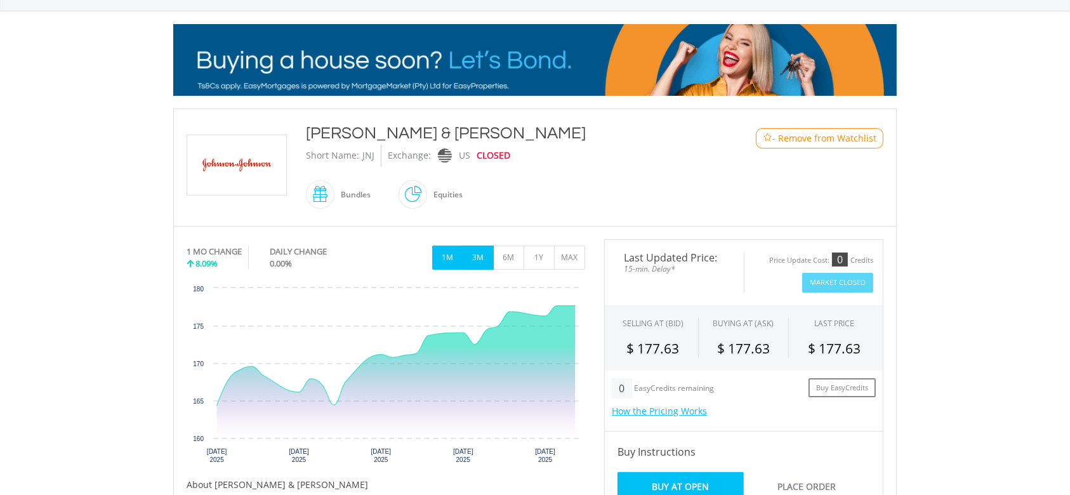
click at [482, 258] on button "3M" at bounding box center [478, 258] width 31 height 24
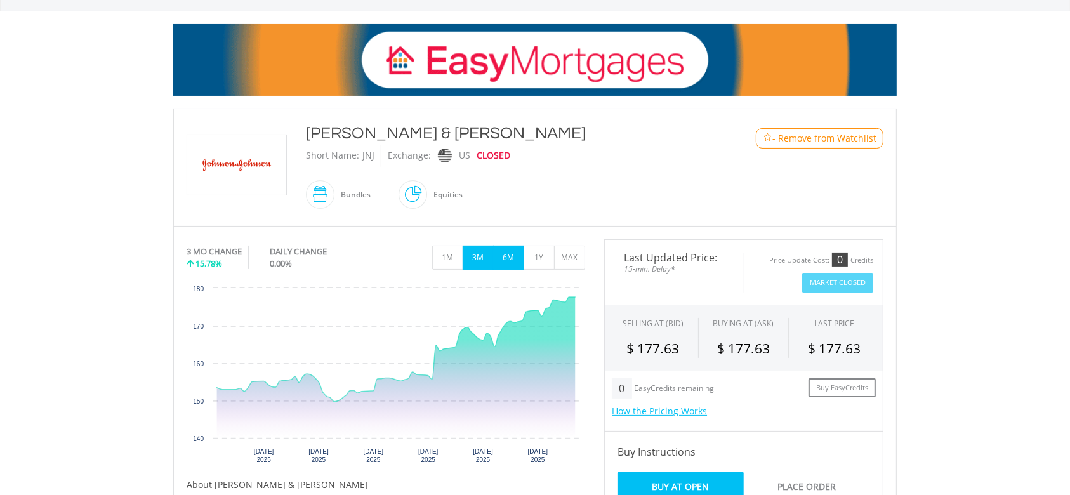
click at [505, 256] on button "6M" at bounding box center [508, 258] width 31 height 24
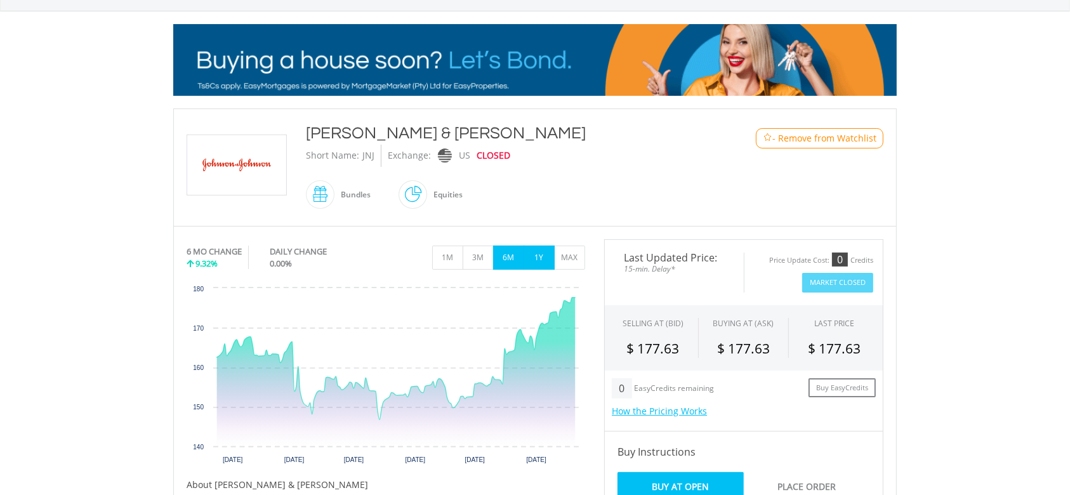
click at [534, 258] on button "1Y" at bounding box center [539, 258] width 31 height 24
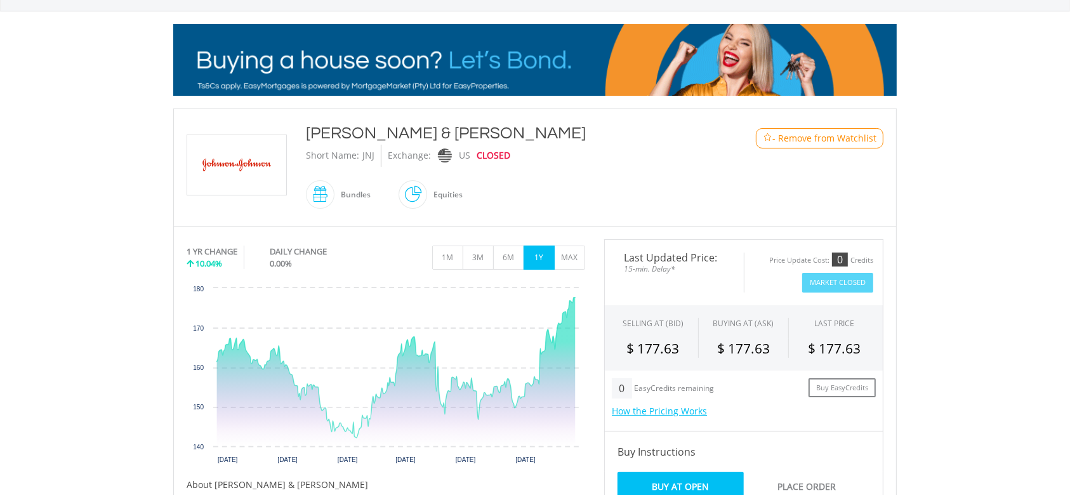
scroll to position [254, 0]
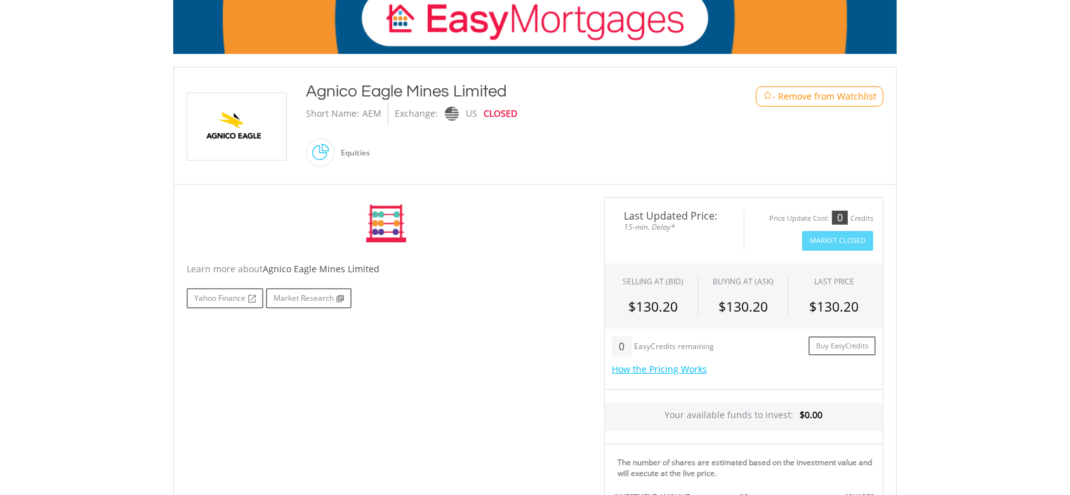
scroll to position [254, 0]
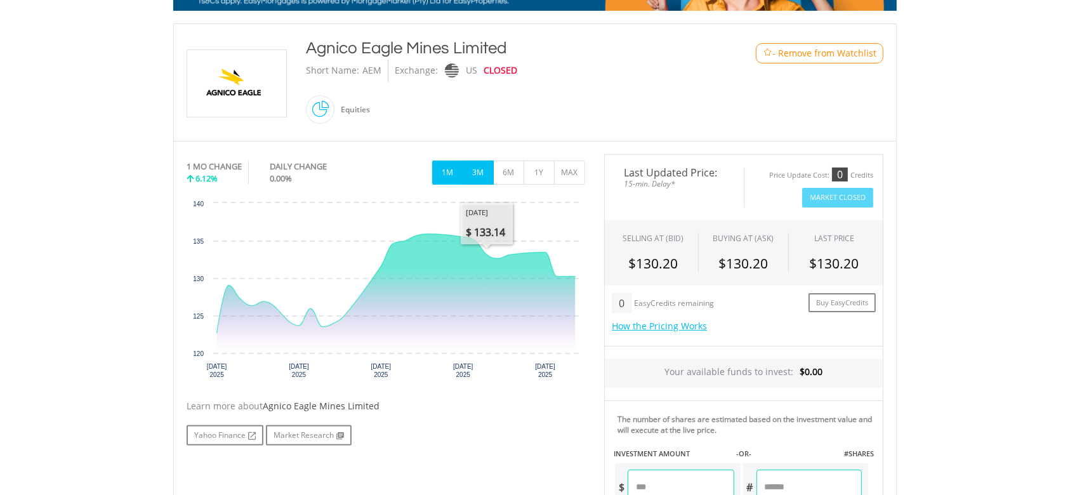
click at [473, 176] on button "3M" at bounding box center [478, 173] width 31 height 24
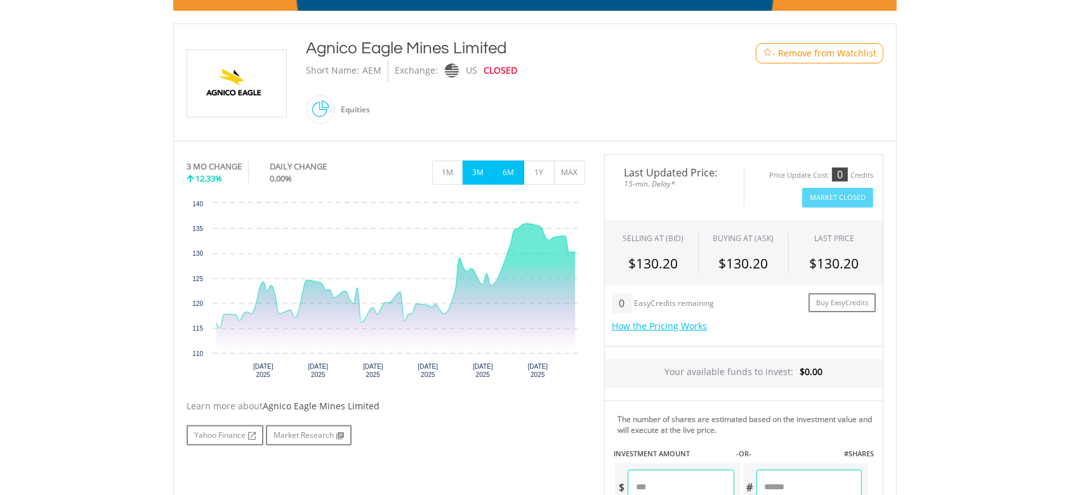
click at [512, 180] on button "6M" at bounding box center [508, 173] width 31 height 24
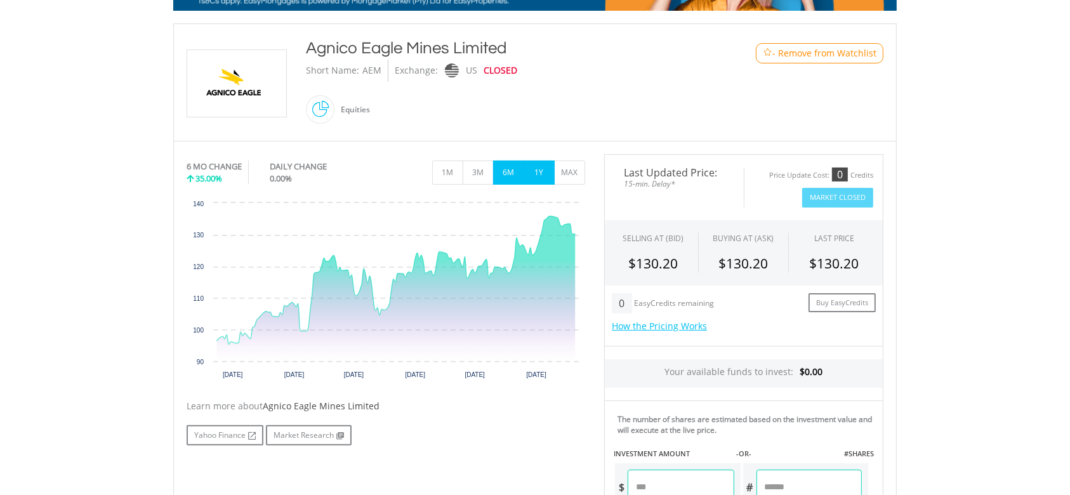
click at [536, 183] on button "1Y" at bounding box center [539, 173] width 31 height 24
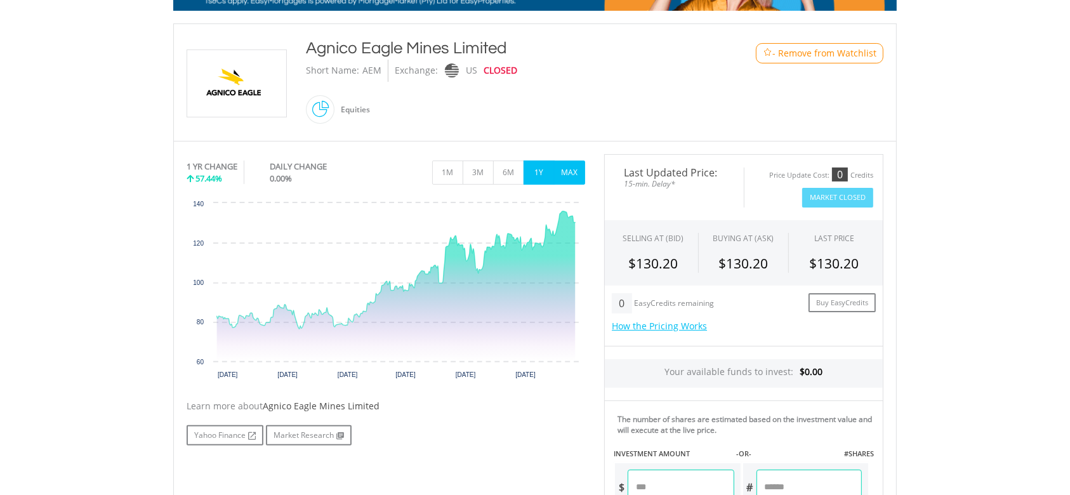
click at [564, 176] on button "MAX" at bounding box center [569, 173] width 31 height 24
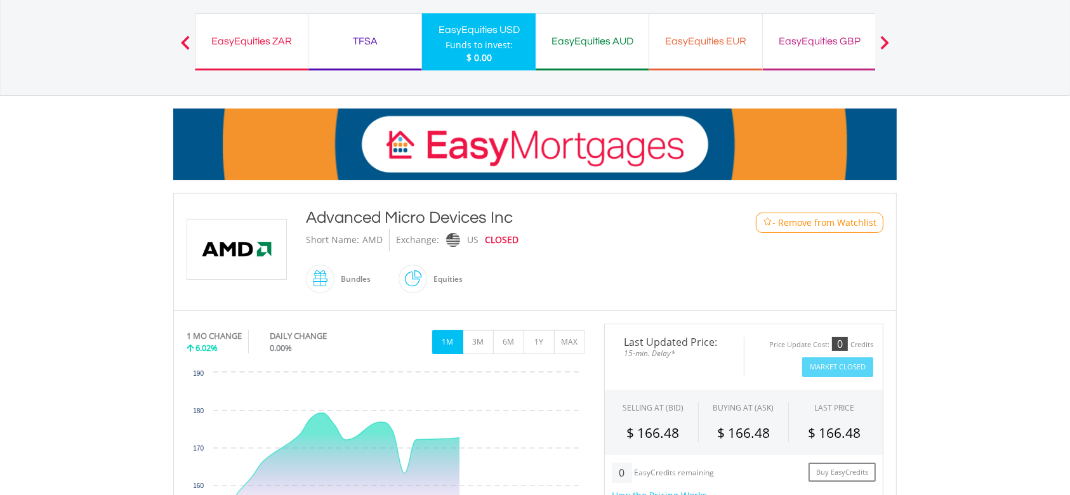
scroll to position [169, 0]
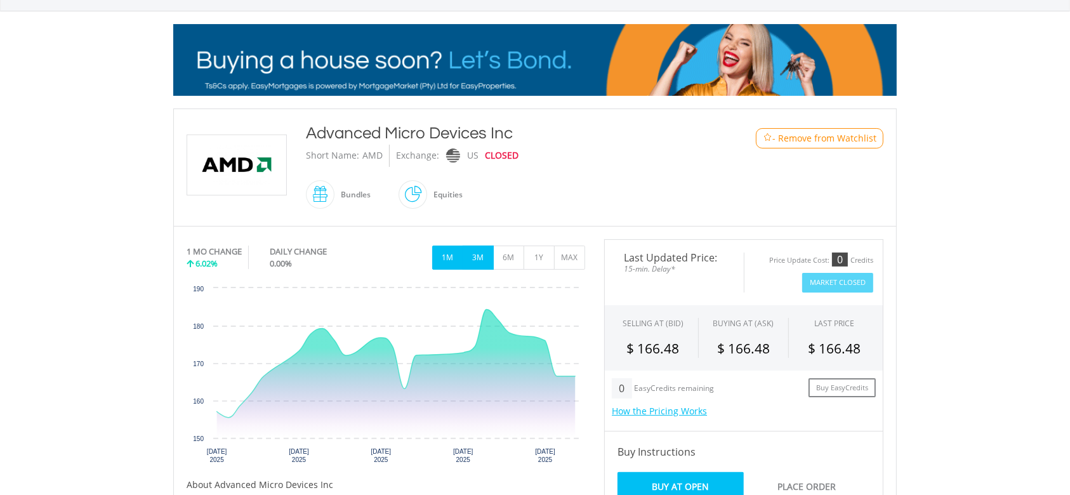
click at [479, 252] on button "3M" at bounding box center [478, 258] width 31 height 24
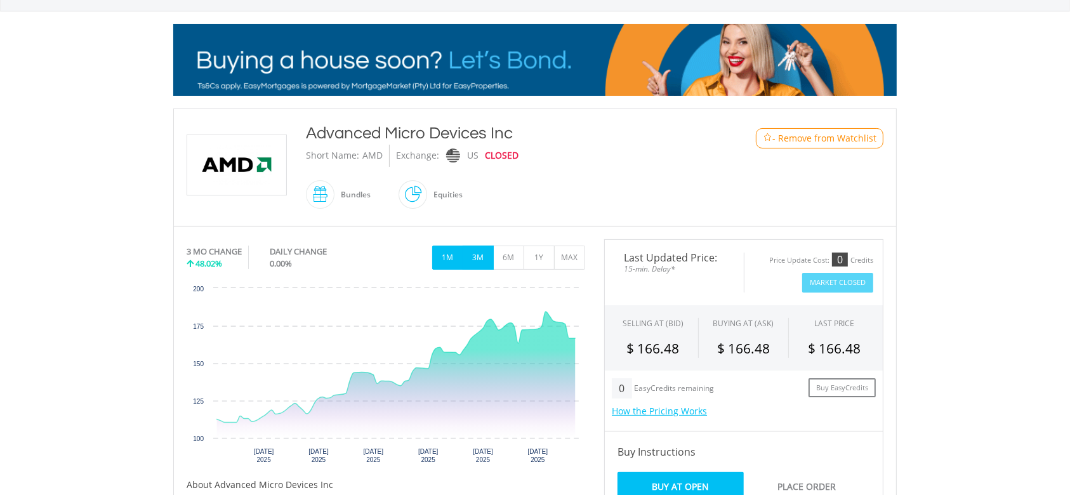
click at [452, 256] on button "1M" at bounding box center [447, 258] width 31 height 24
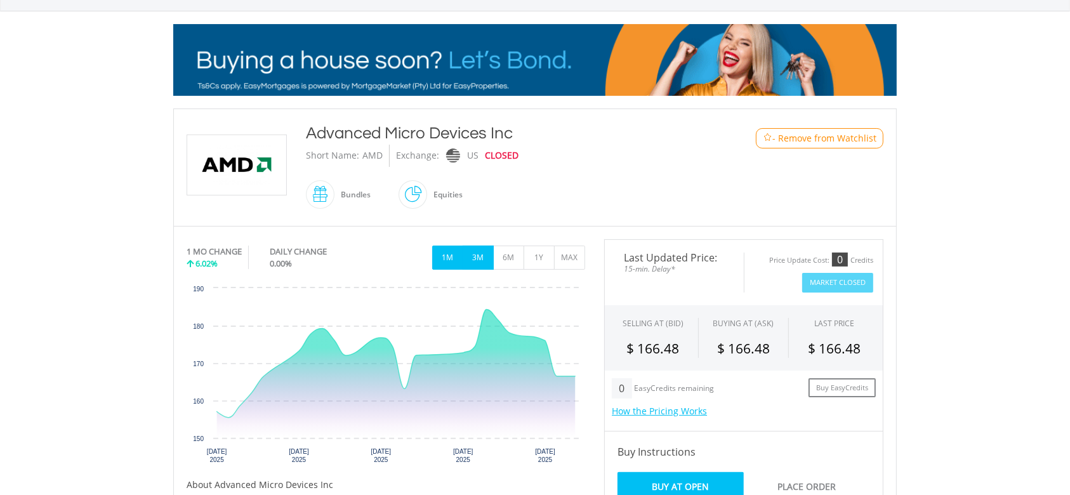
click at [484, 253] on button "3M" at bounding box center [478, 258] width 31 height 24
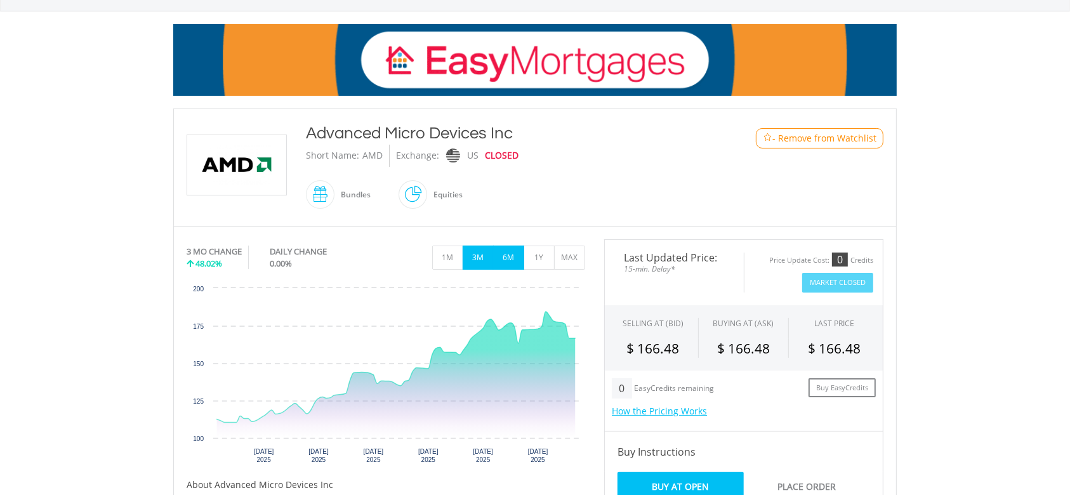
click at [507, 255] on button "6M" at bounding box center [508, 258] width 31 height 24
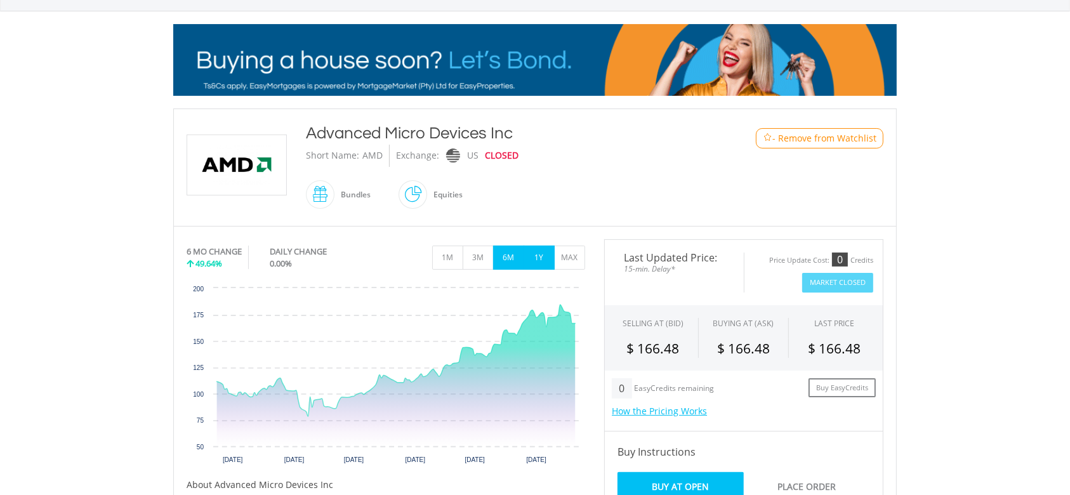
click at [534, 256] on button "1Y" at bounding box center [539, 258] width 31 height 24
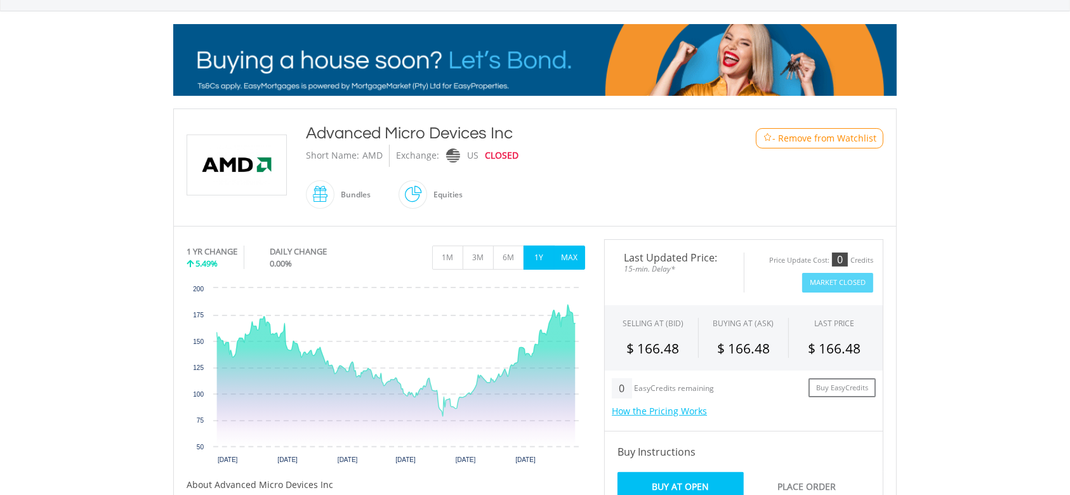
click at [569, 262] on button "MAX" at bounding box center [569, 258] width 31 height 24
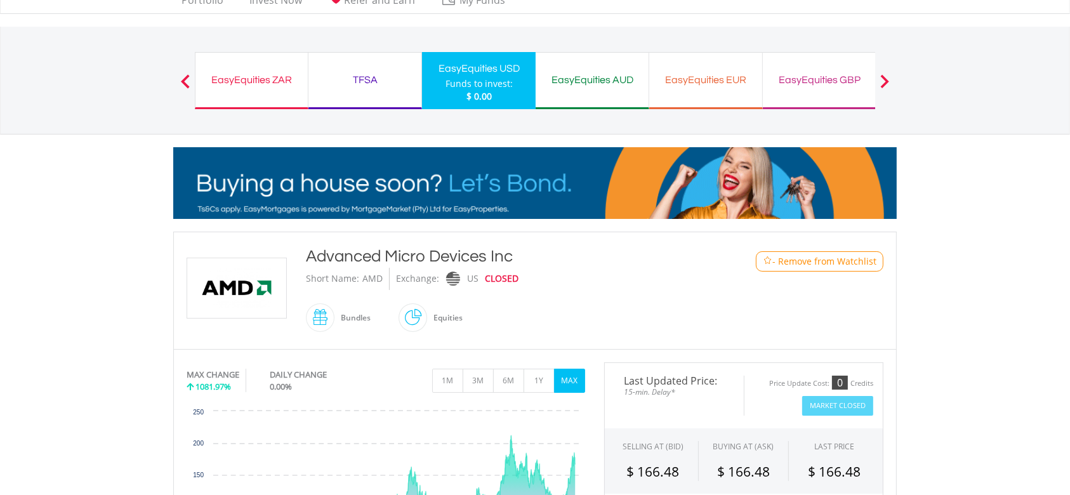
scroll to position [0, 0]
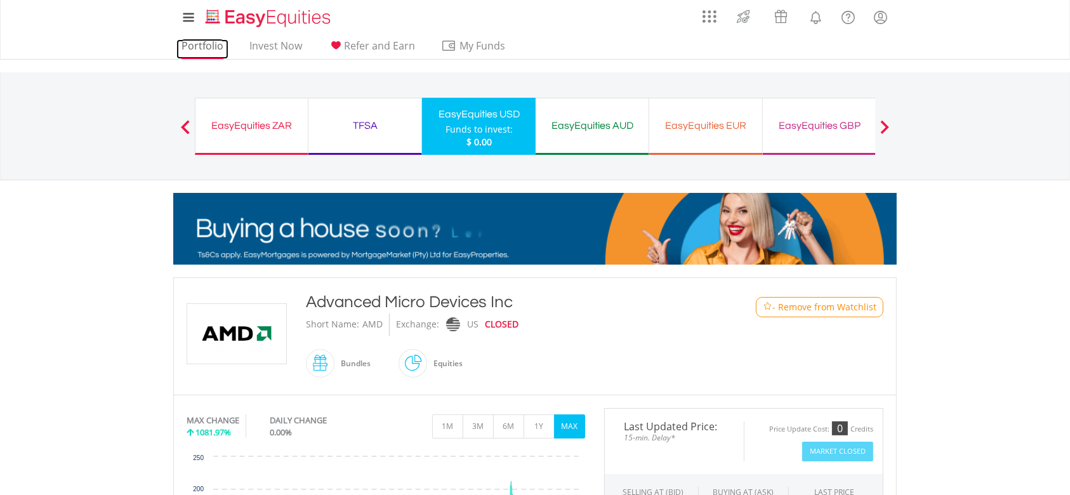
drag, startPoint x: 204, startPoint y: 39, endPoint x: 208, endPoint y: 45, distance: 7.4
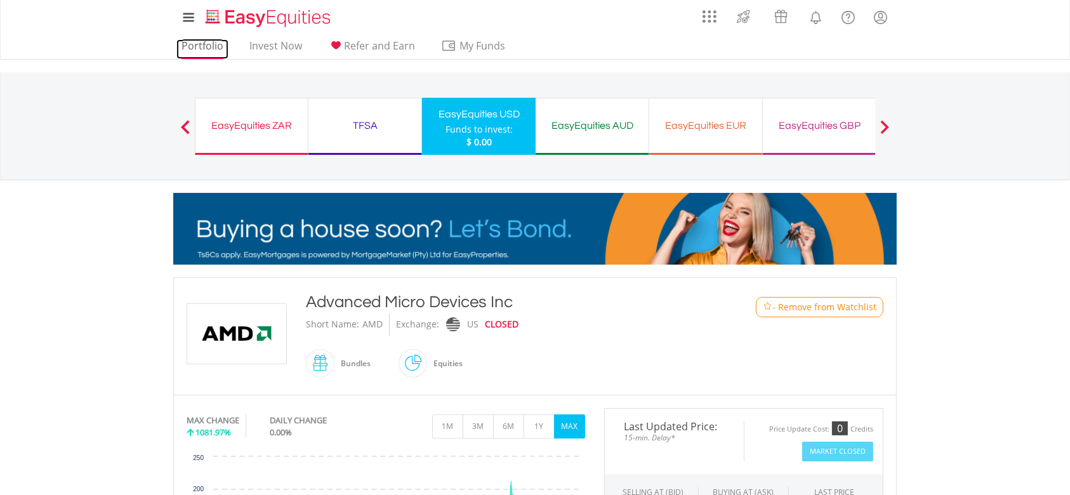
click at [204, 39] on link "Portfolio" at bounding box center [202, 49] width 52 height 20
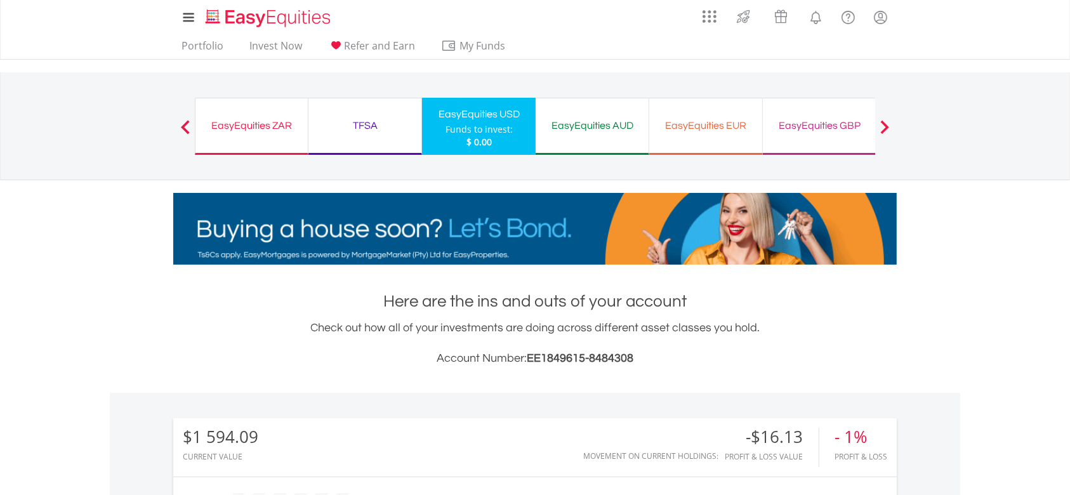
scroll to position [122, 241]
click at [219, 51] on link "Portfolio" at bounding box center [202, 49] width 52 height 20
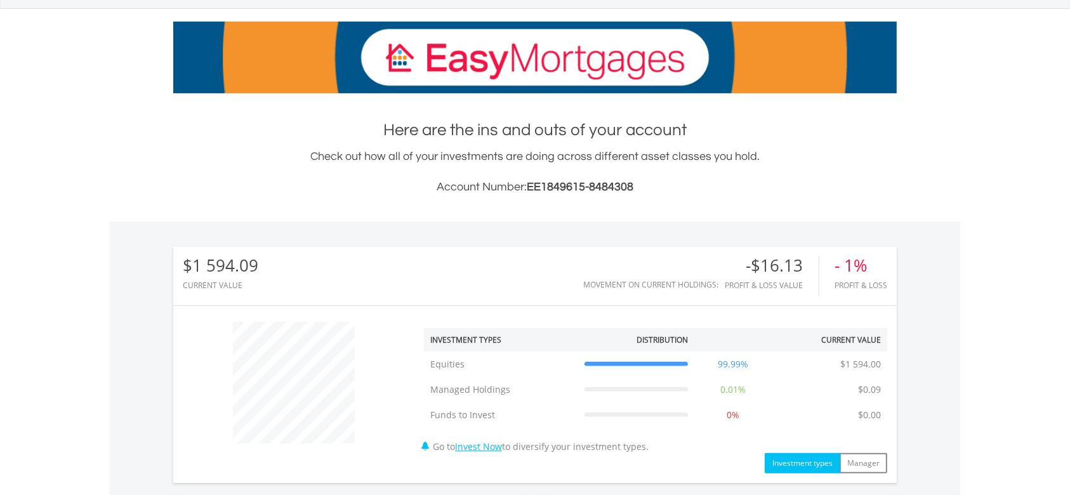
scroll to position [592, 0]
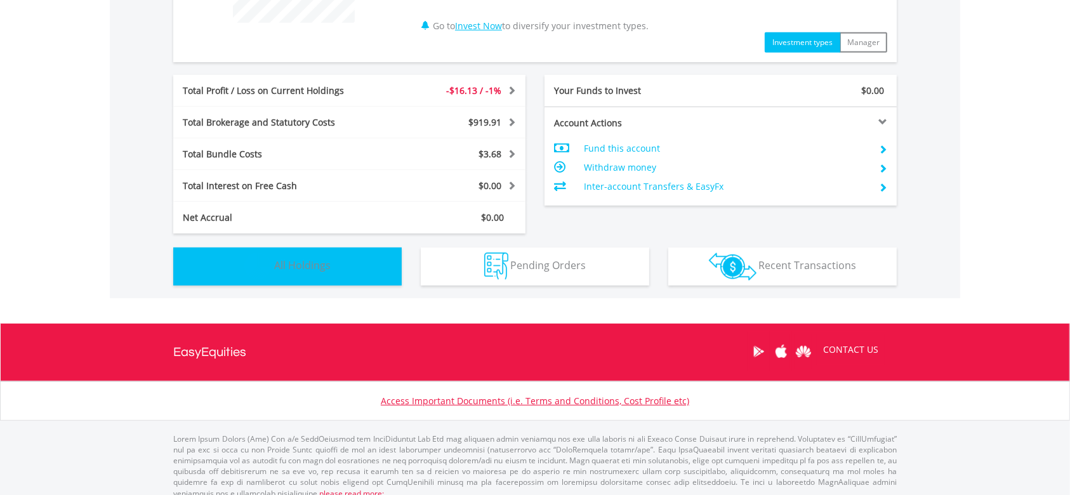
click at [314, 267] on span "All Holdings" at bounding box center [302, 265] width 56 height 14
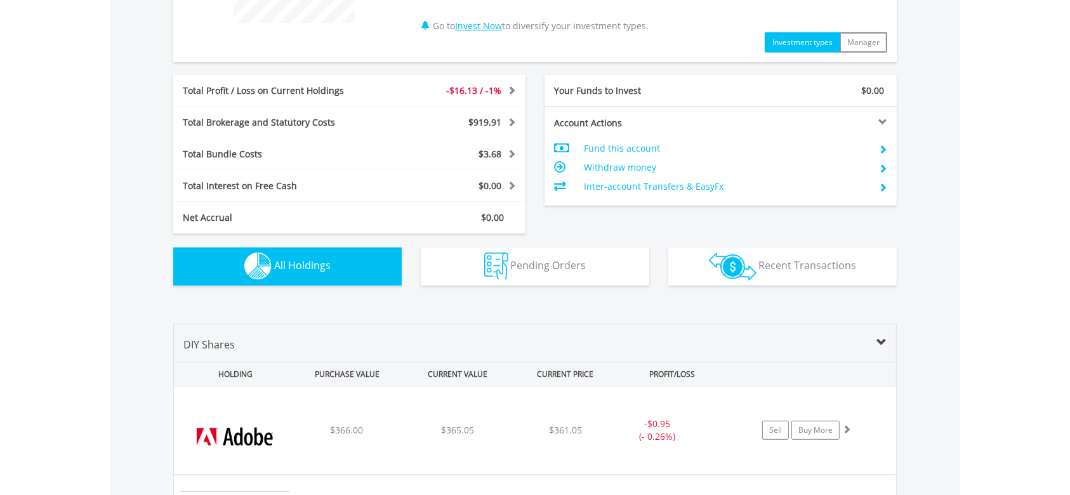
scroll to position [915, 0]
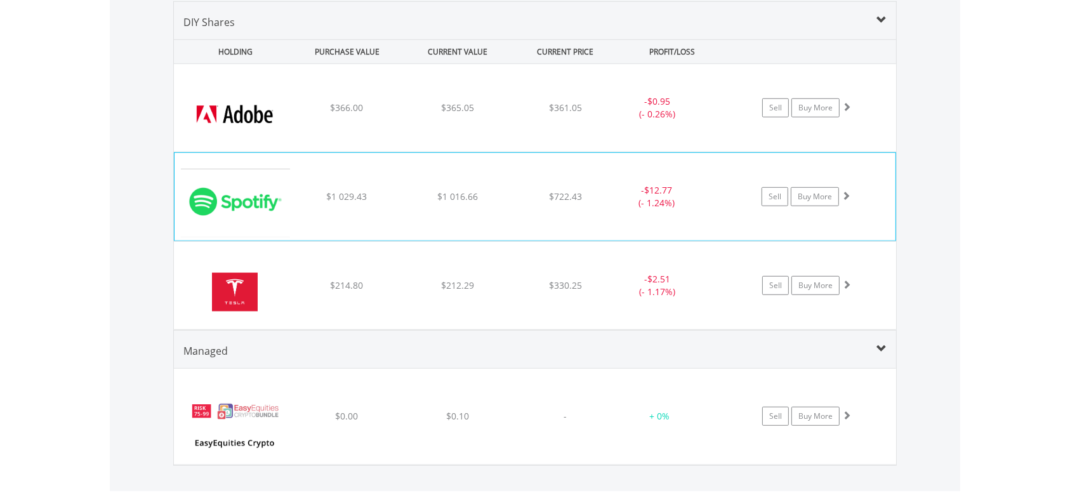
click at [285, 211] on img at bounding box center [235, 203] width 109 height 69
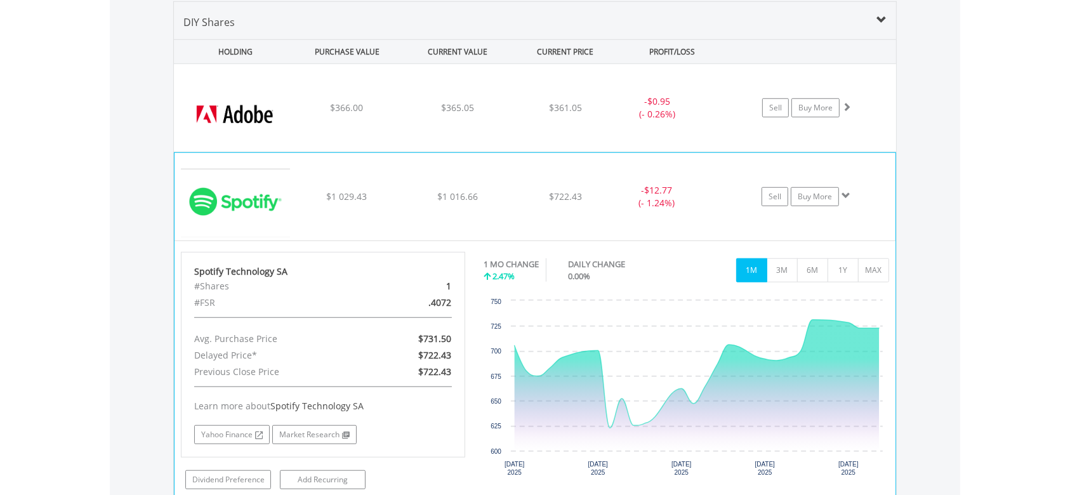
drag, startPoint x: 264, startPoint y: 206, endPoint x: 265, endPoint y: 198, distance: 7.7
click at [264, 205] on img at bounding box center [235, 203] width 109 height 69
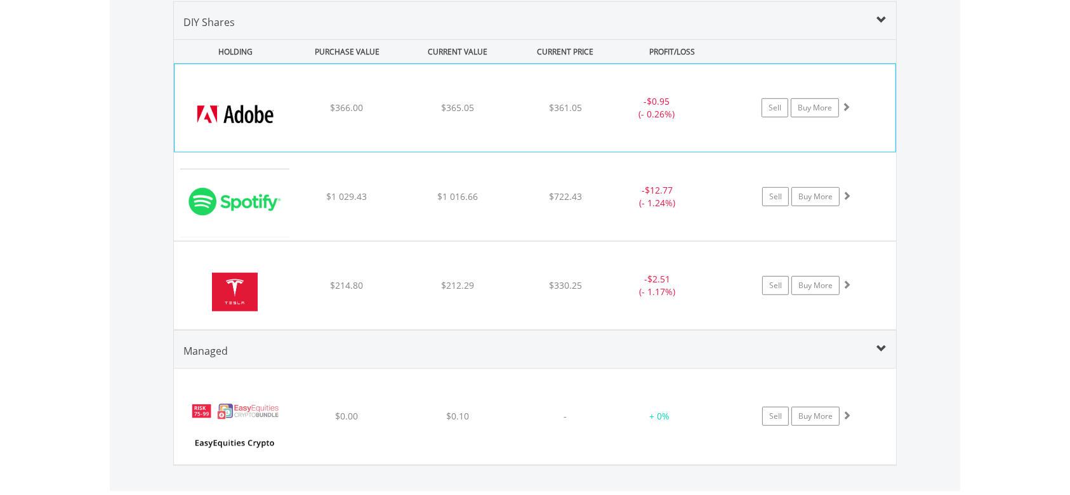
click at [253, 124] on img at bounding box center [235, 114] width 109 height 69
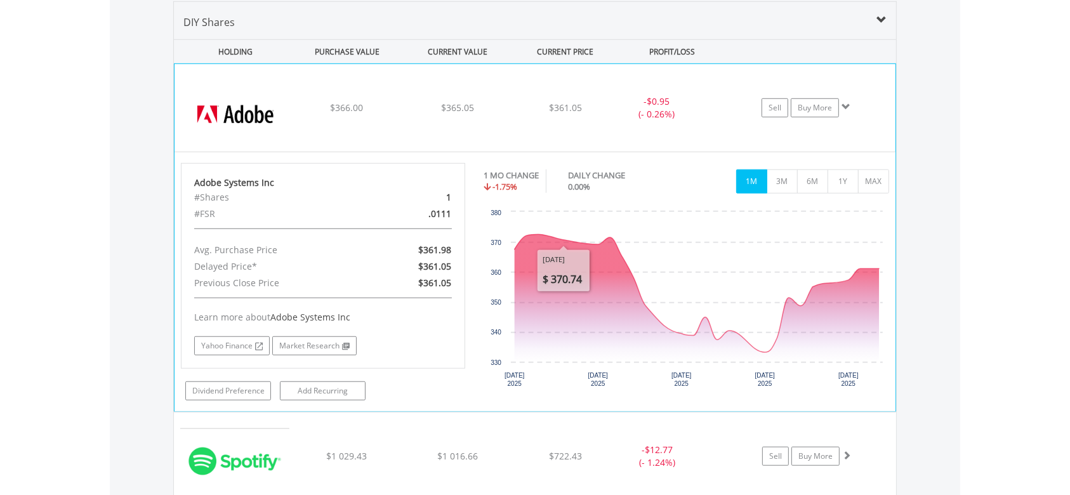
click at [249, 109] on img at bounding box center [235, 114] width 109 height 69
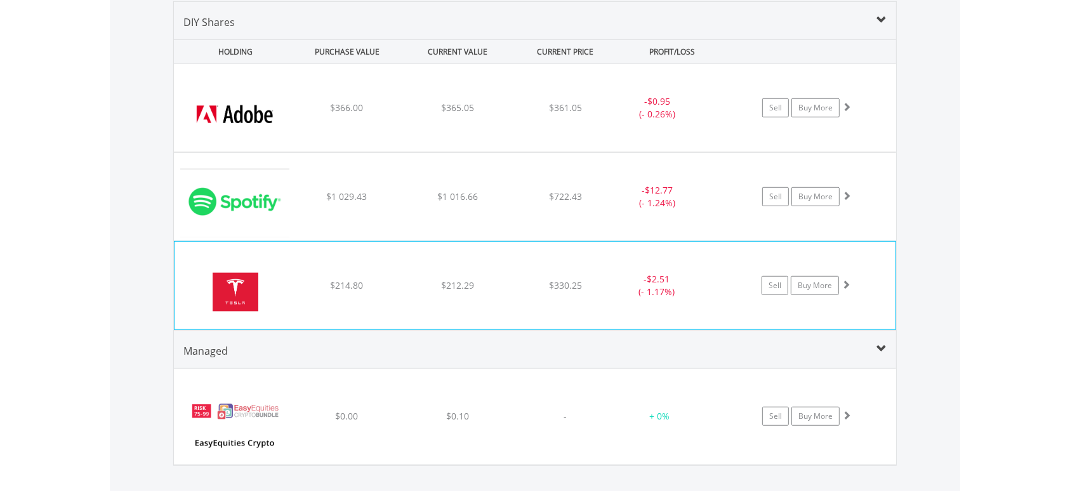
click at [249, 288] on img at bounding box center [235, 292] width 109 height 69
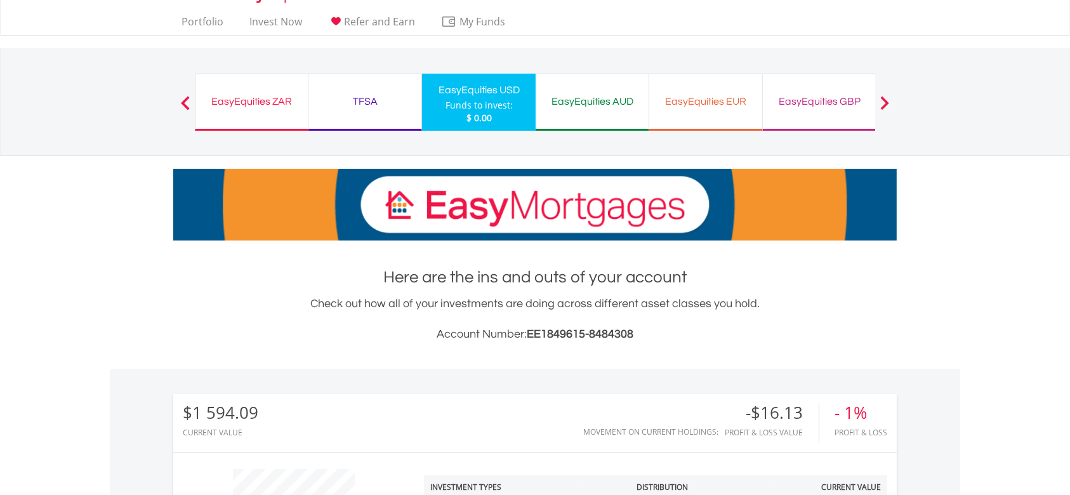
scroll to position [0, 0]
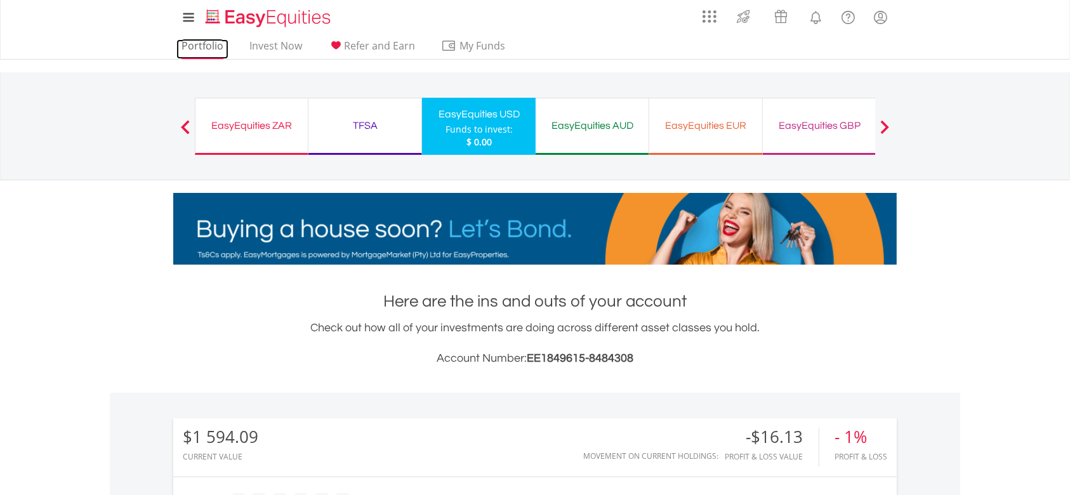
click at [213, 50] on link "Portfolio" at bounding box center [202, 49] width 52 height 20
